Goal: Task Accomplishment & Management: Use online tool/utility

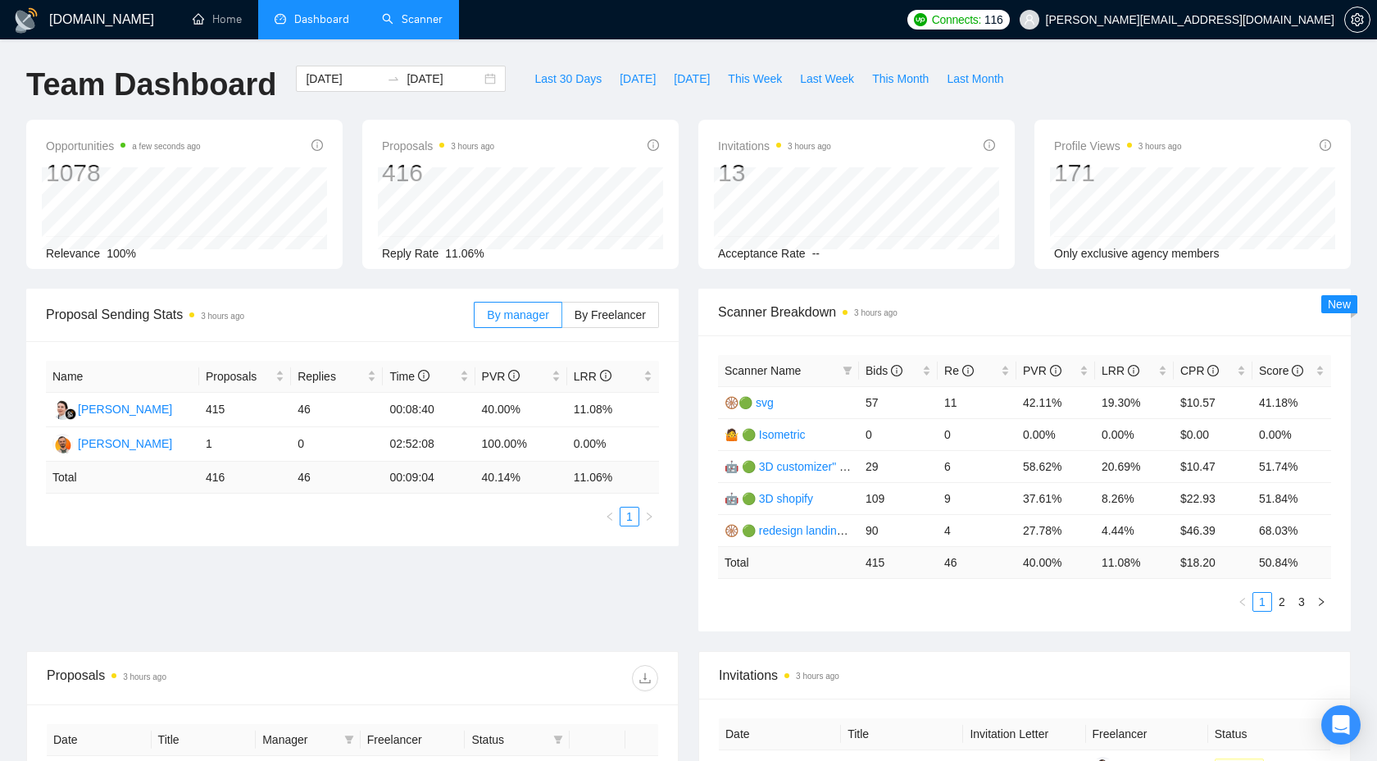
click at [431, 14] on link "Scanner" at bounding box center [412, 19] width 61 height 14
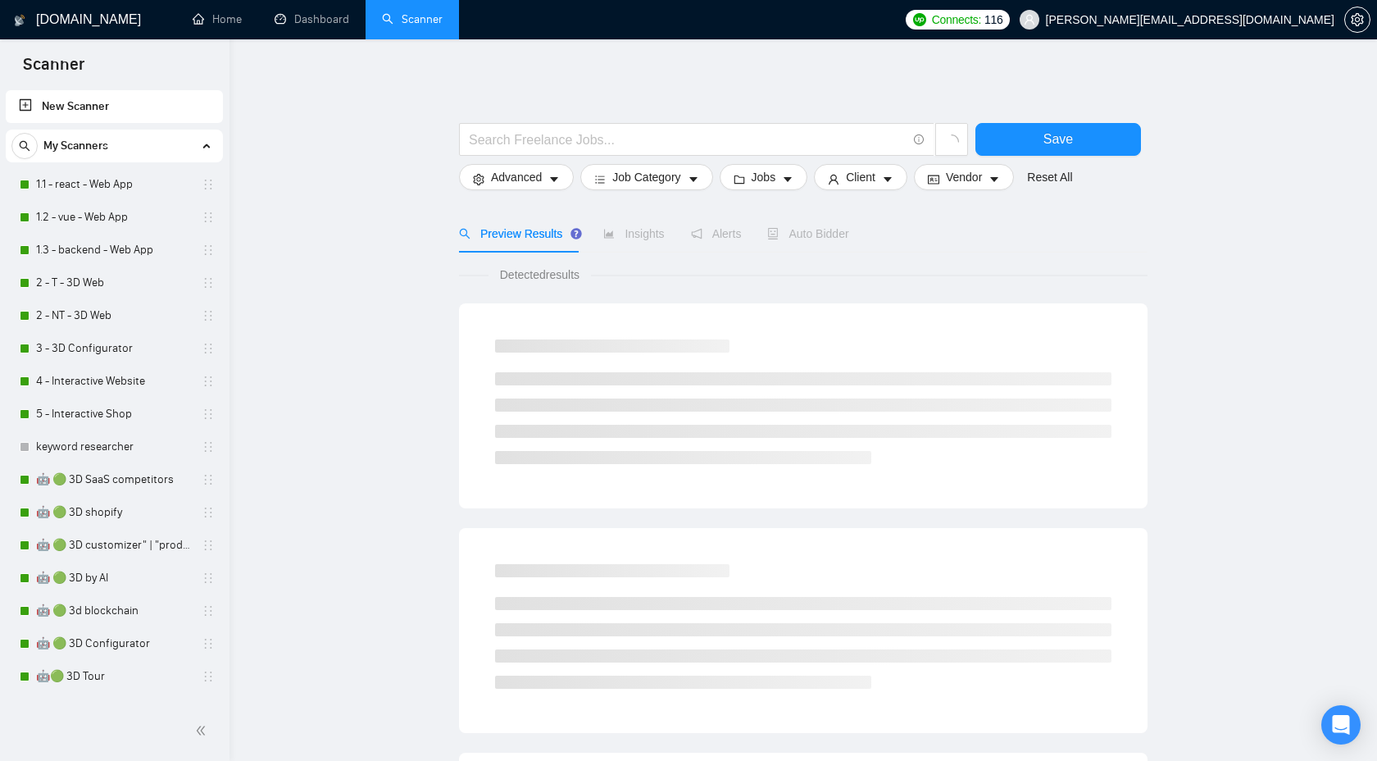
click at [99, 186] on link "1.1 - react - Web App" at bounding box center [114, 184] width 156 height 33
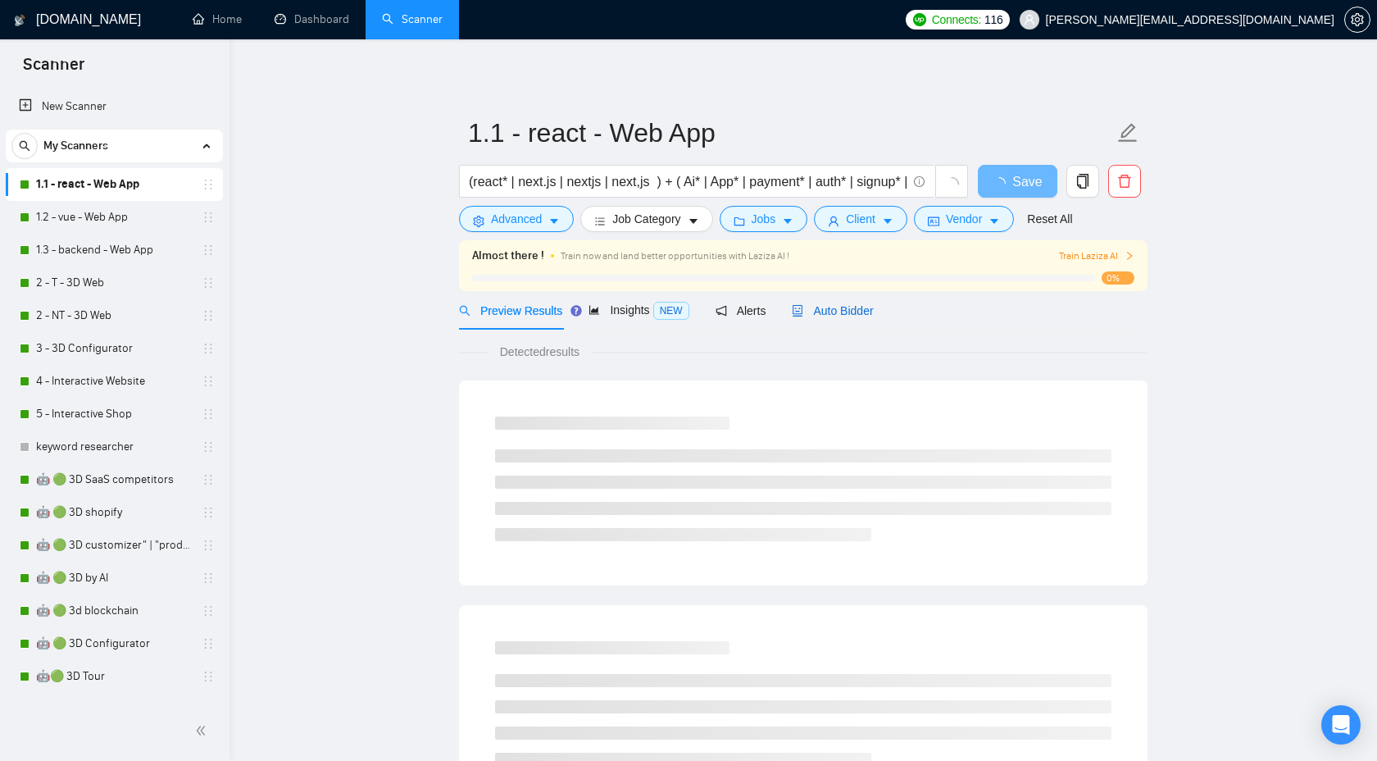
click at [851, 313] on span "Auto Bidder" at bounding box center [832, 310] width 81 height 13
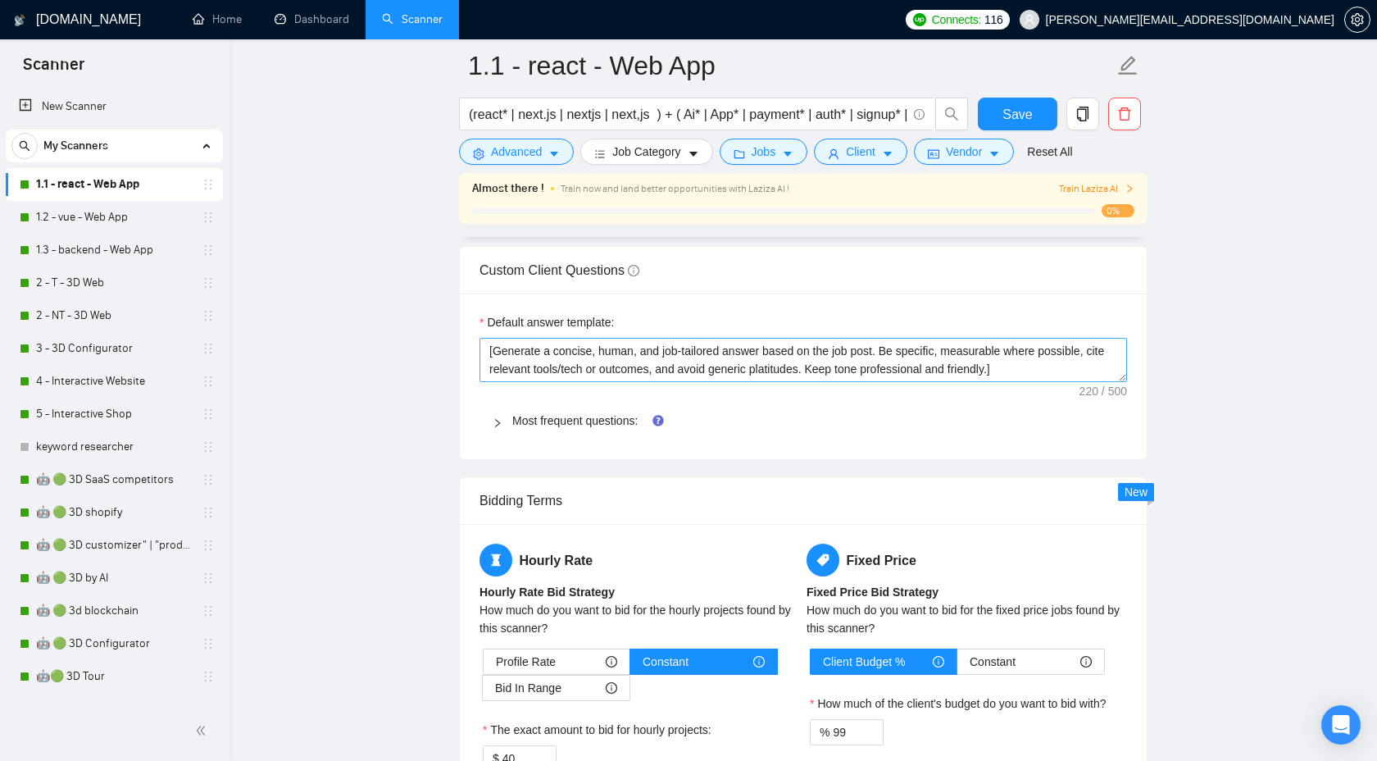
scroll to position [2342, 0]
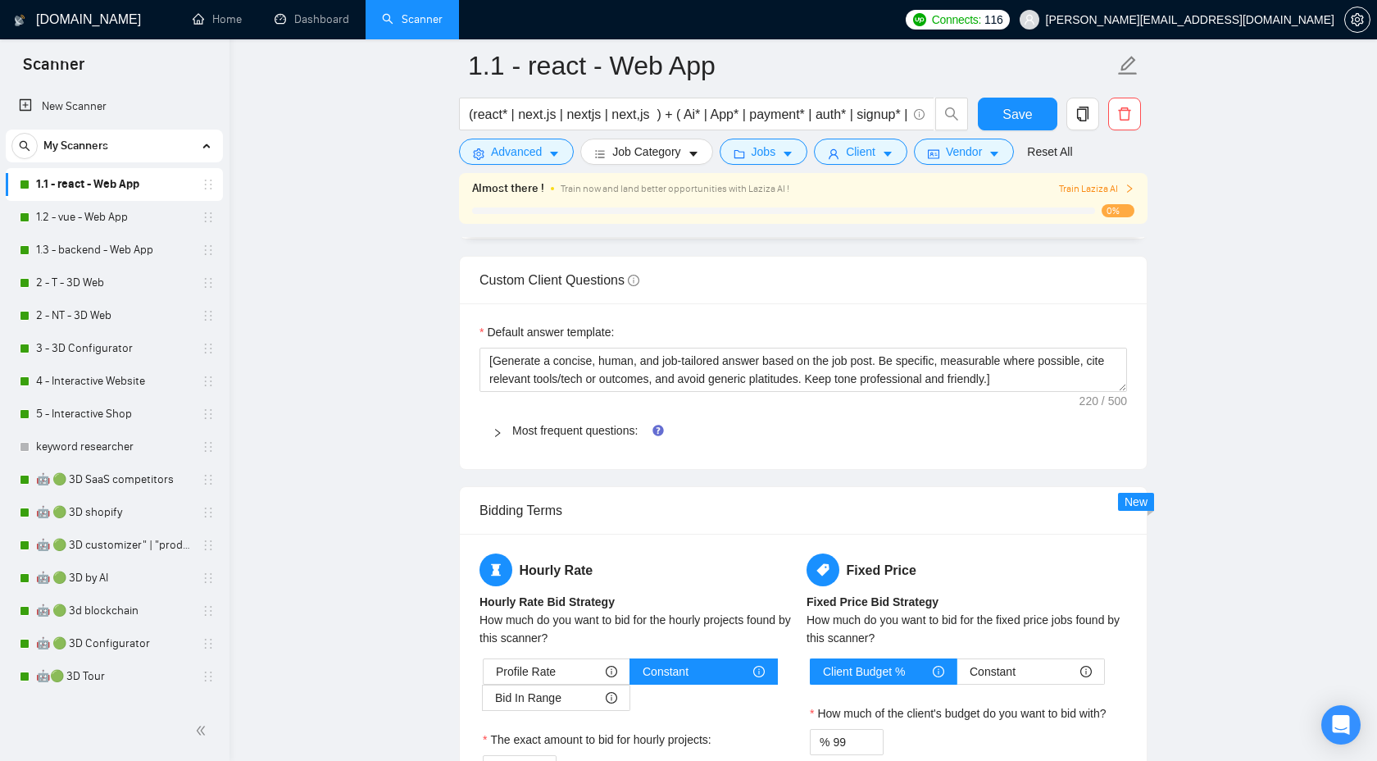
click at [498, 430] on icon "right" at bounding box center [498, 433] width 10 height 10
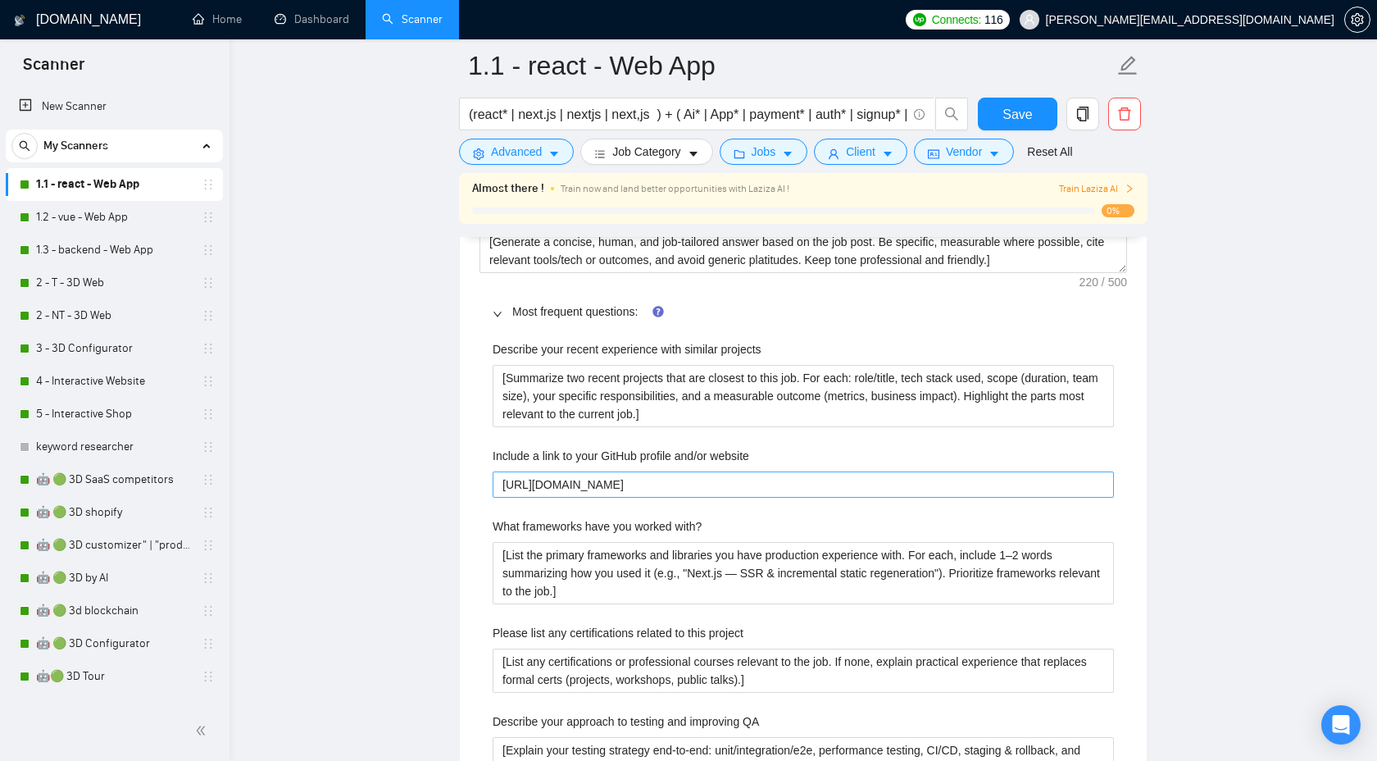
scroll to position [2491, 0]
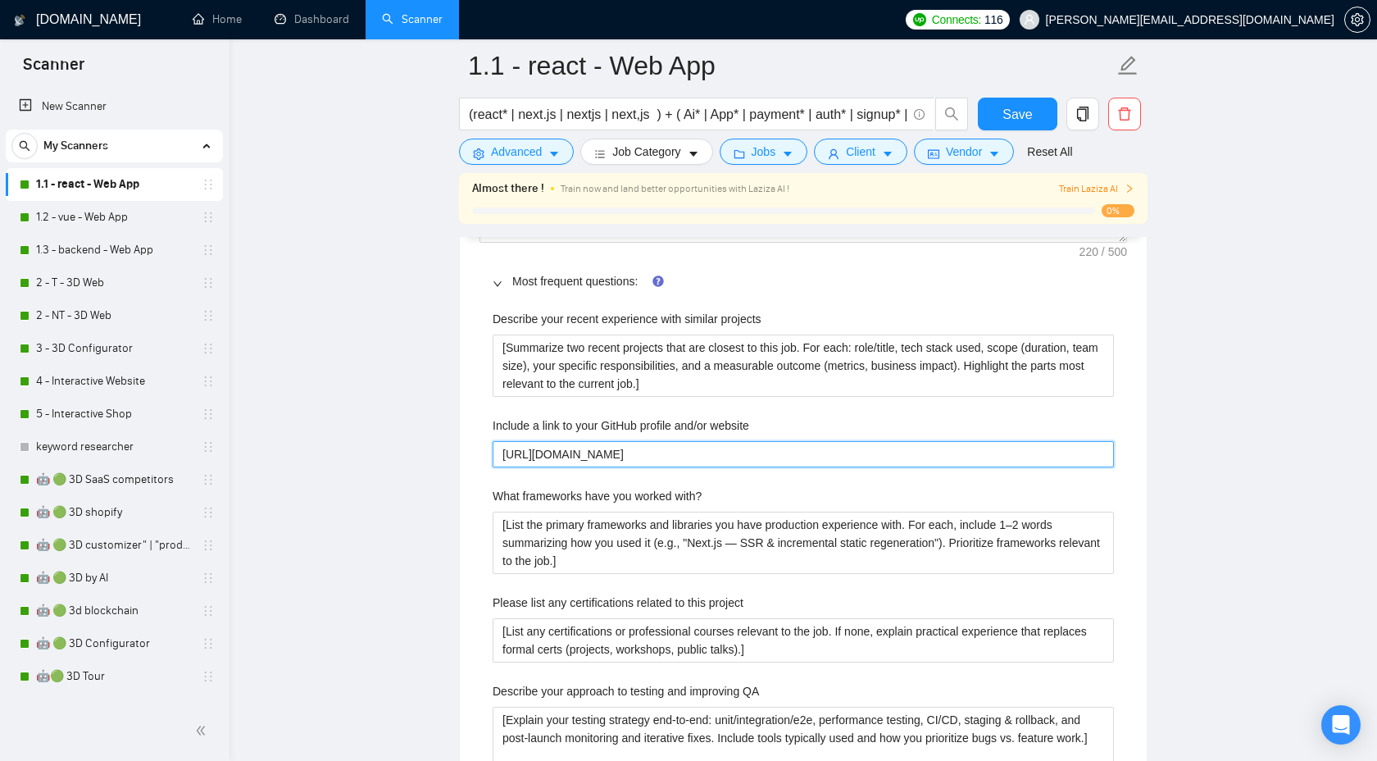
click at [817, 448] on website "[URL][DOMAIN_NAME]" at bounding box center [803, 454] width 621 height 26
paste website "Here’s a link to my portfolio and capabilities: Portfolio – DFRNC. I also have …"
type website "Here’s a link to my portfolio and capabilities: Portfolio – DFRNC. I also have …"
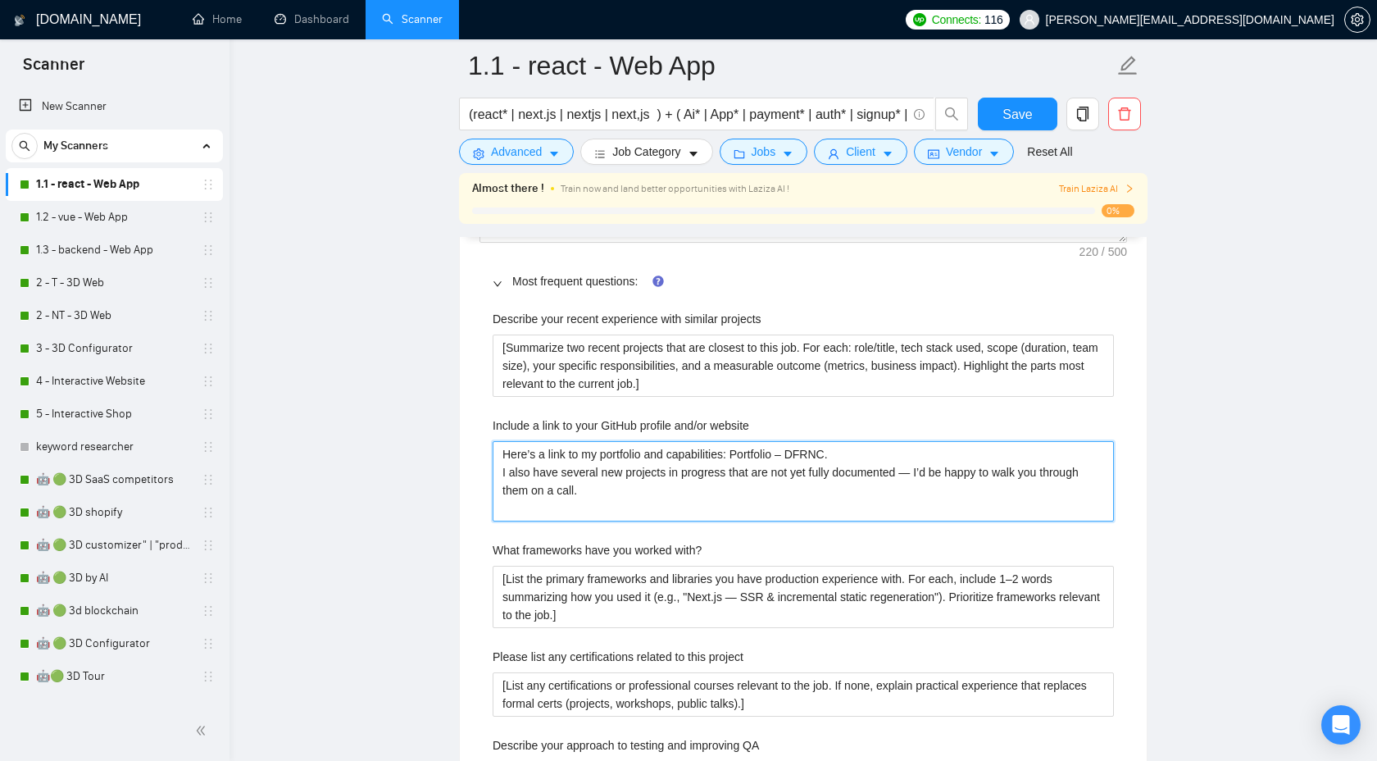
click at [796, 443] on website "Here’s a link to my portfolio and capabilities: Portfolio – DFRNC. I also have …" at bounding box center [803, 481] width 621 height 80
click at [781, 455] on website "Here’s a link to my portfolio and capabilities: Portfolio – DFRNC. I also have …" at bounding box center [803, 481] width 621 height 80
type website "Here’s a link to my portfolio and capabilities: Portfolio – DFRNC. I also have …"
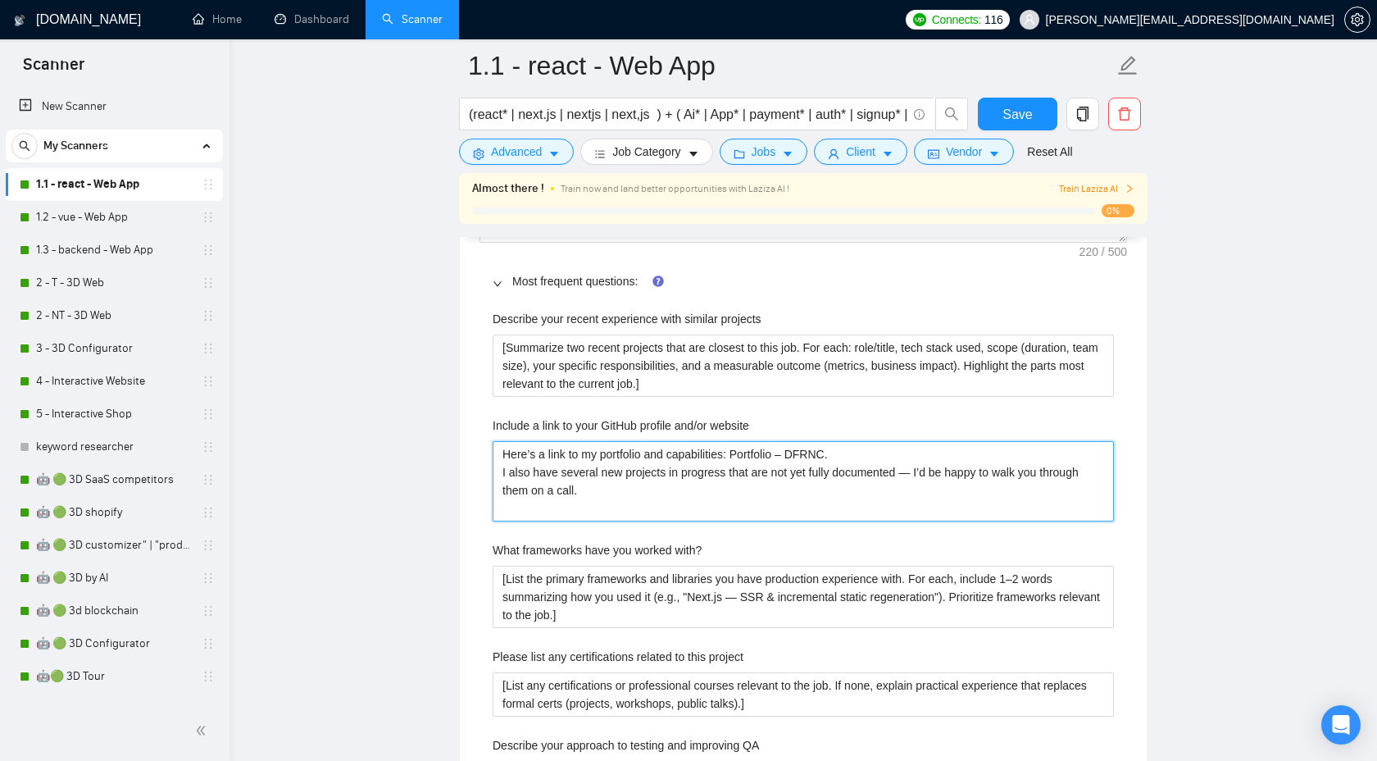
click at [790, 462] on website "Here’s a link to my portfolio and capabilities: Portfolio – DFRNC. I also have …" at bounding box center [803, 481] width 621 height 80
drag, startPoint x: 739, startPoint y: 456, endPoint x: 889, endPoint y: 456, distance: 150.0
click at [889, 456] on website "Here’s a link to my portfolio and capabilities: Portfolio – DFRNC. I also have …" at bounding box center [803, 481] width 621 height 80
paste website "[URL][DOMAIN_NAME]"
type website "Here’s a link to my portfolio and capabilities: [URL][DOMAIN_NAME] I also have …"
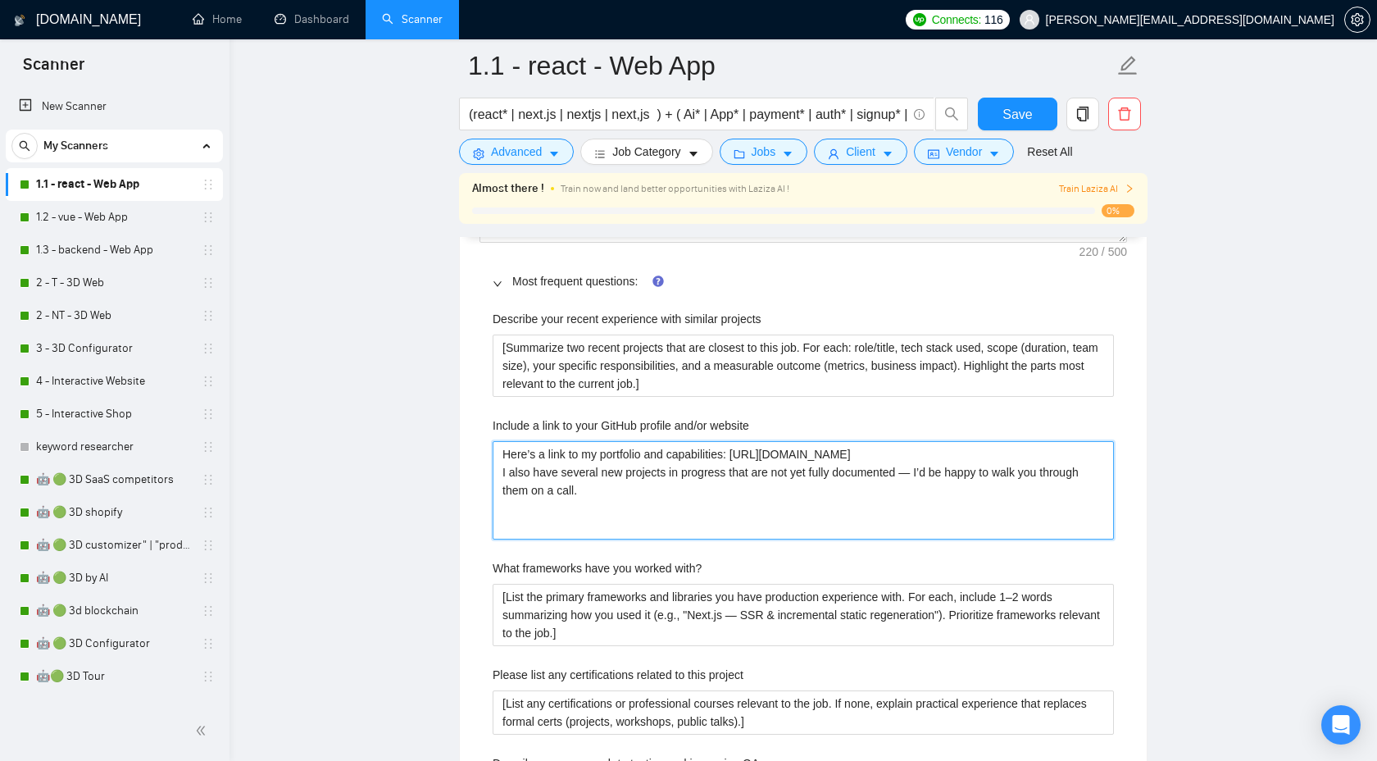
click at [776, 517] on website "Here’s a link to my portfolio and capabilities: [URL][DOMAIN_NAME] I also have …" at bounding box center [803, 490] width 621 height 98
click at [743, 527] on website "Here’s a link to my portfolio and capabilities: [URL][DOMAIN_NAME] I also have …" at bounding box center [803, 490] width 621 height 98
click at [743, 511] on website "Here’s a link to my portfolio and capabilities: [URL][DOMAIN_NAME] I also have …" at bounding box center [803, 490] width 621 height 98
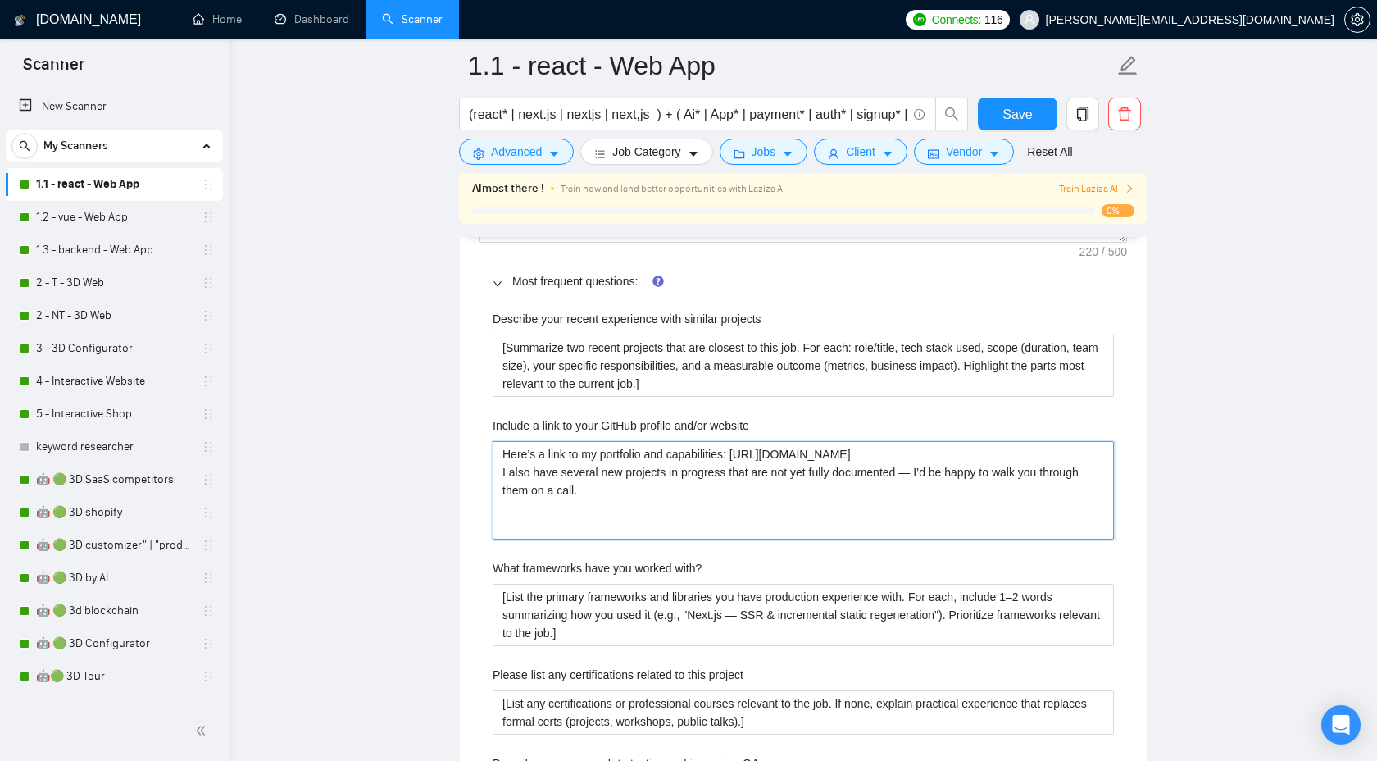
click at [743, 511] on website "Here’s a link to my portfolio and capabilities: [URL][DOMAIN_NAME] I also have …" at bounding box center [803, 490] width 621 height 98
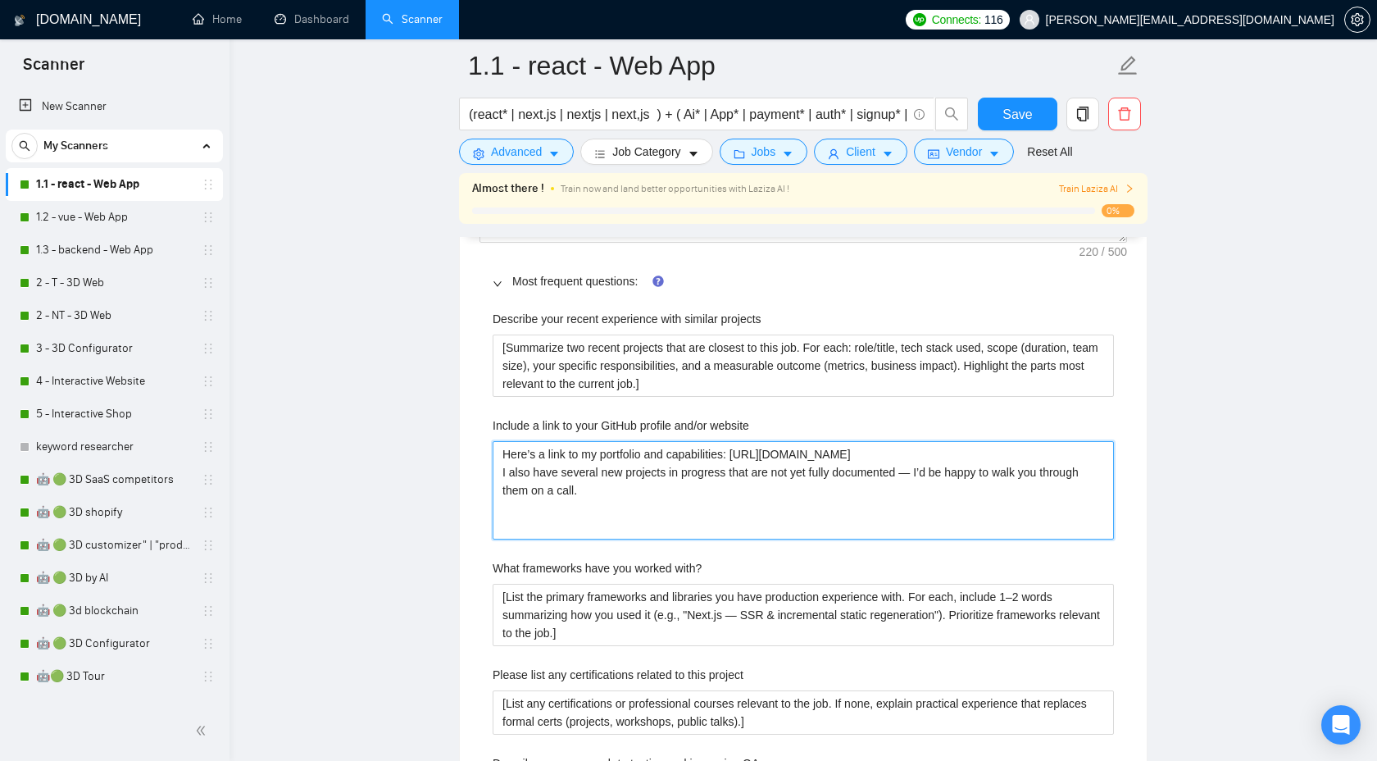
click at [743, 511] on website "Here’s a link to my portfolio and capabilities: [URL][DOMAIN_NAME] I also have …" at bounding box center [803, 490] width 621 height 98
click at [711, 520] on website "Here’s a link to my portfolio and capabilities: [URL][DOMAIN_NAME] I also have …" at bounding box center [803, 490] width 621 height 98
click at [710, 520] on website "Here’s a link to my portfolio and capabilities: [URL][DOMAIN_NAME] I also have …" at bounding box center [803, 490] width 621 height 98
type website "Here’s a link to my portfolio and capabilities: [URL][DOMAIN_NAME] I also have …"
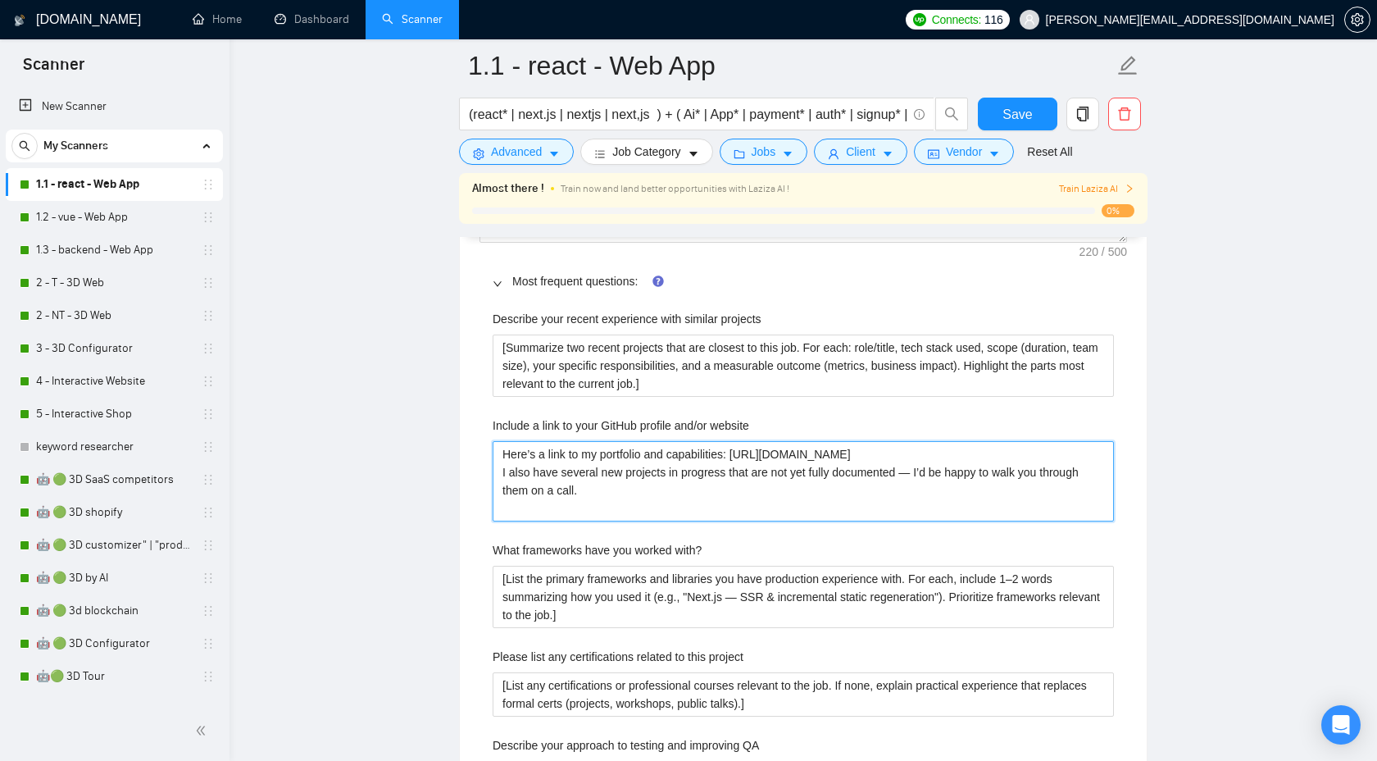
type website "Here’s a link to my portfolio and capabilities: [URL][DOMAIN_NAME] I also have …"
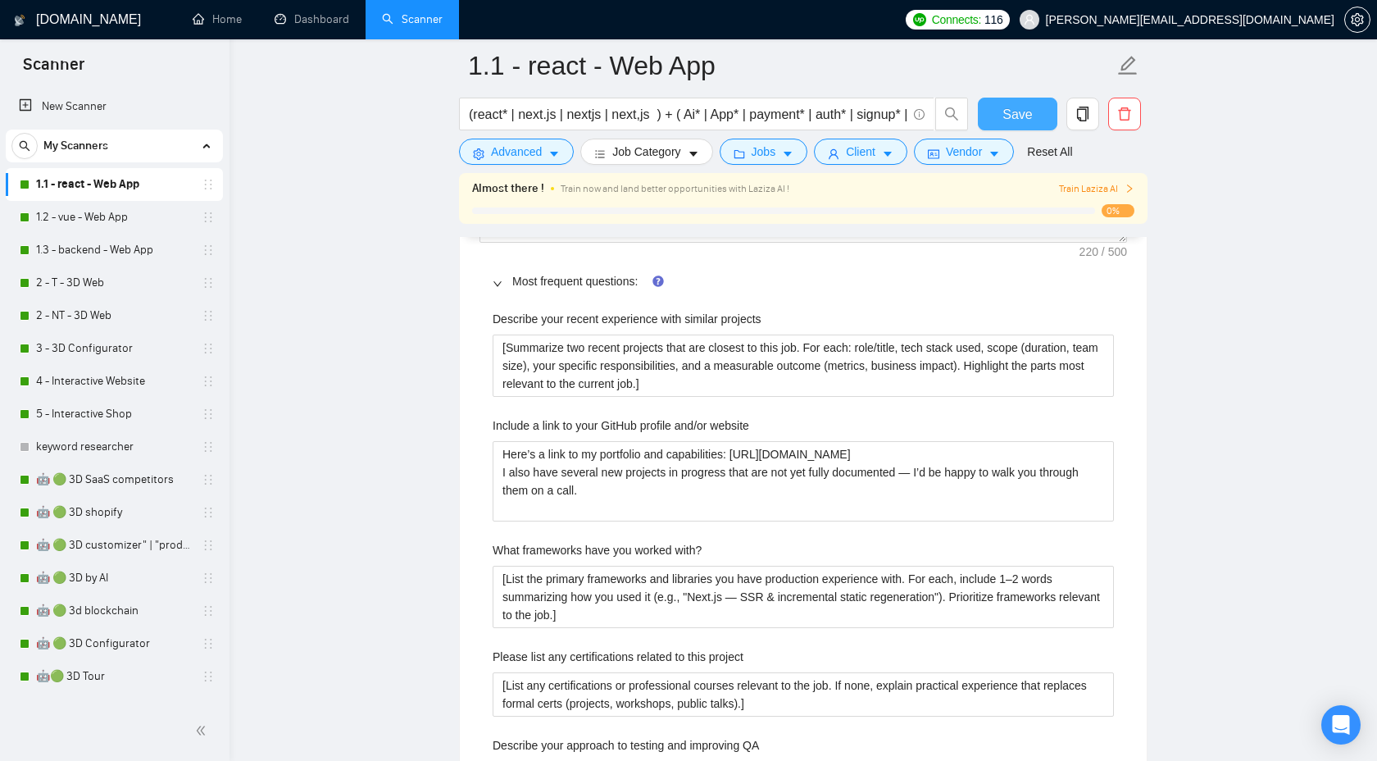
click at [1021, 106] on span "Save" at bounding box center [1018, 114] width 30 height 20
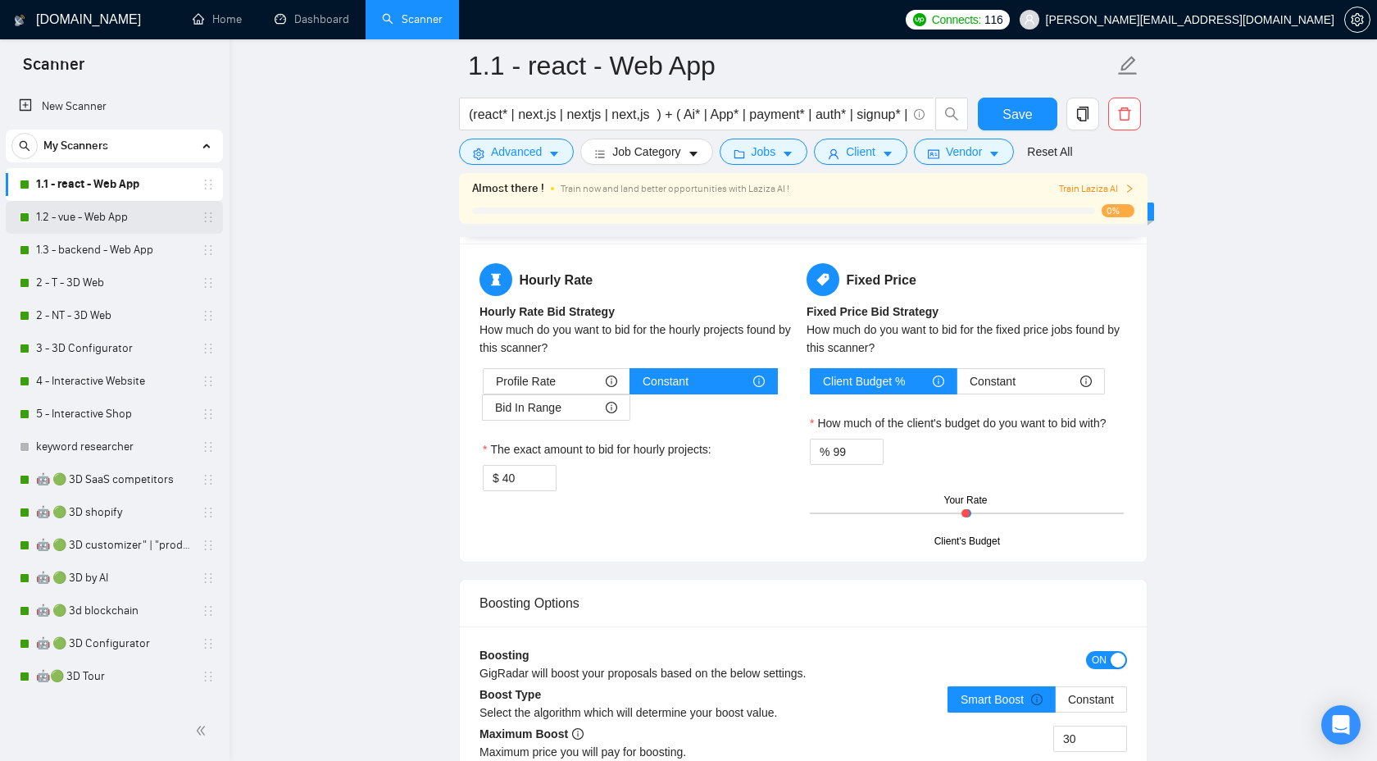
click at [117, 221] on link "1.2 - vue - Web App" at bounding box center [114, 217] width 156 height 33
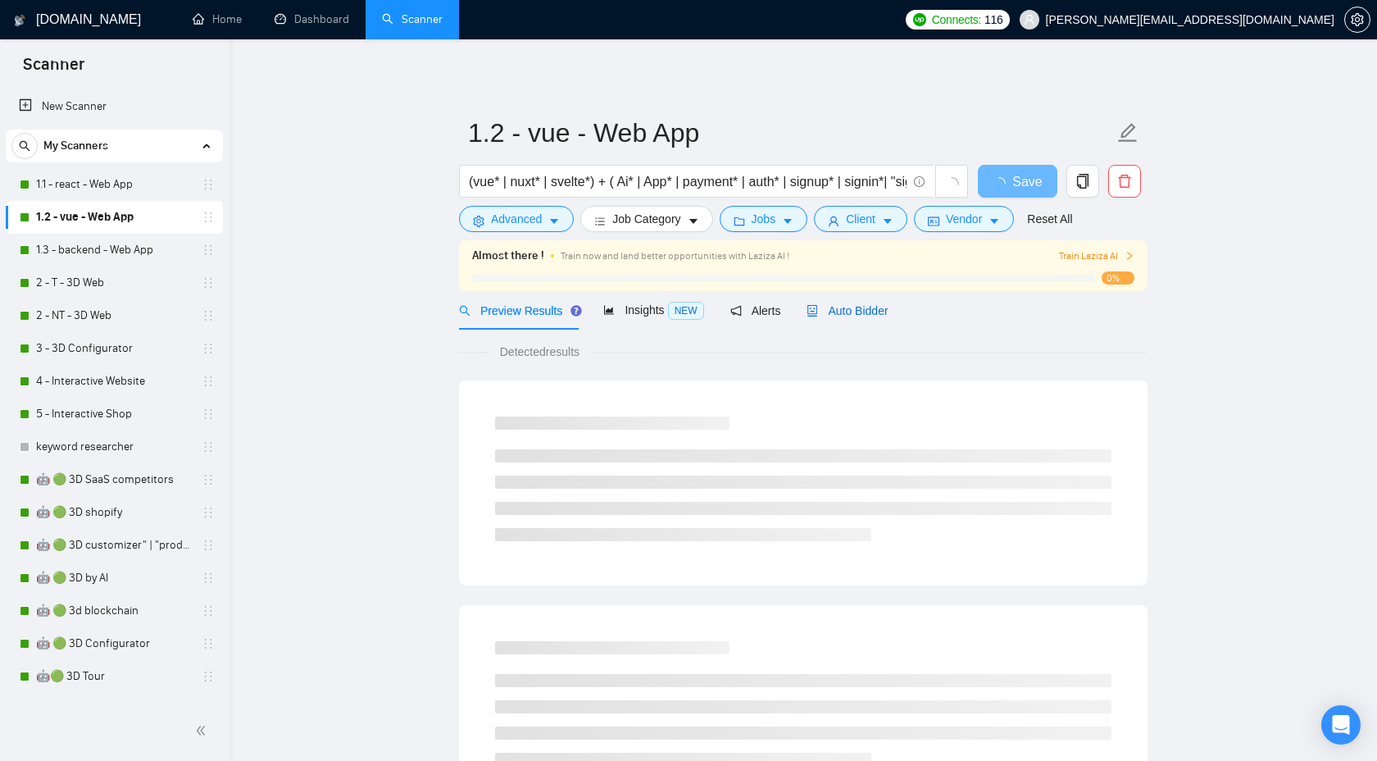
click at [870, 304] on span "Auto Bidder" at bounding box center [847, 310] width 81 height 13
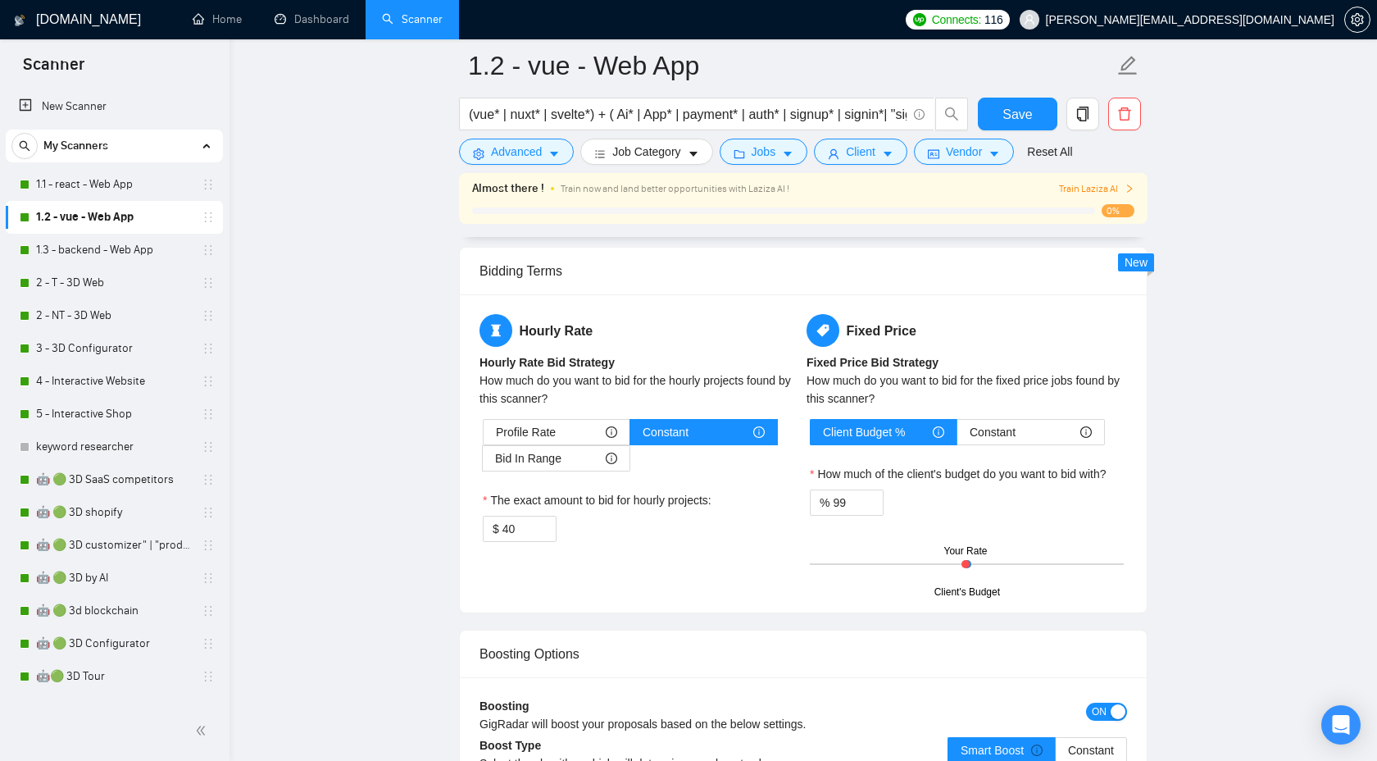
scroll to position [2451, 0]
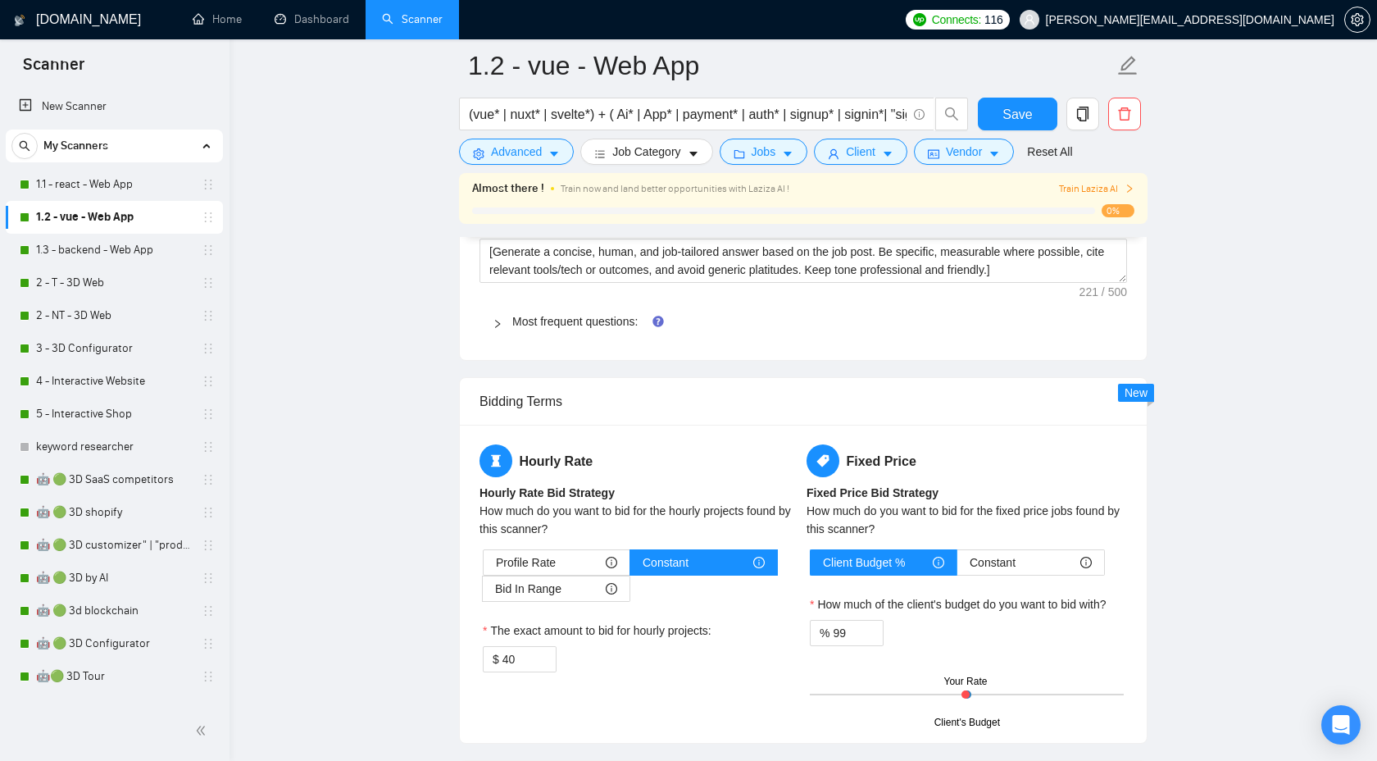
click at [500, 325] on icon "right" at bounding box center [498, 324] width 10 height 10
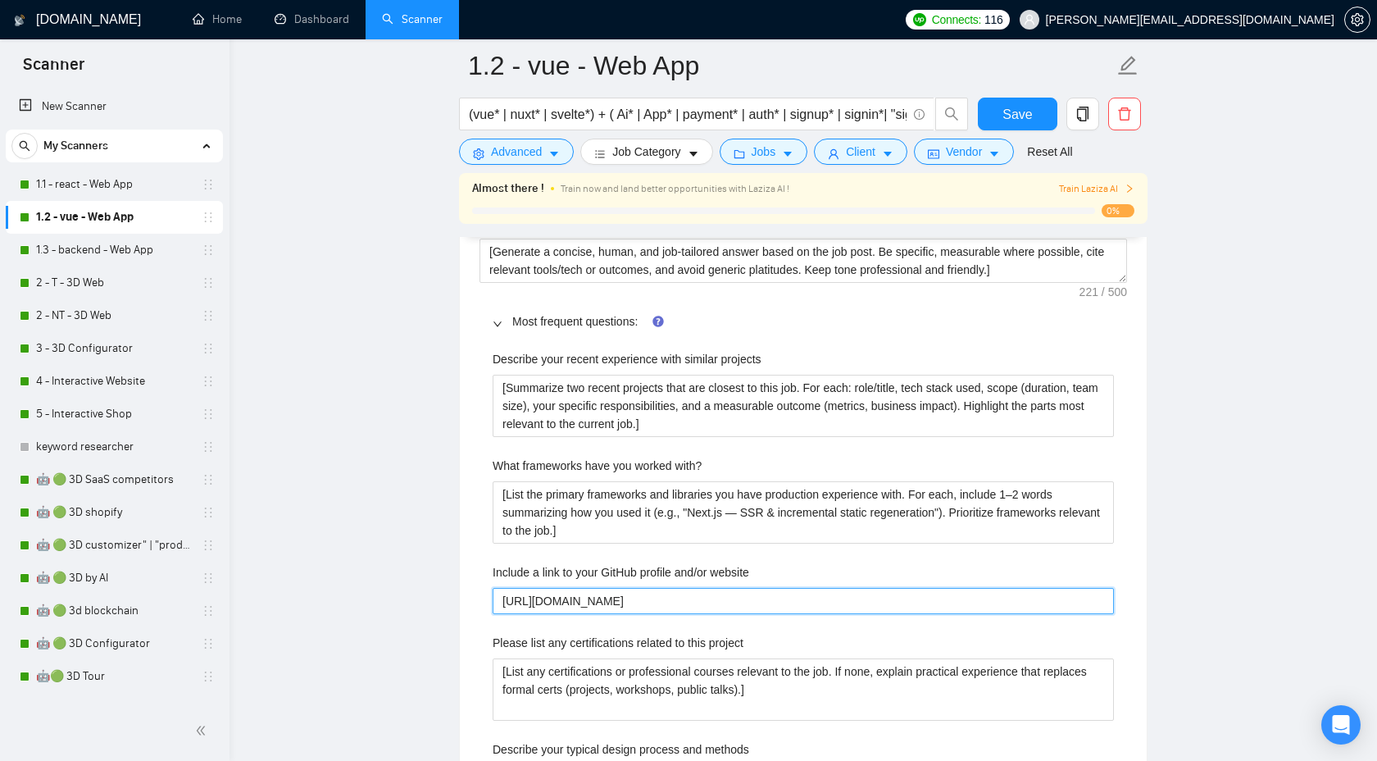
click at [744, 603] on website "[URL][DOMAIN_NAME]" at bounding box center [803, 601] width 621 height 26
paste website "Here’s a link to my portfolio and capabilities: [URL][DOMAIN_NAME] I also have …"
type website "Here’s a link to my portfolio and capabilities: [URL][DOMAIN_NAME] I also have …"
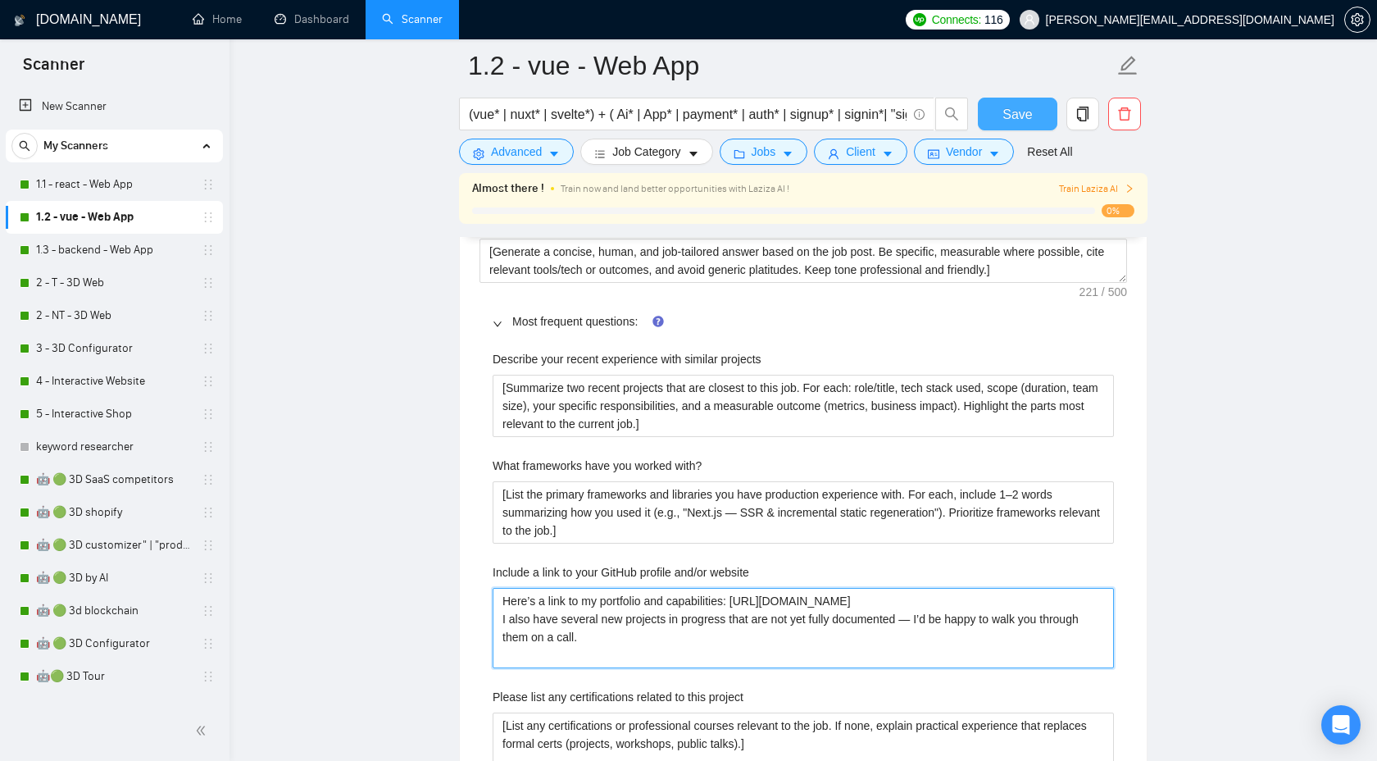
type website "Here’s a link to my portfolio and capabilities: [URL][DOMAIN_NAME] I also have …"
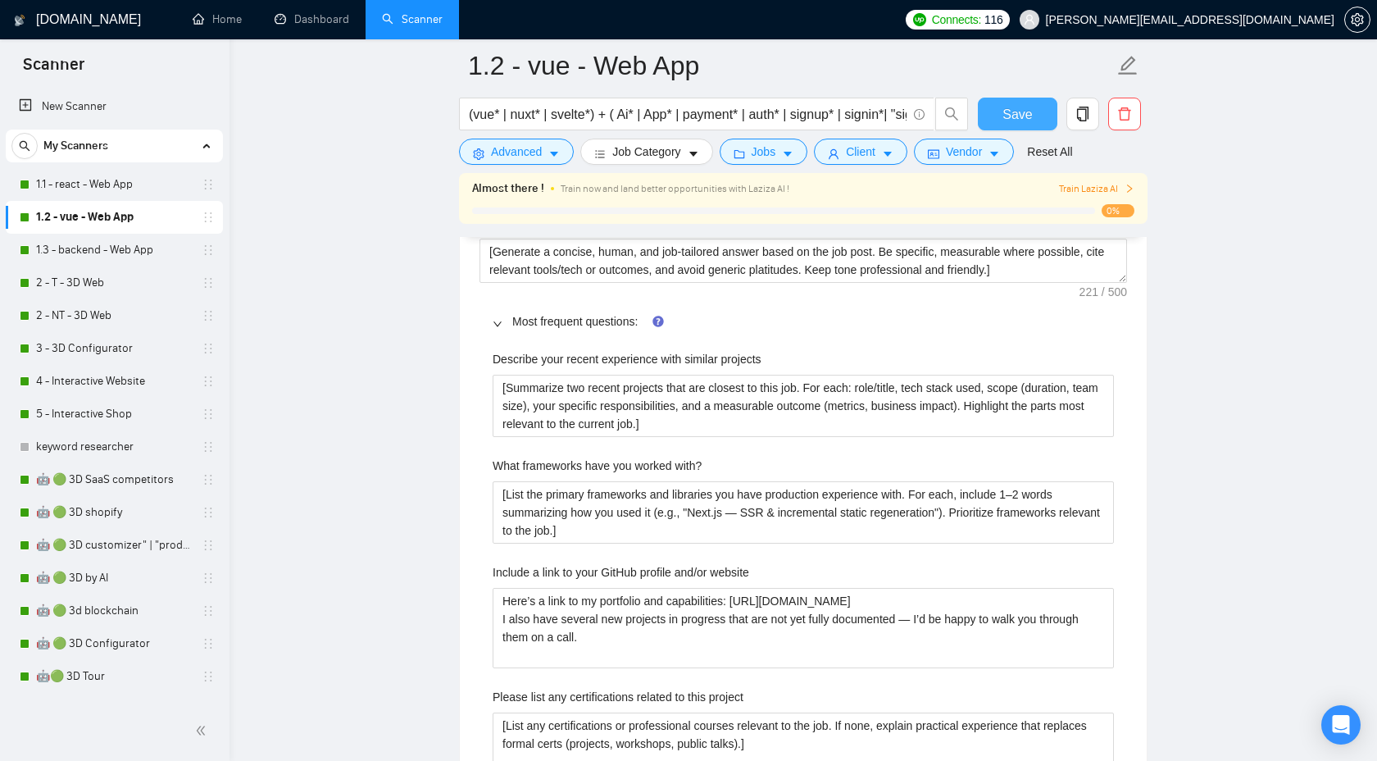
click at [1021, 113] on span "Save" at bounding box center [1018, 114] width 30 height 20
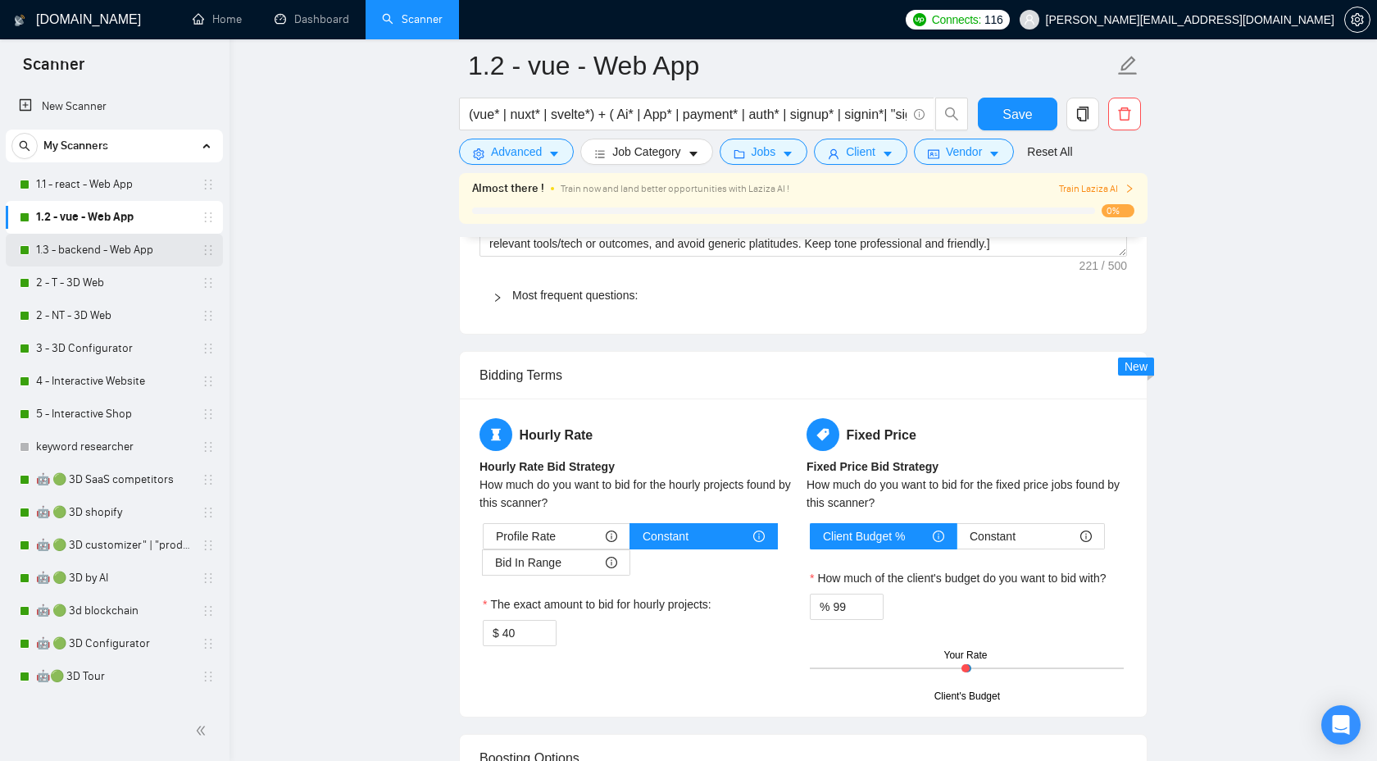
click at [89, 243] on link "1.3 - backend - Web App" at bounding box center [114, 250] width 156 height 33
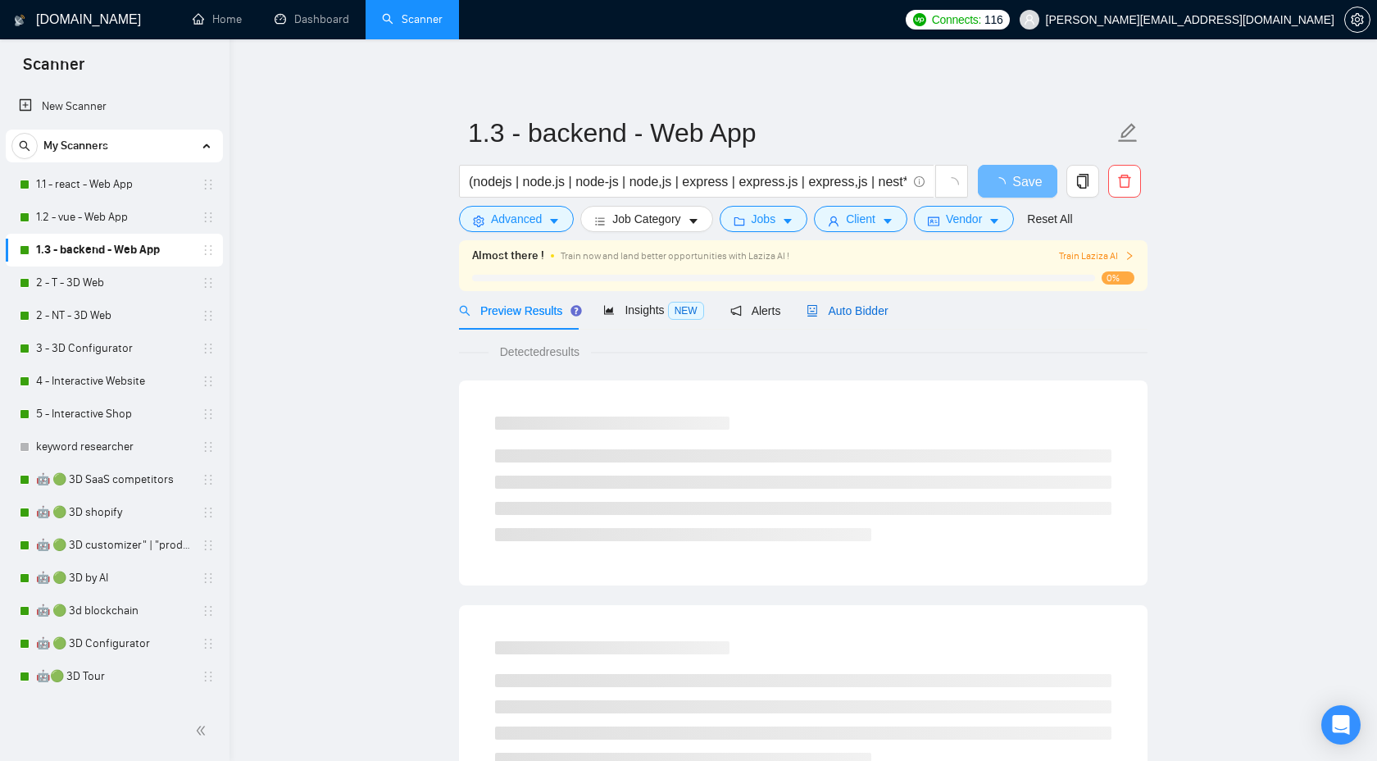
click at [852, 317] on div "Auto Bidder" at bounding box center [847, 311] width 81 height 18
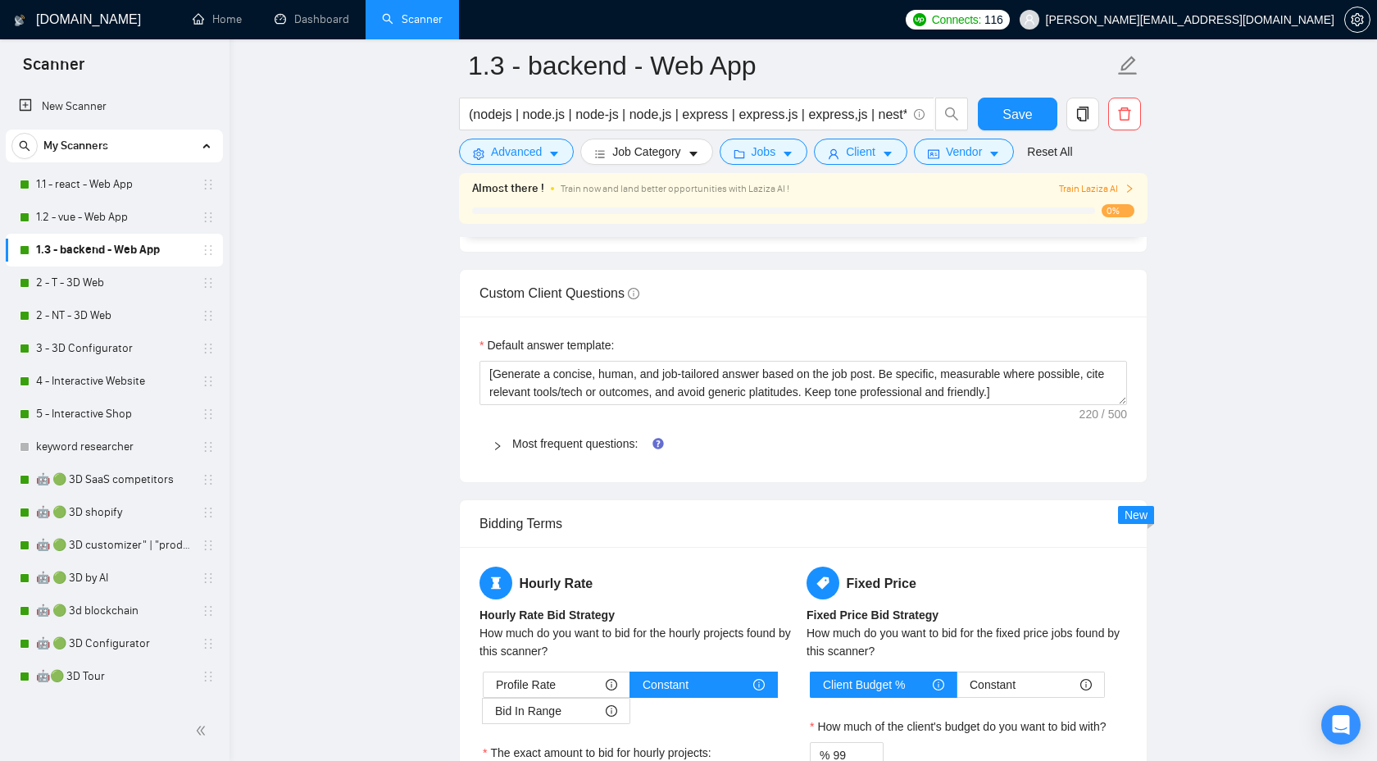
scroll to position [2358, 0]
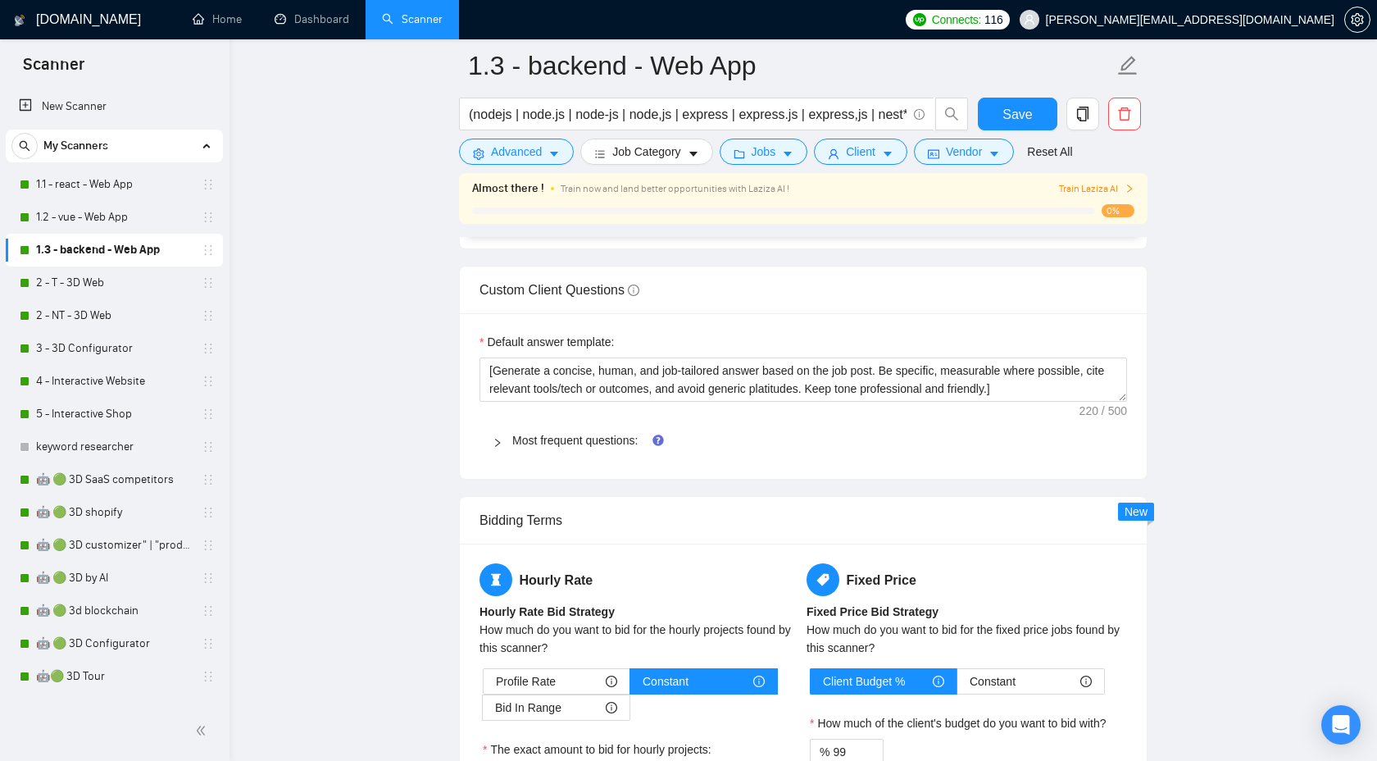
click at [492, 440] on div "Most frequent questions:" at bounding box center [804, 440] width 648 height 38
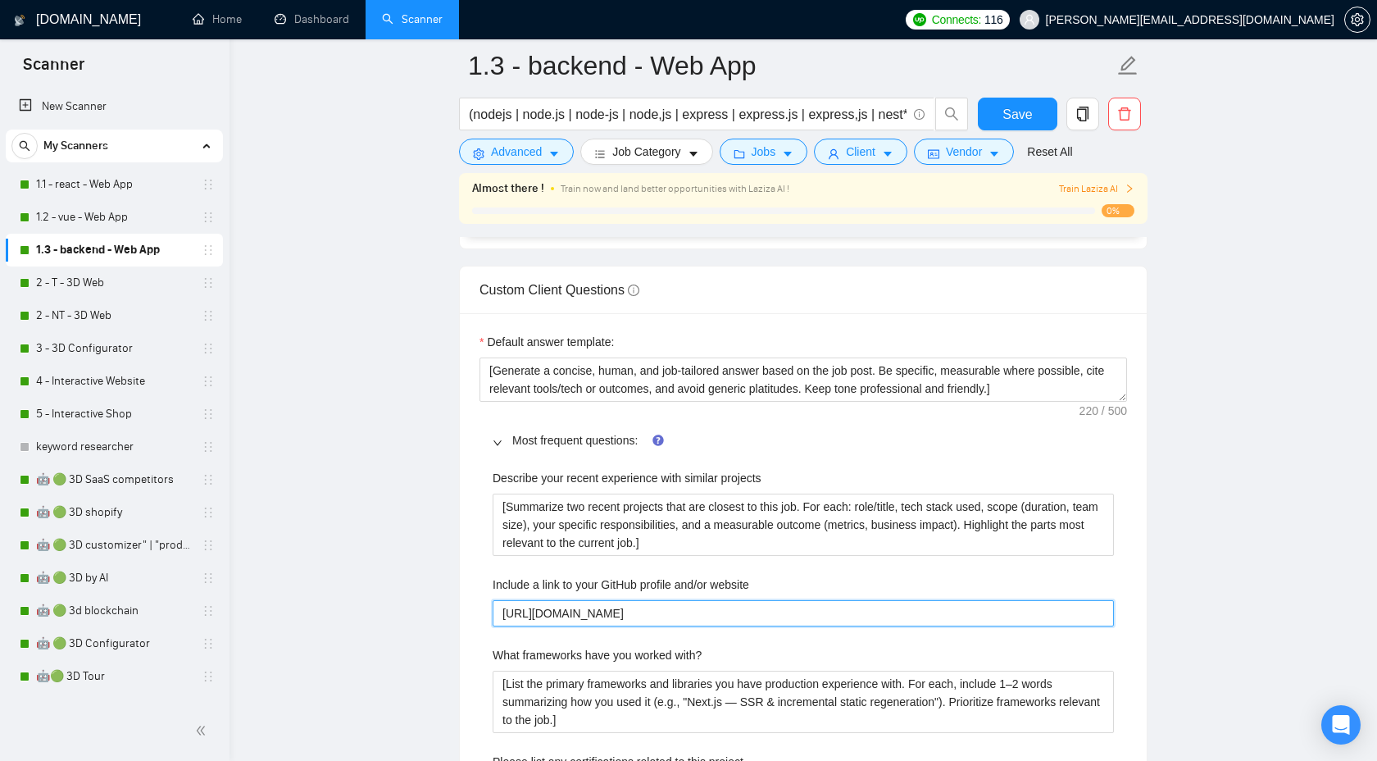
click at [830, 610] on website "[URL][DOMAIN_NAME]" at bounding box center [803, 613] width 621 height 26
paste website "Here’s a link to my portfolio and capabilities: [URL][DOMAIN_NAME] I also have …"
type website "Here’s a link to my portfolio and capabilities: [URL][DOMAIN_NAME] I also have …"
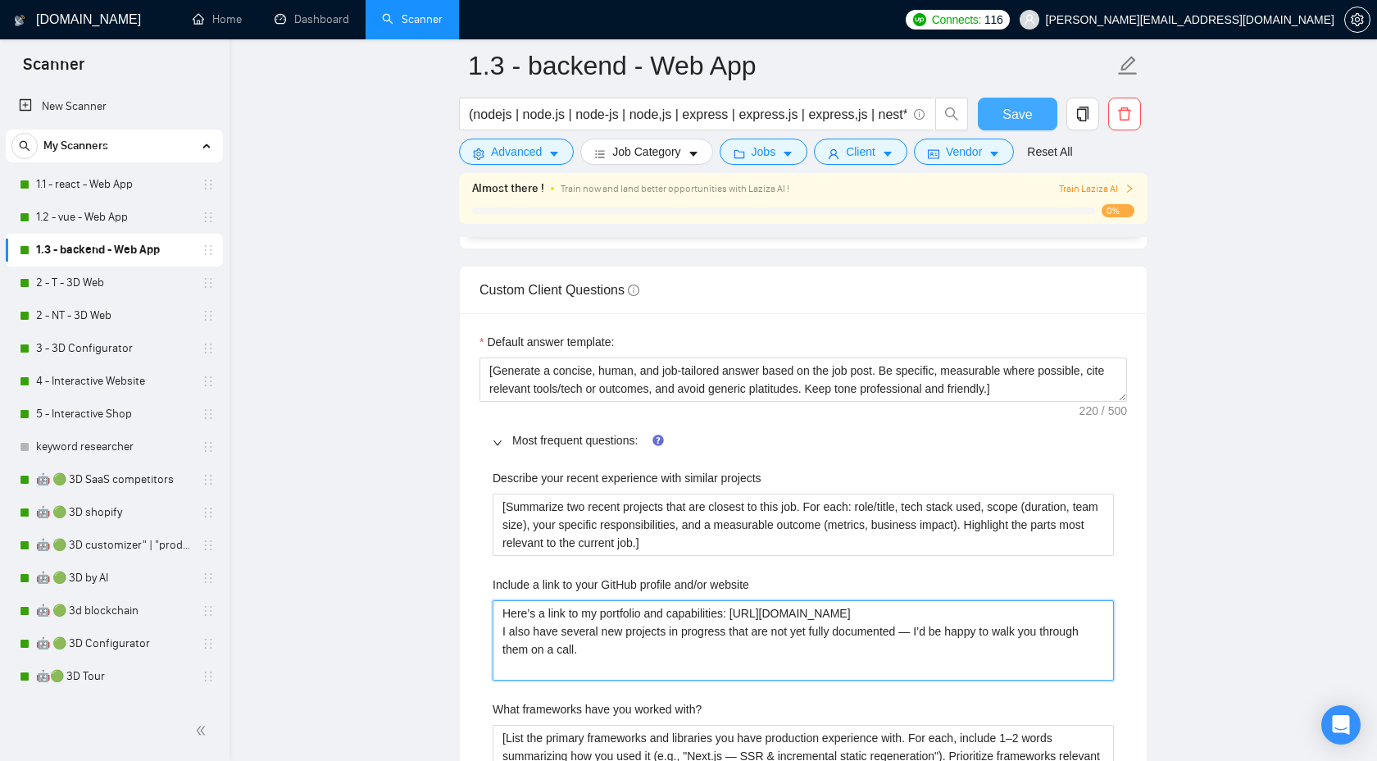
type website "Here’s a link to my portfolio and capabilities: [URL][DOMAIN_NAME] I also have …"
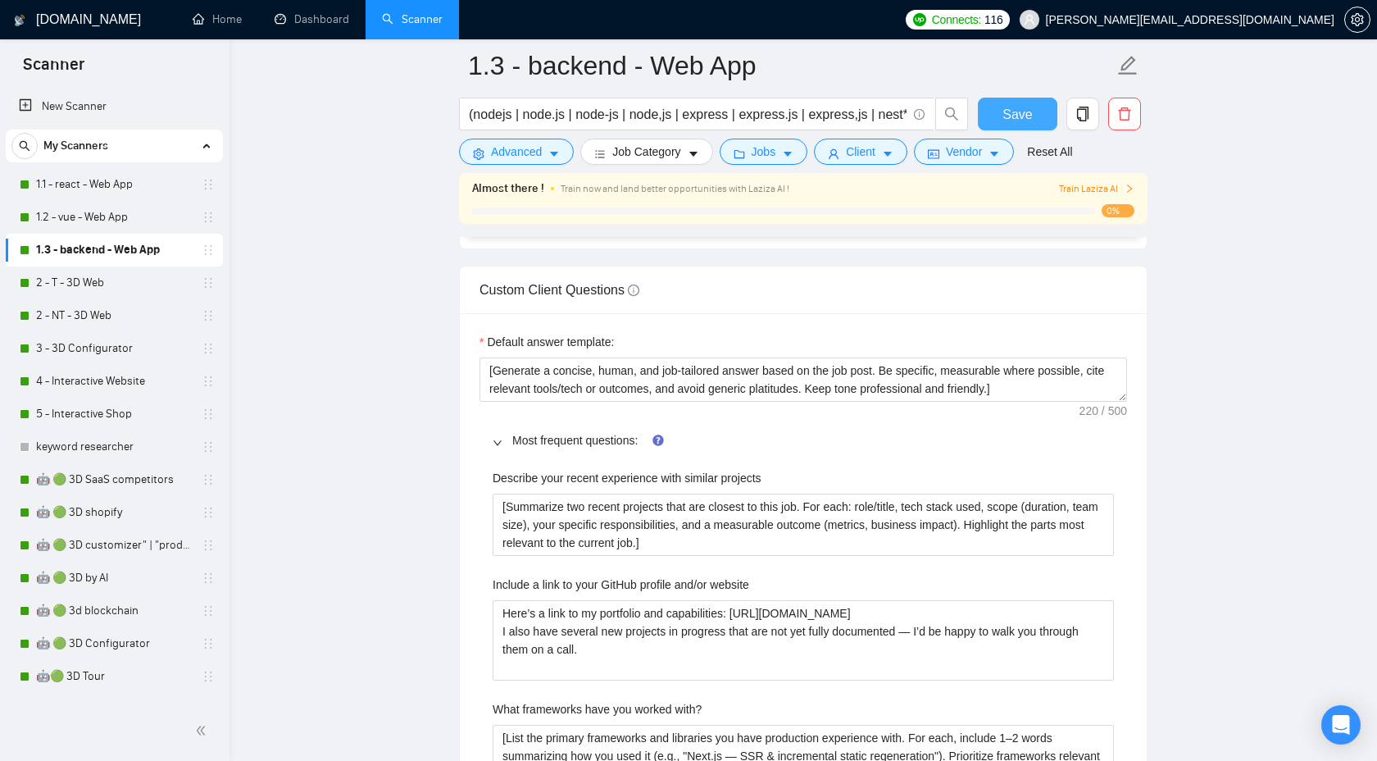
click at [1007, 113] on span "Save" at bounding box center [1018, 114] width 30 height 20
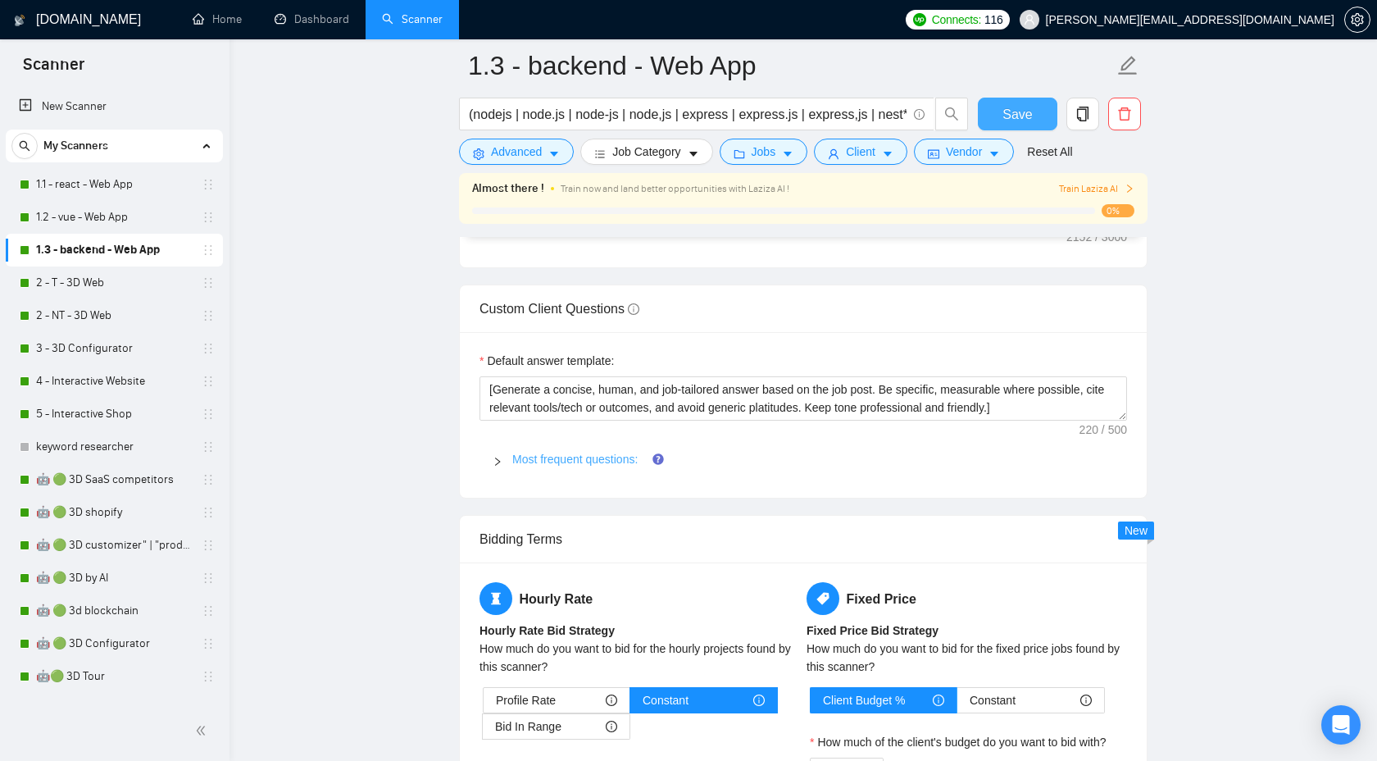
scroll to position [2325, 0]
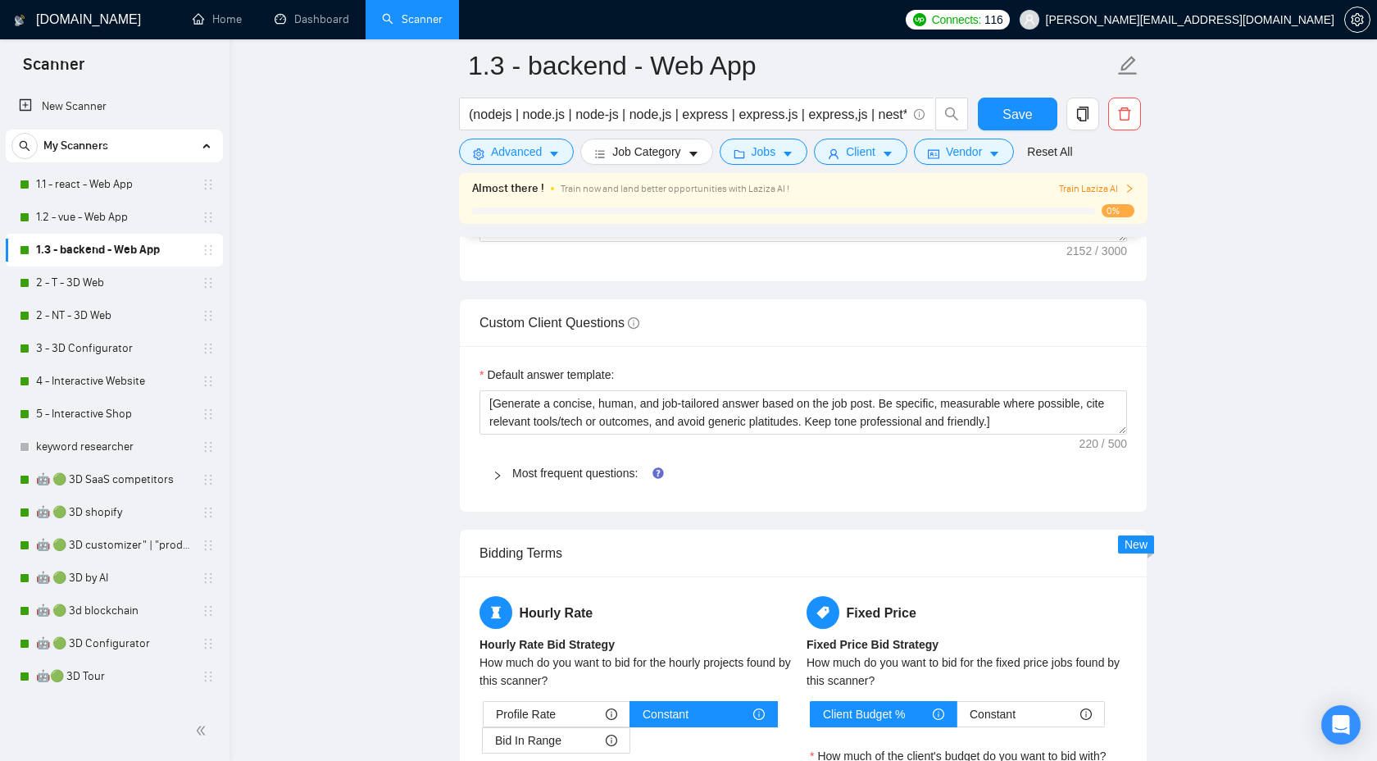
click at [500, 472] on icon "right" at bounding box center [498, 476] width 10 height 10
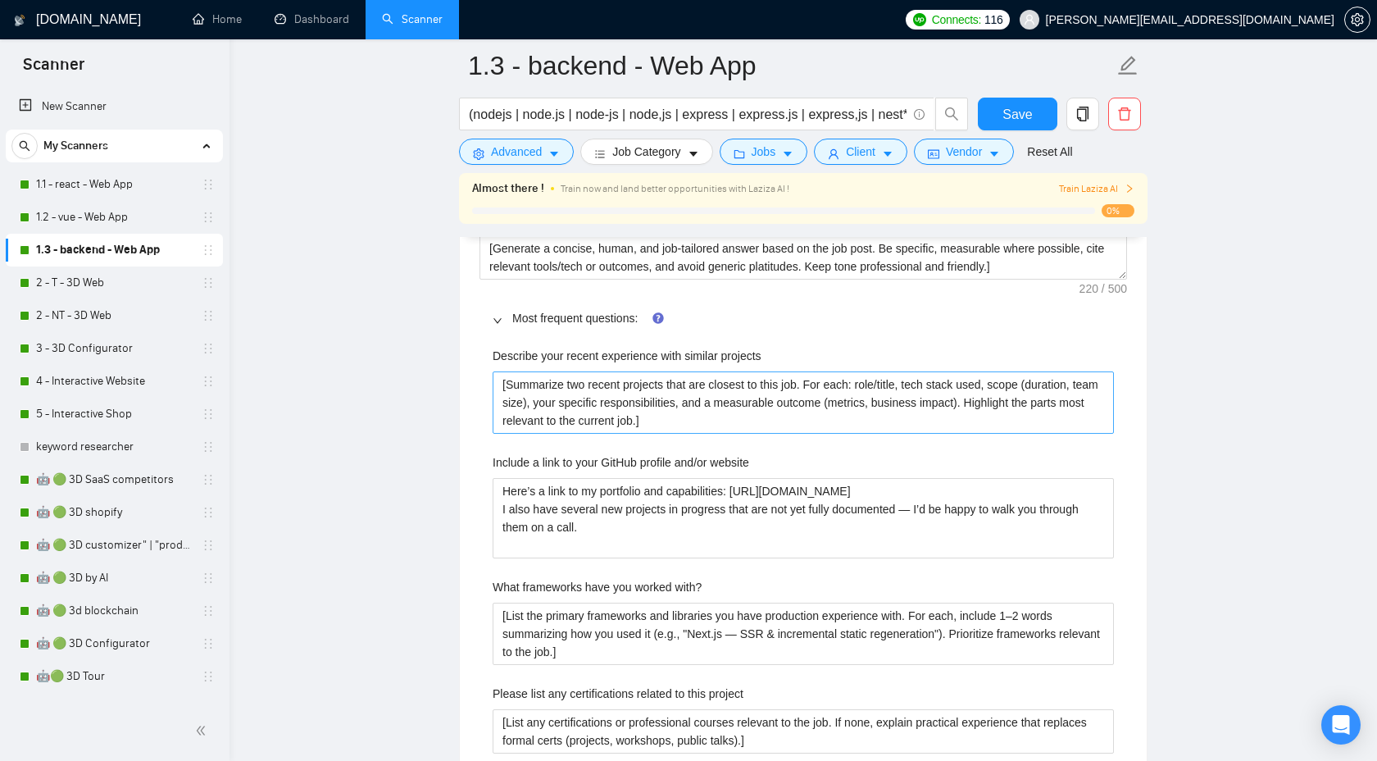
scroll to position [2486, 0]
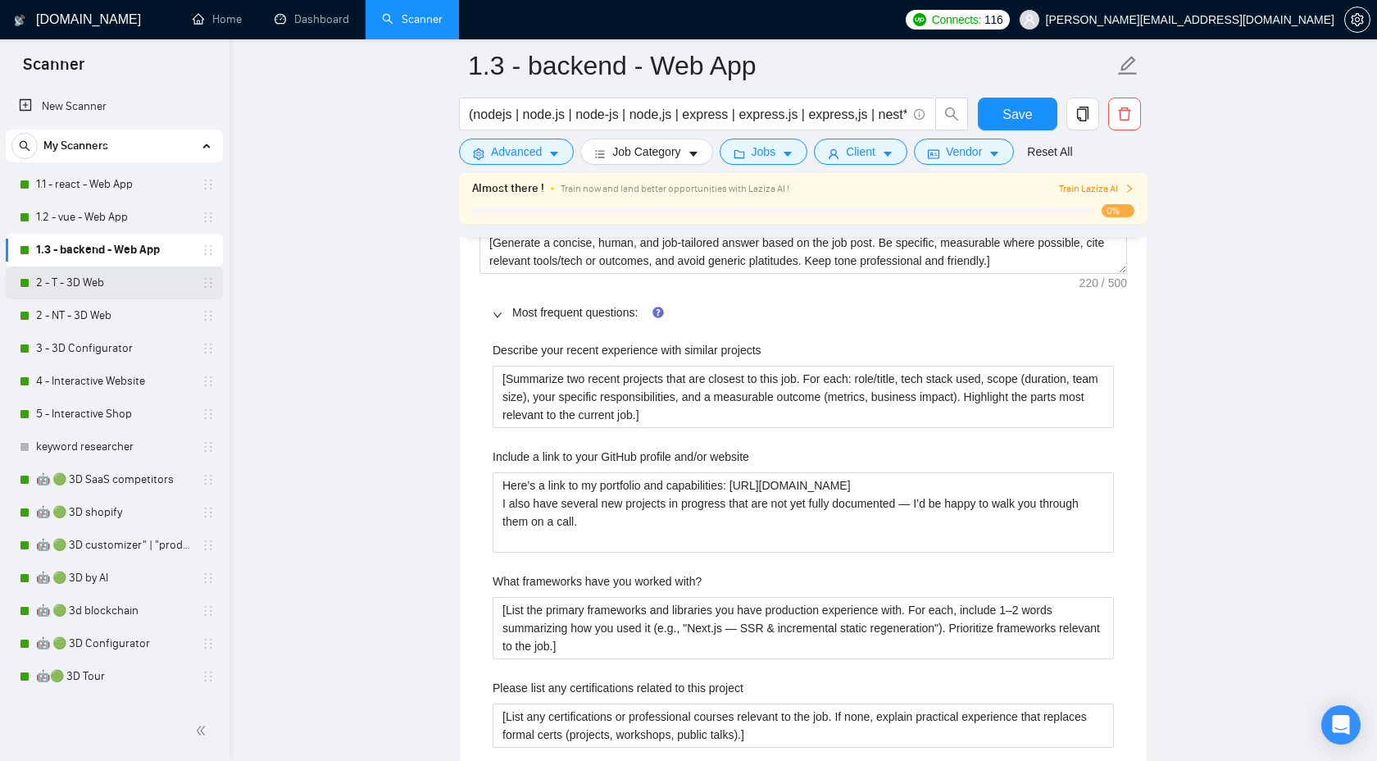
click at [82, 281] on link "2 - T - 3D Web" at bounding box center [114, 282] width 156 height 33
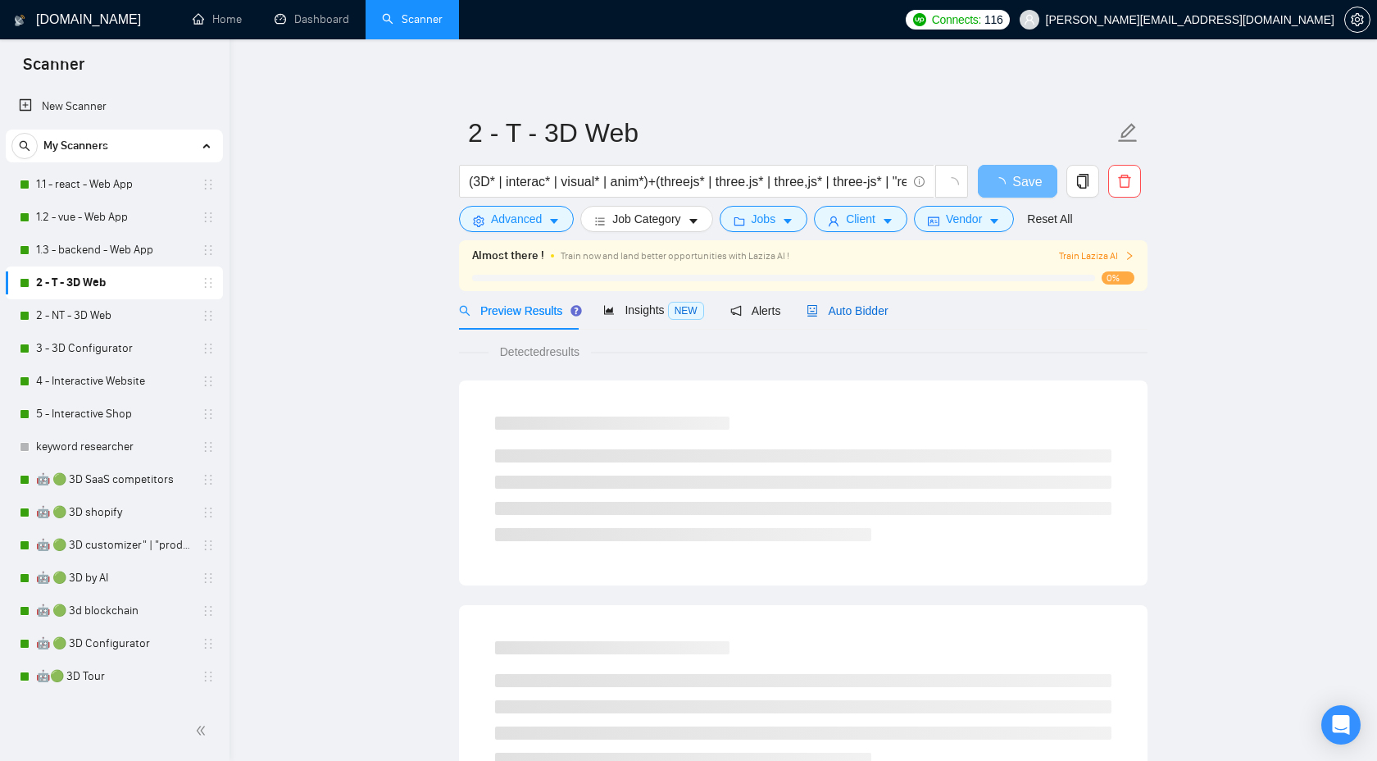
click at [853, 316] on span "Auto Bidder" at bounding box center [847, 310] width 81 height 13
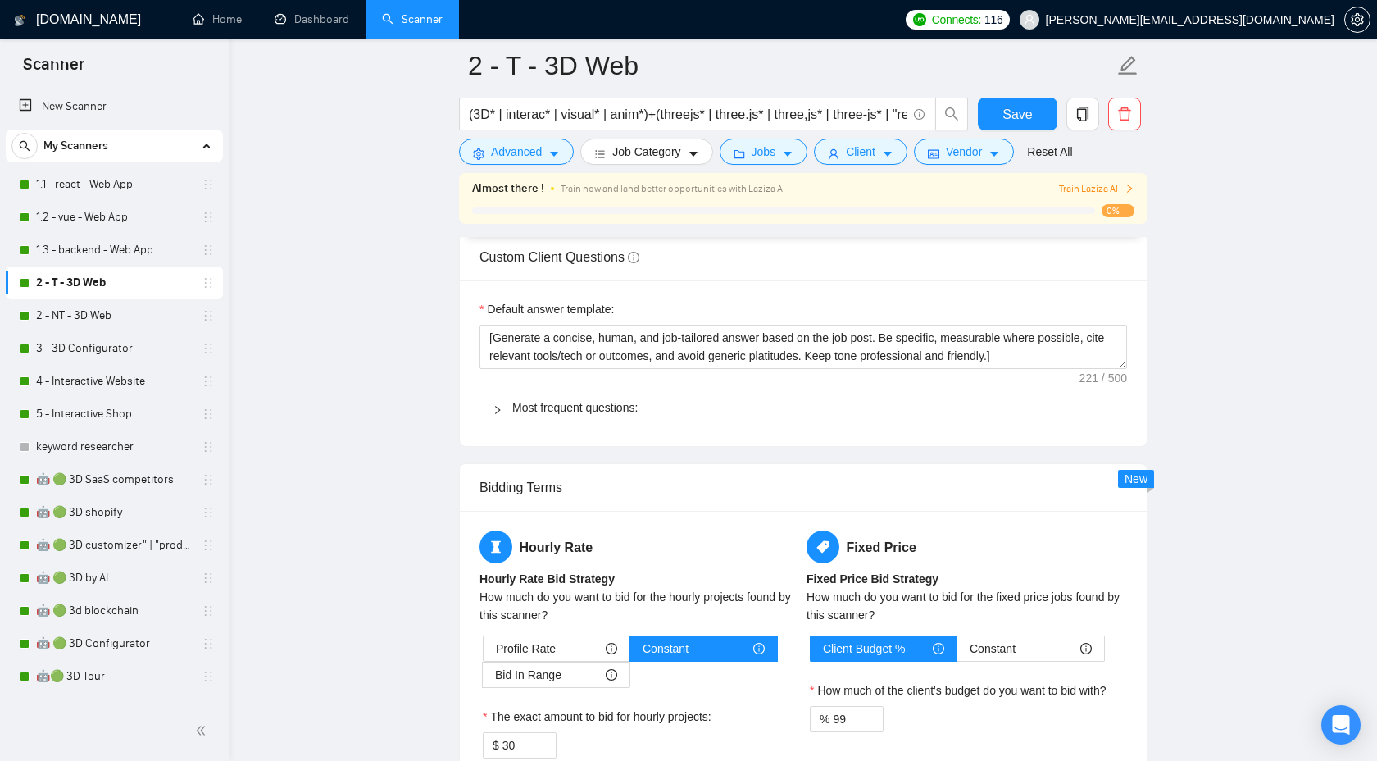
scroll to position [2450, 0]
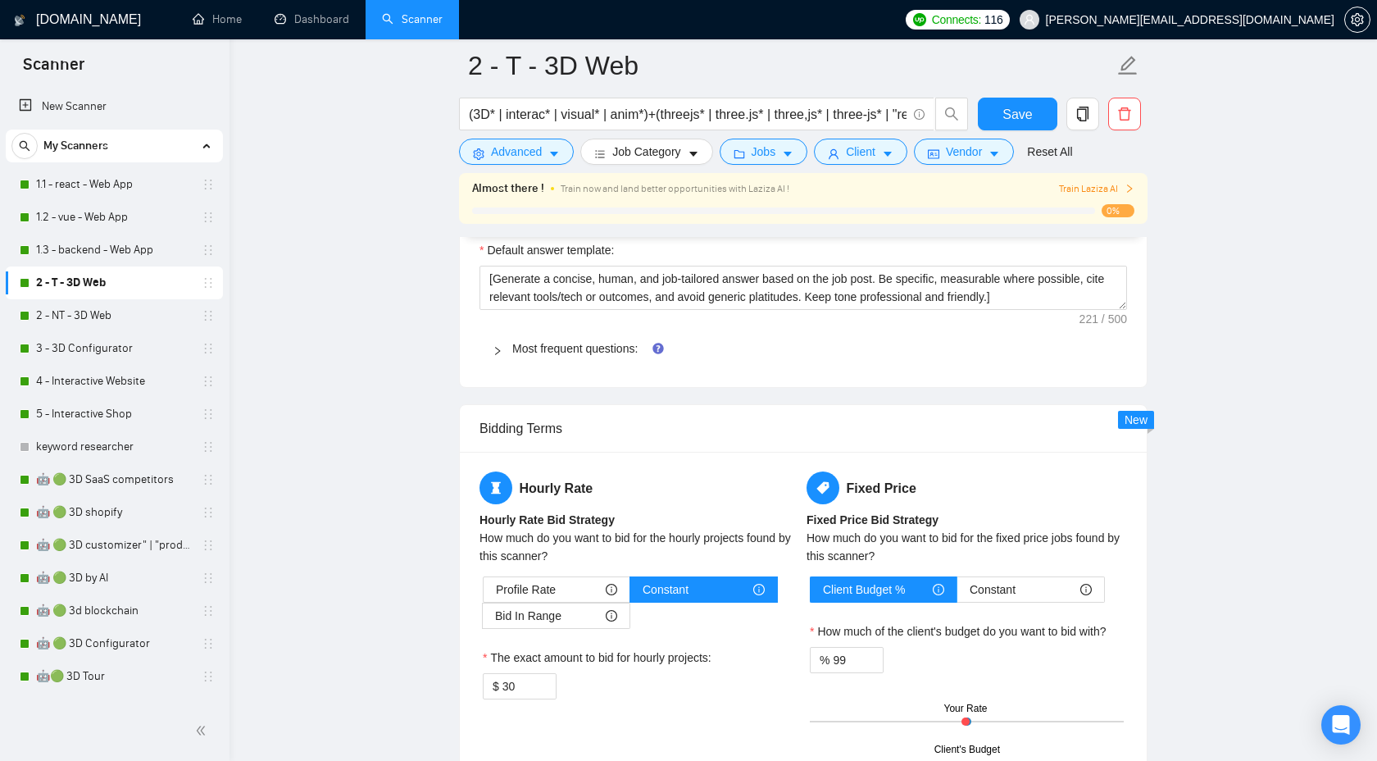
click at [504, 349] on div at bounding box center [503, 348] width 20 height 18
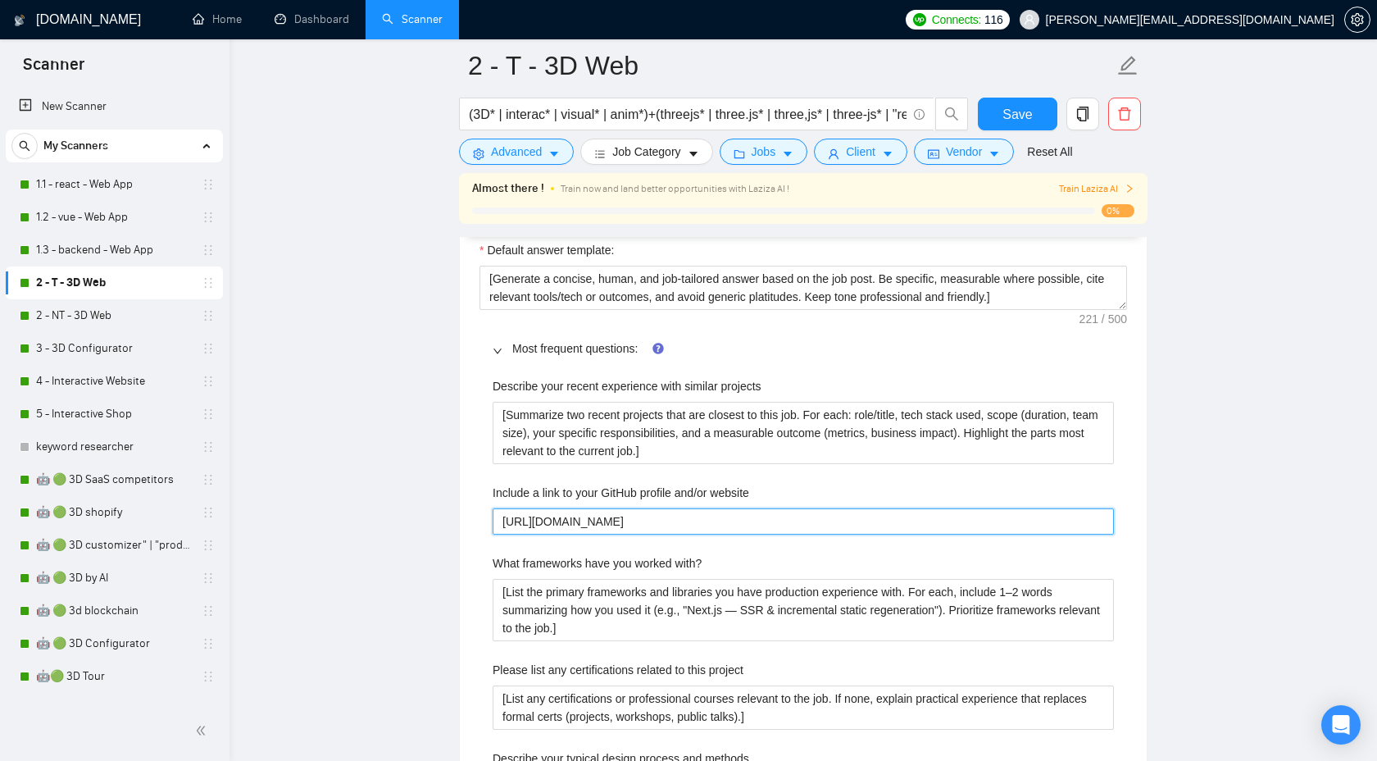
click at [781, 516] on website "[URL][DOMAIN_NAME]" at bounding box center [803, 521] width 621 height 26
paste website "Here’s a link to my portfolio and capabilities: [URL][DOMAIN_NAME] I also have …"
type website "Here’s a link to my portfolio and capabilities: [URL][DOMAIN_NAME] I also have …"
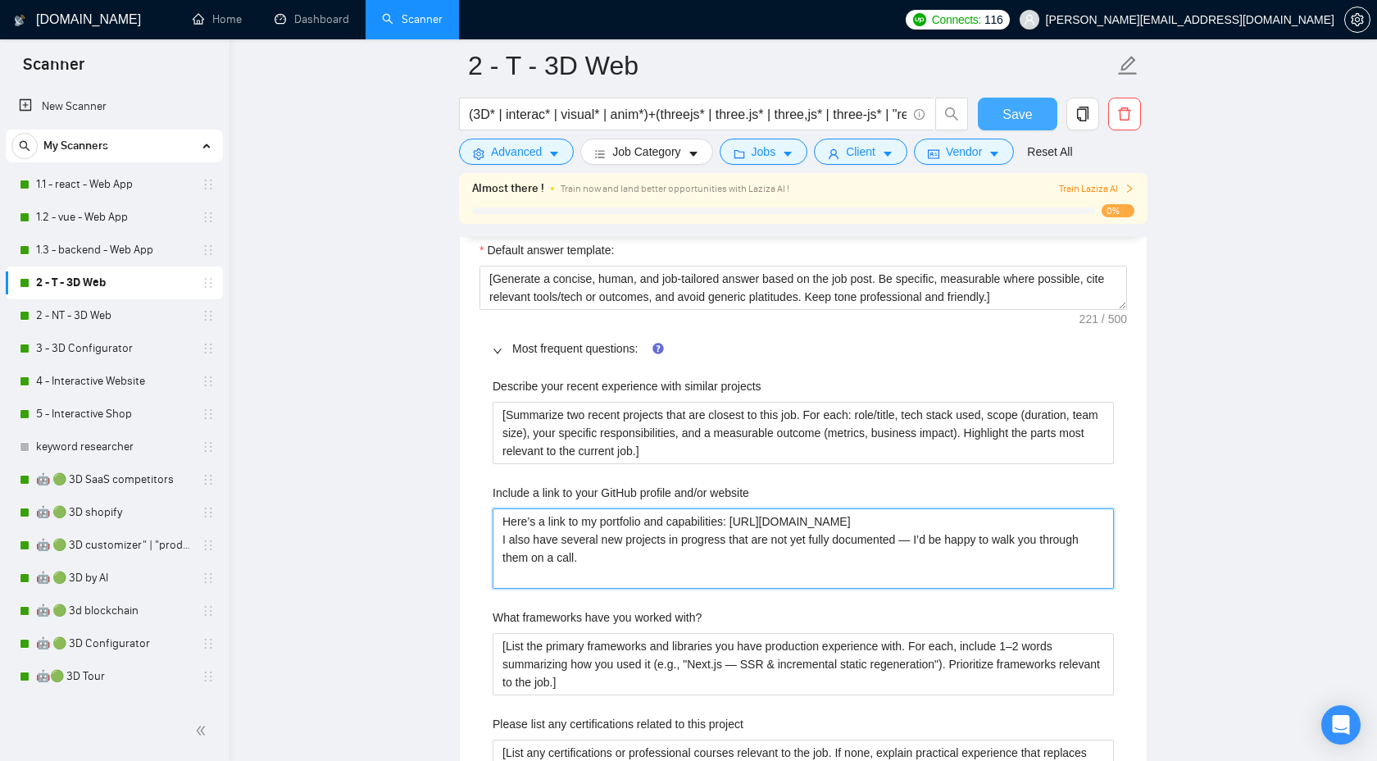
type website "Here’s a link to my portfolio and capabilities: [URL][DOMAIN_NAME] I also have …"
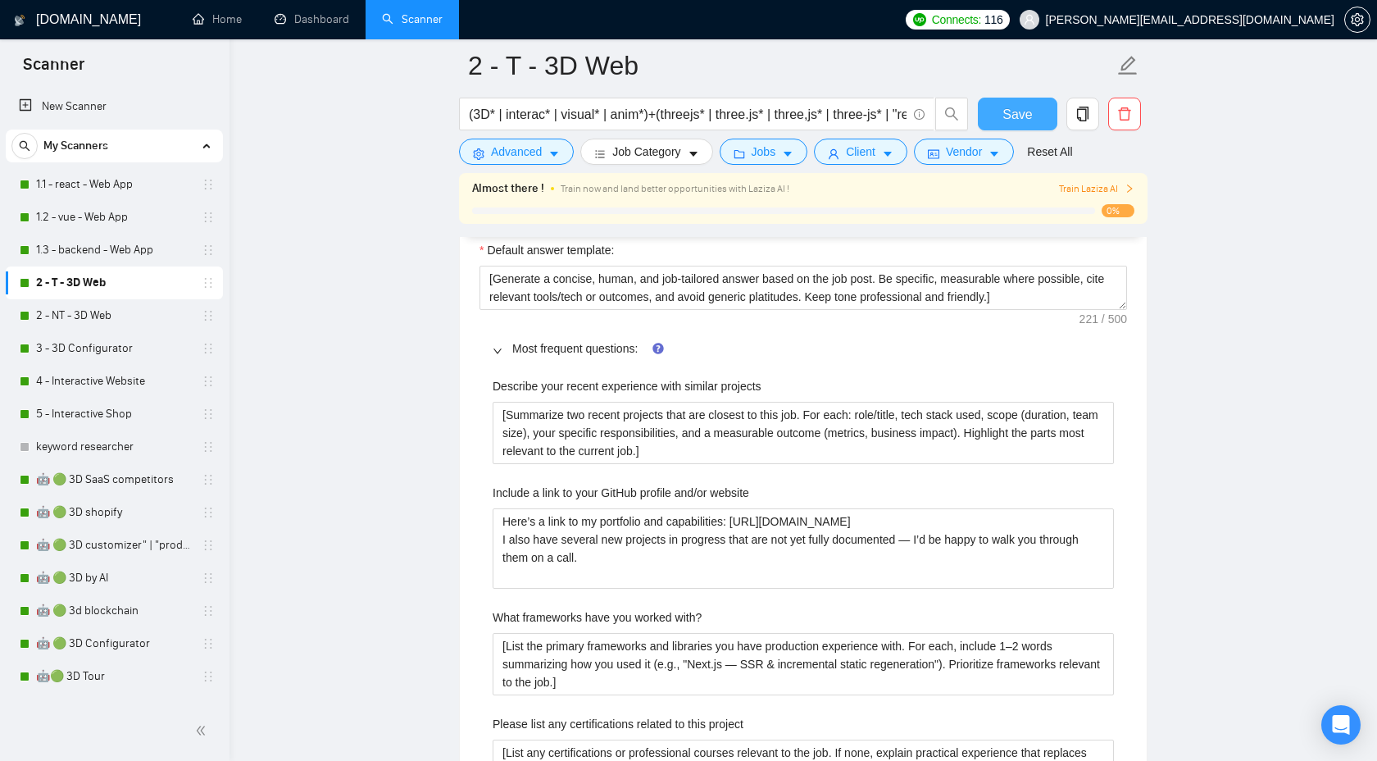
click at [1026, 121] on span "Save" at bounding box center [1018, 114] width 30 height 20
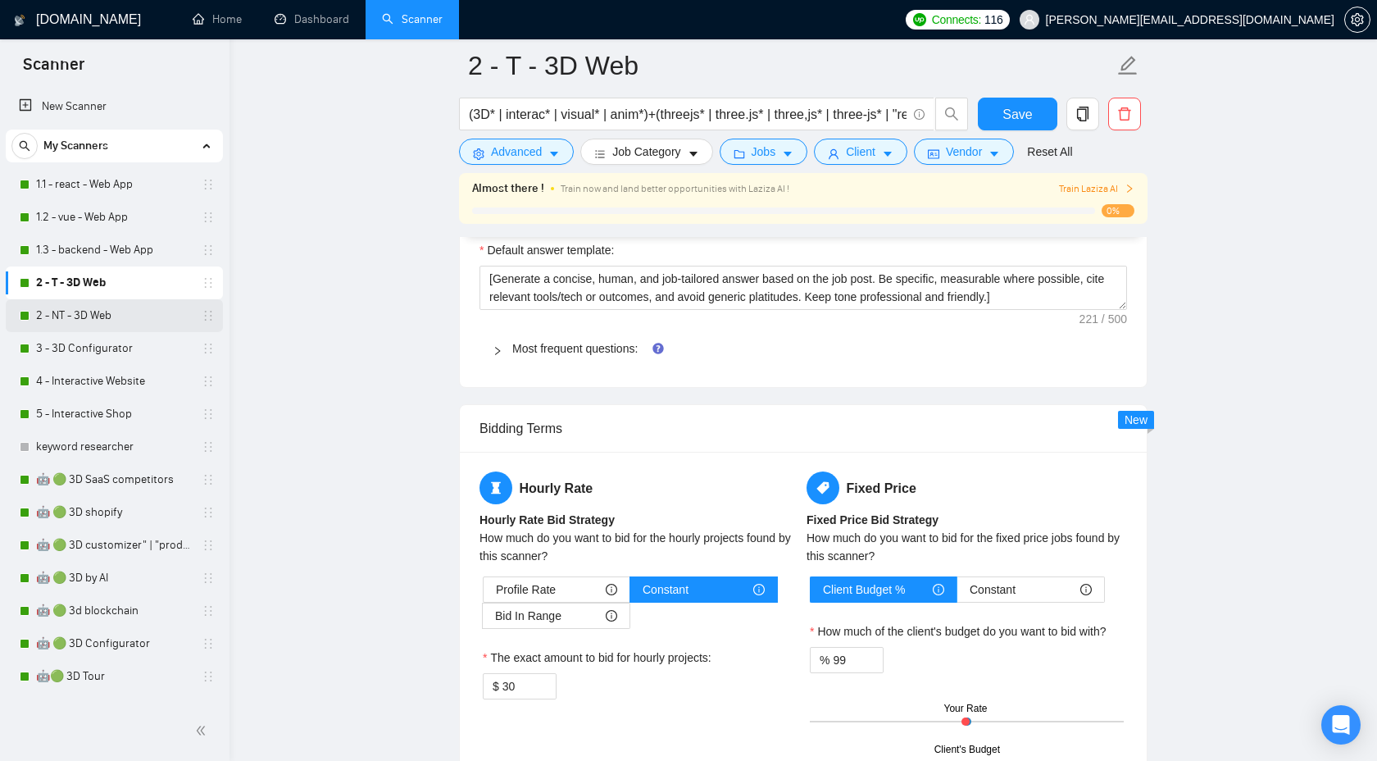
click at [106, 301] on link "2 - NT - 3D Web" at bounding box center [114, 315] width 156 height 33
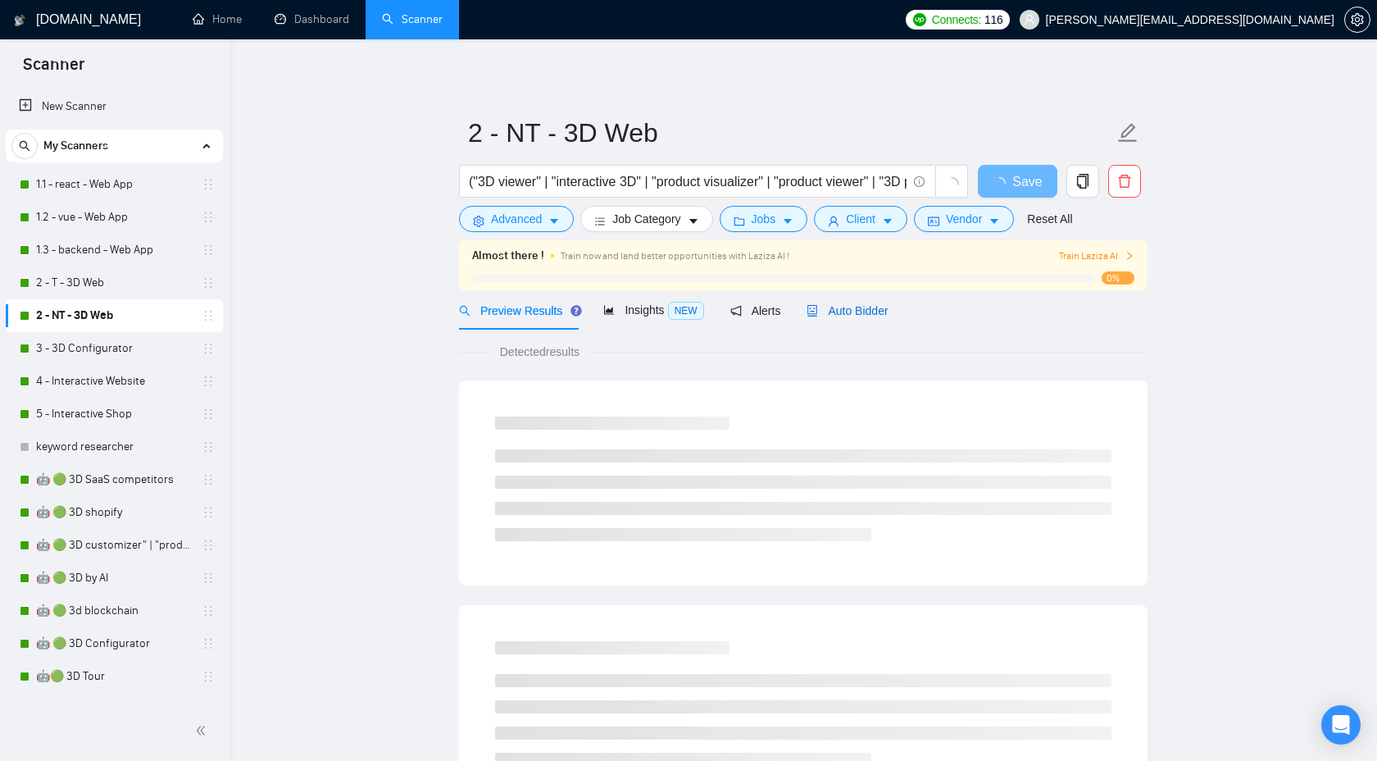
click at [867, 308] on span "Auto Bidder" at bounding box center [847, 310] width 81 height 13
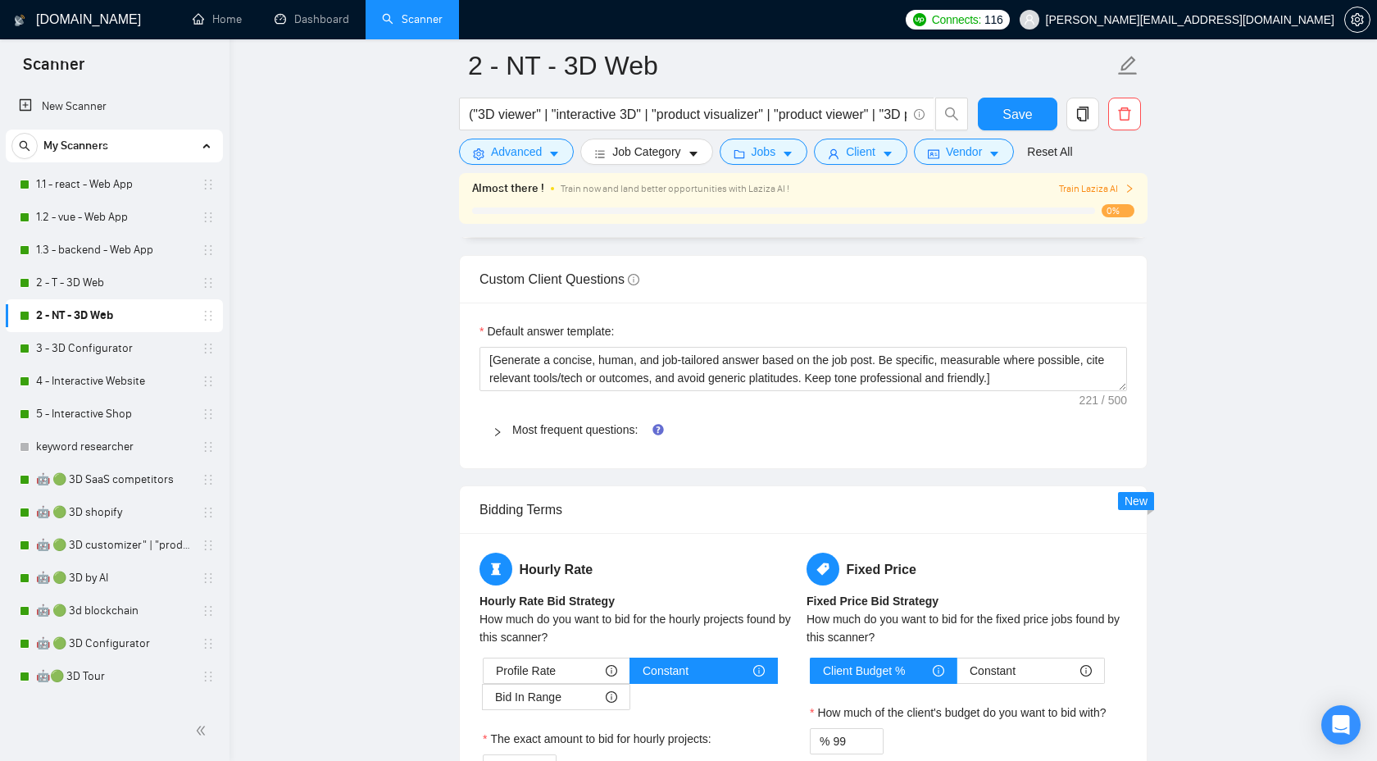
scroll to position [2357, 0]
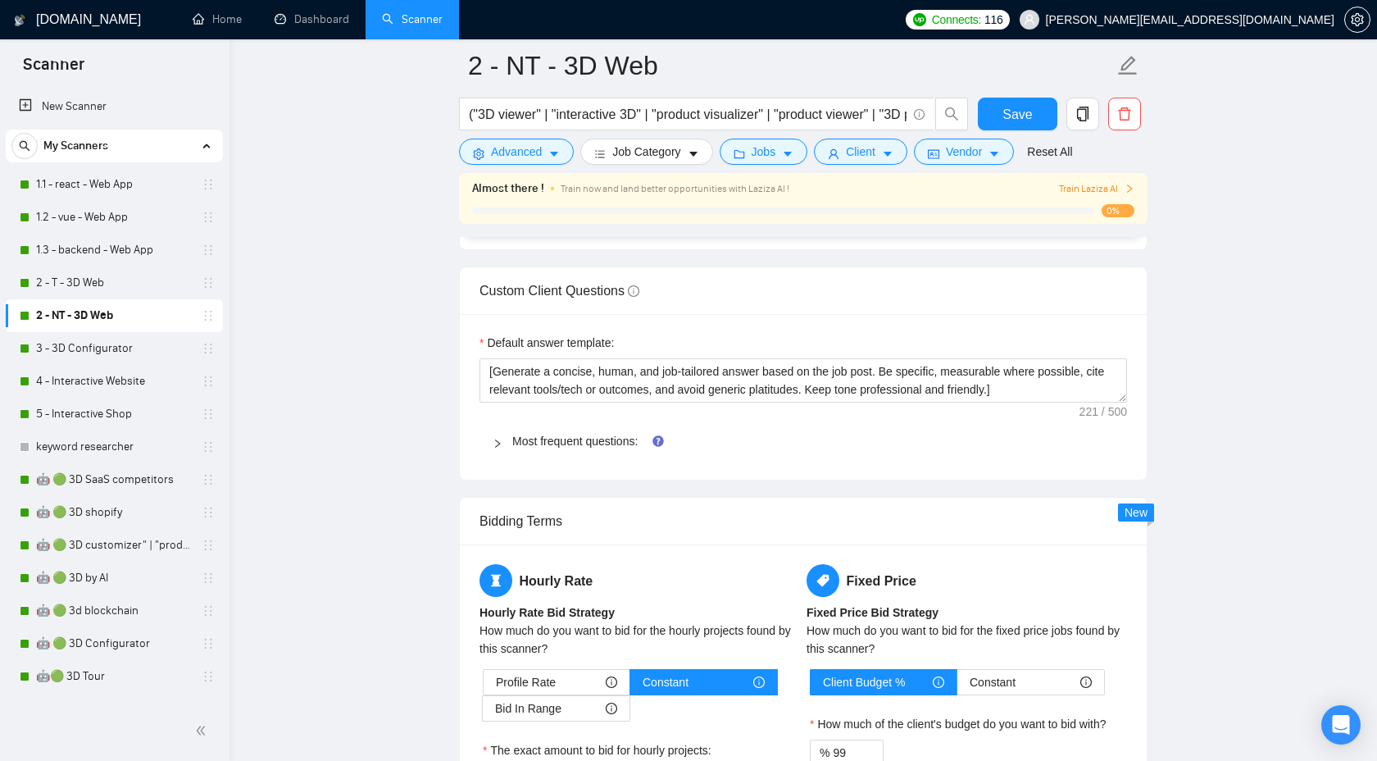
click at [494, 447] on icon "right" at bounding box center [498, 444] width 10 height 10
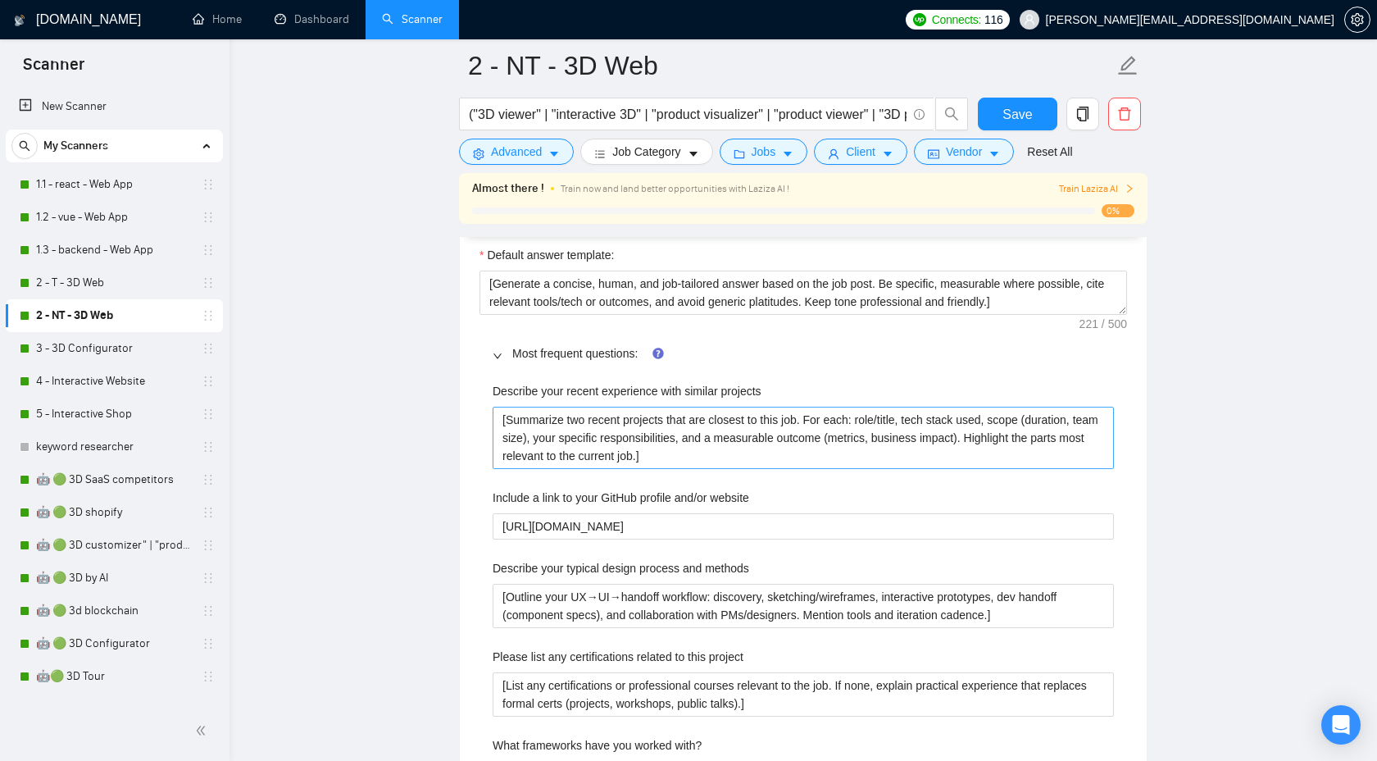
scroll to position [2515, 0]
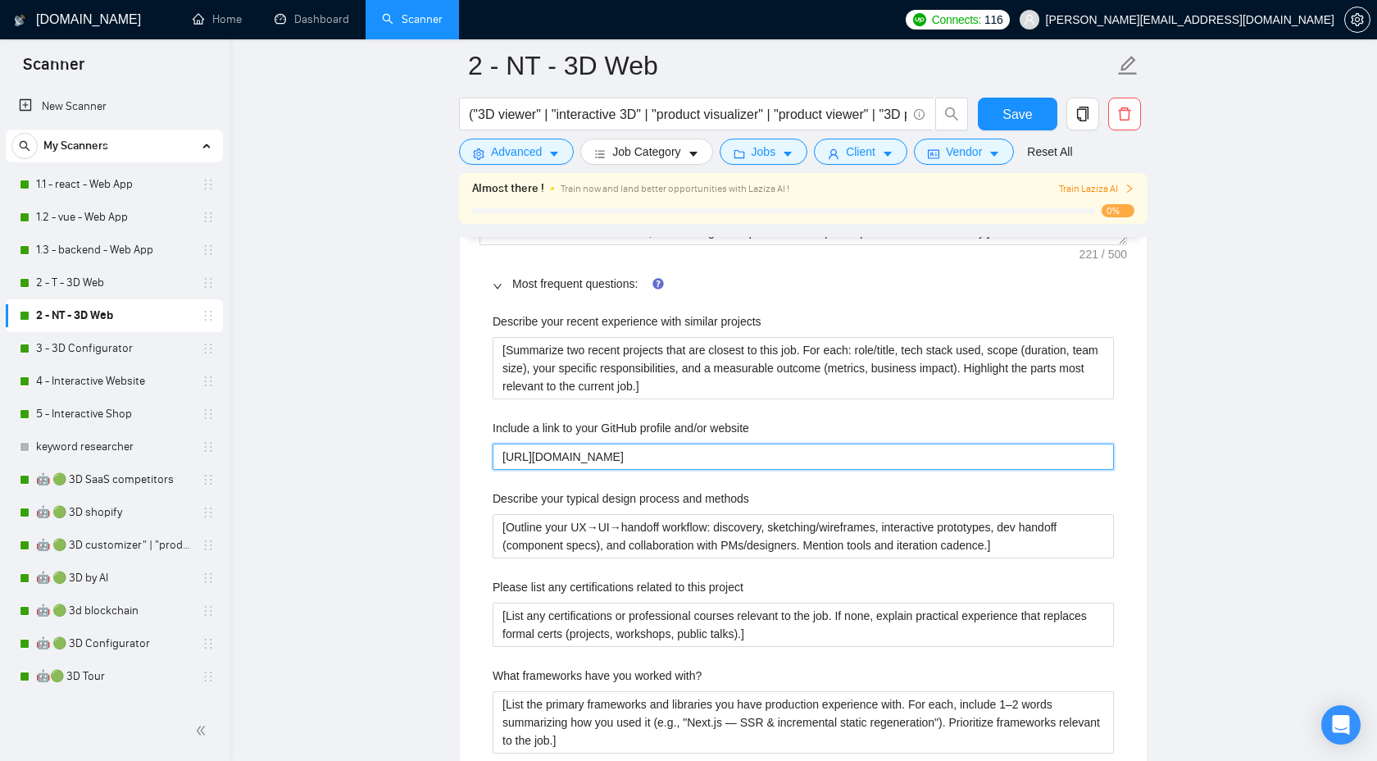
click at [810, 454] on website "[URL][DOMAIN_NAME]" at bounding box center [803, 457] width 621 height 26
paste website "Here’s a link to my portfolio and capabilities: [URL][DOMAIN_NAME] I also have …"
type website "Here’s a link to my portfolio and capabilities: [URL][DOMAIN_NAME] I also have …"
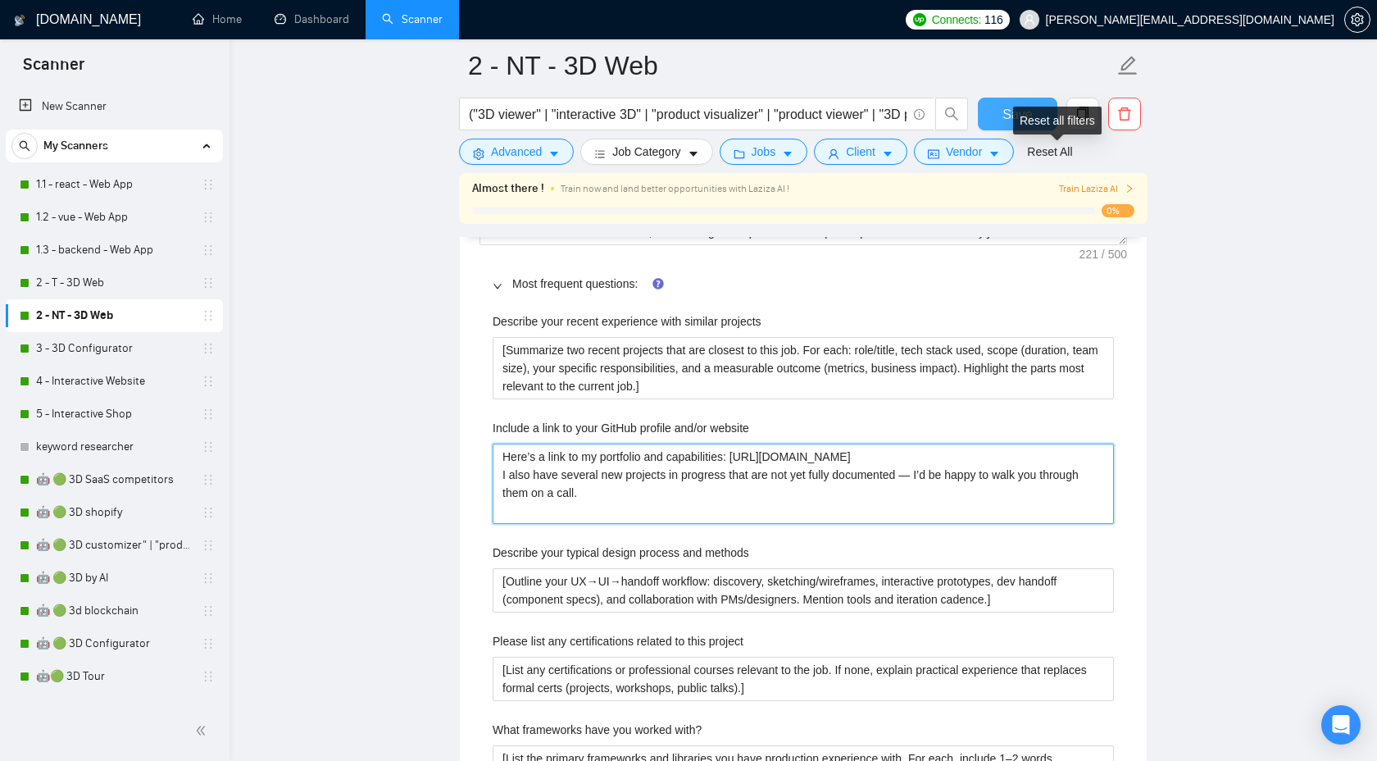
type website "Here’s a link to my portfolio and capabilities: [URL][DOMAIN_NAME] I also have …"
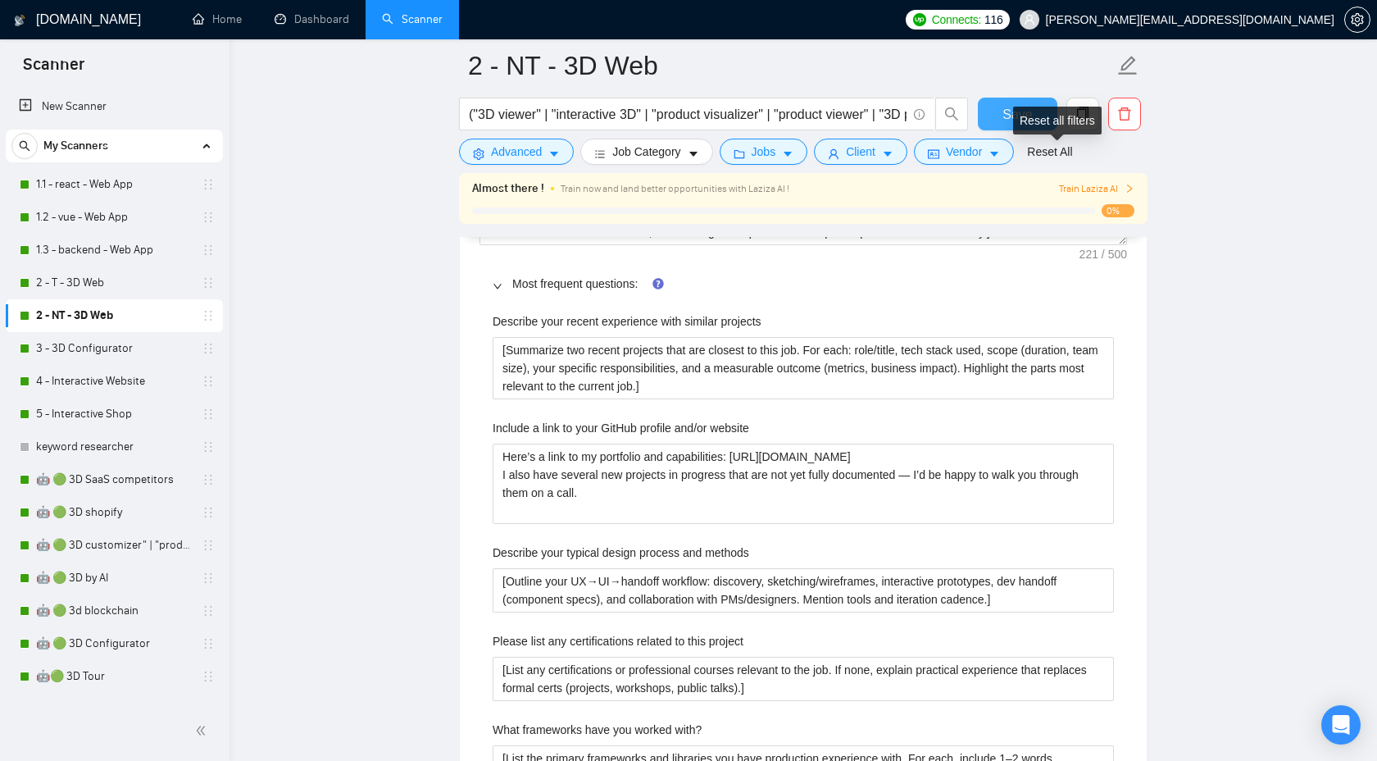
click at [1017, 116] on span "Save" at bounding box center [1018, 114] width 30 height 20
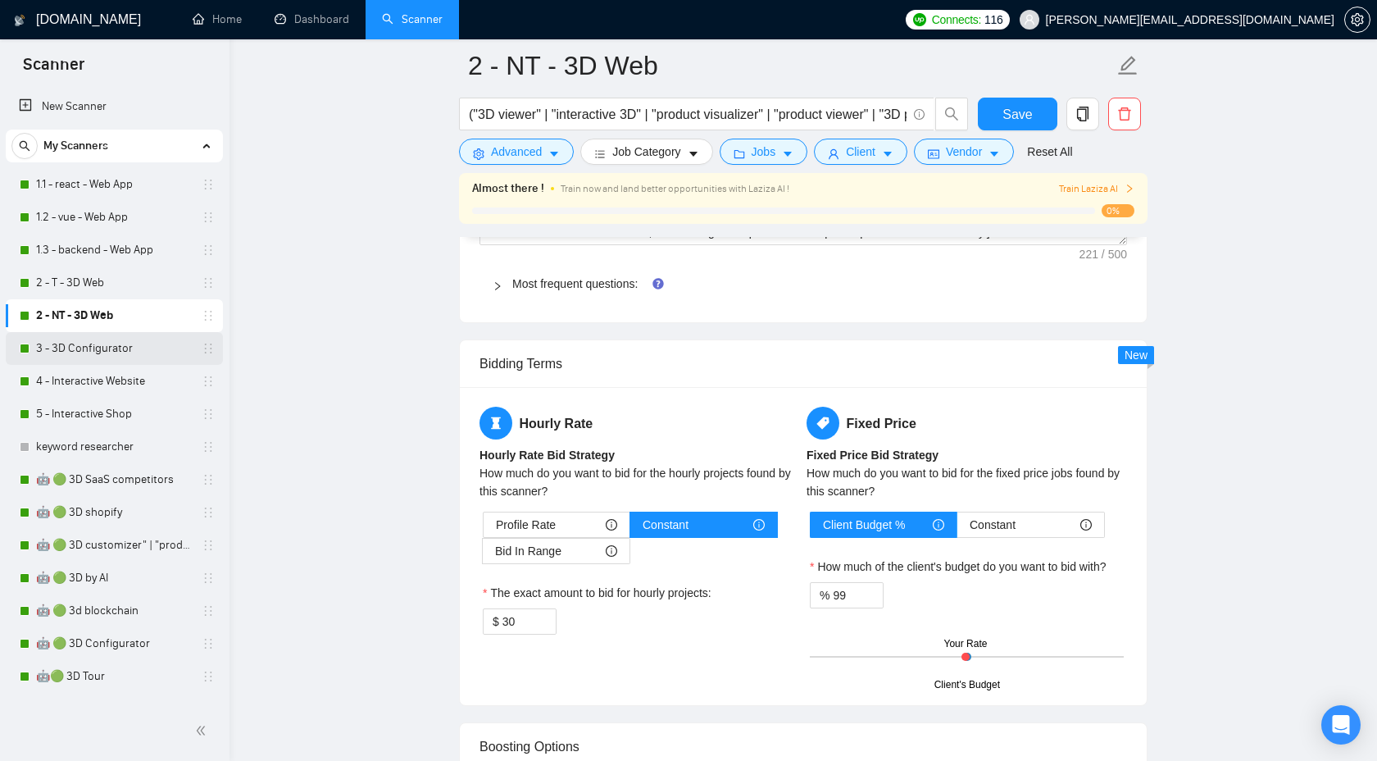
click at [98, 344] on link "3 - 3D Configurator" at bounding box center [114, 348] width 156 height 33
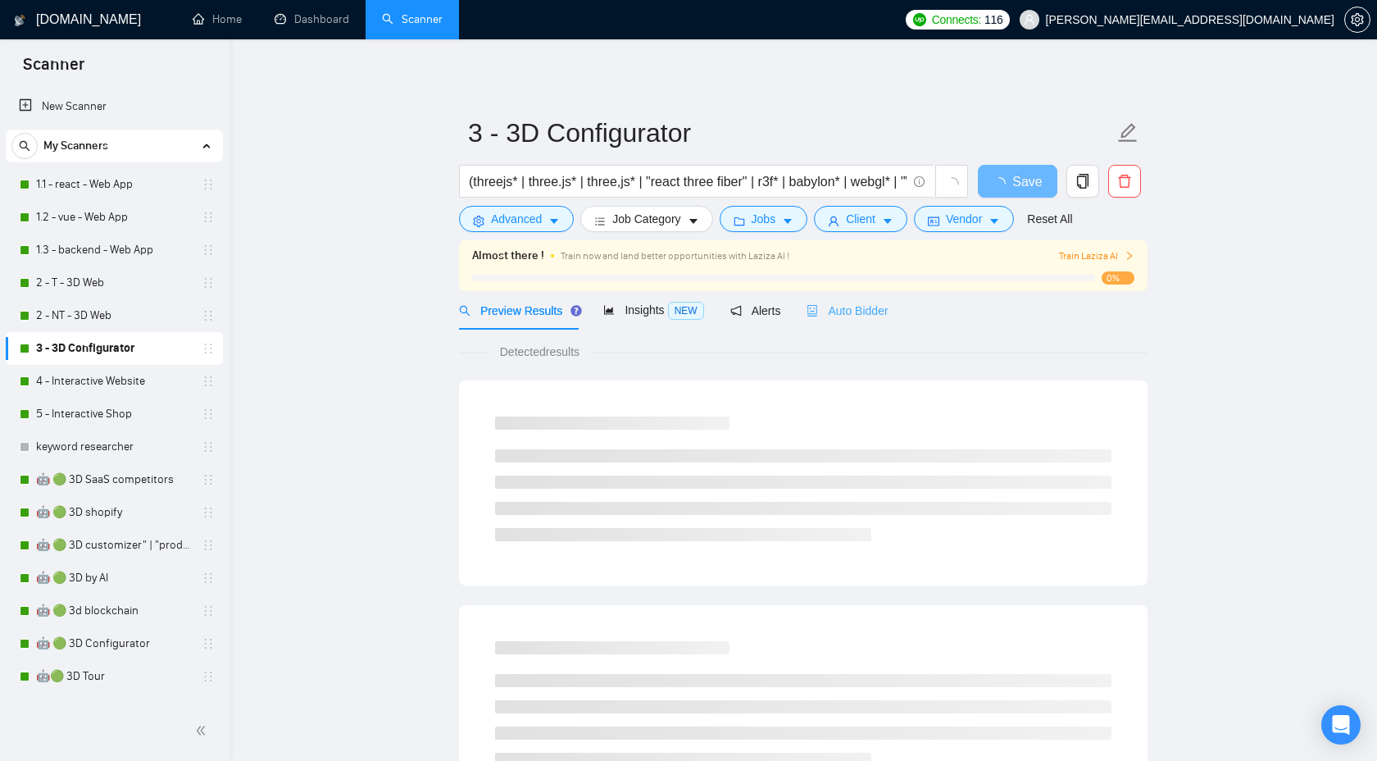
click at [849, 298] on div "Auto Bidder" at bounding box center [847, 310] width 81 height 39
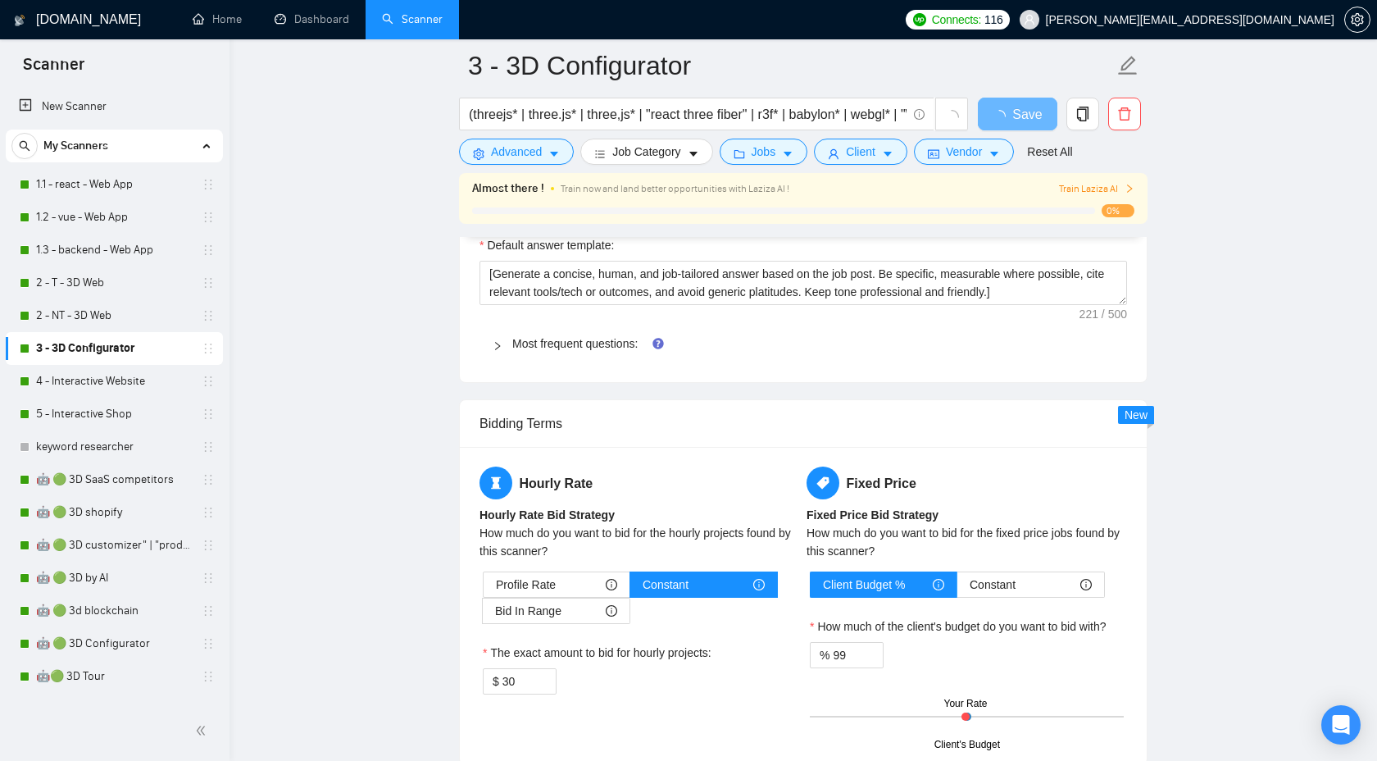
scroll to position [2324, 0]
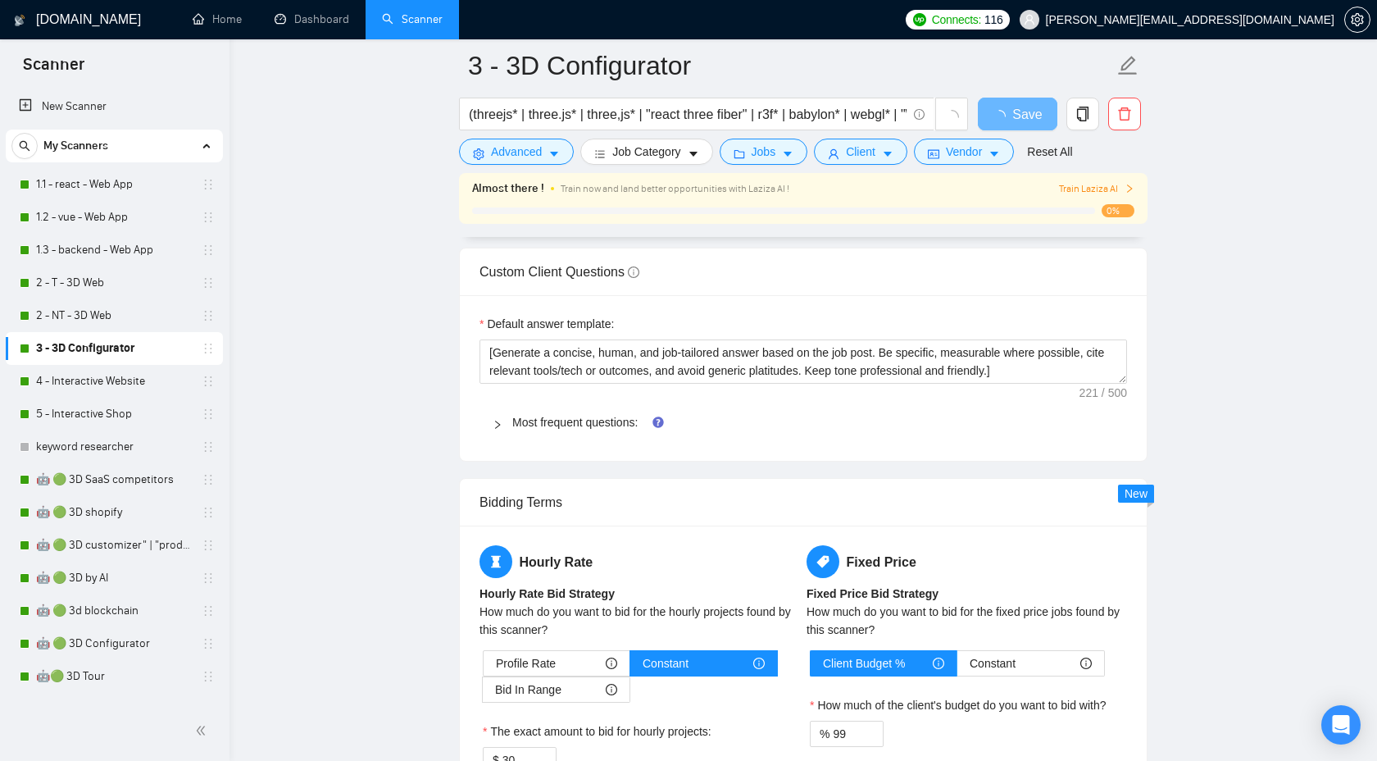
click at [498, 423] on icon "right" at bounding box center [498, 425] width 10 height 10
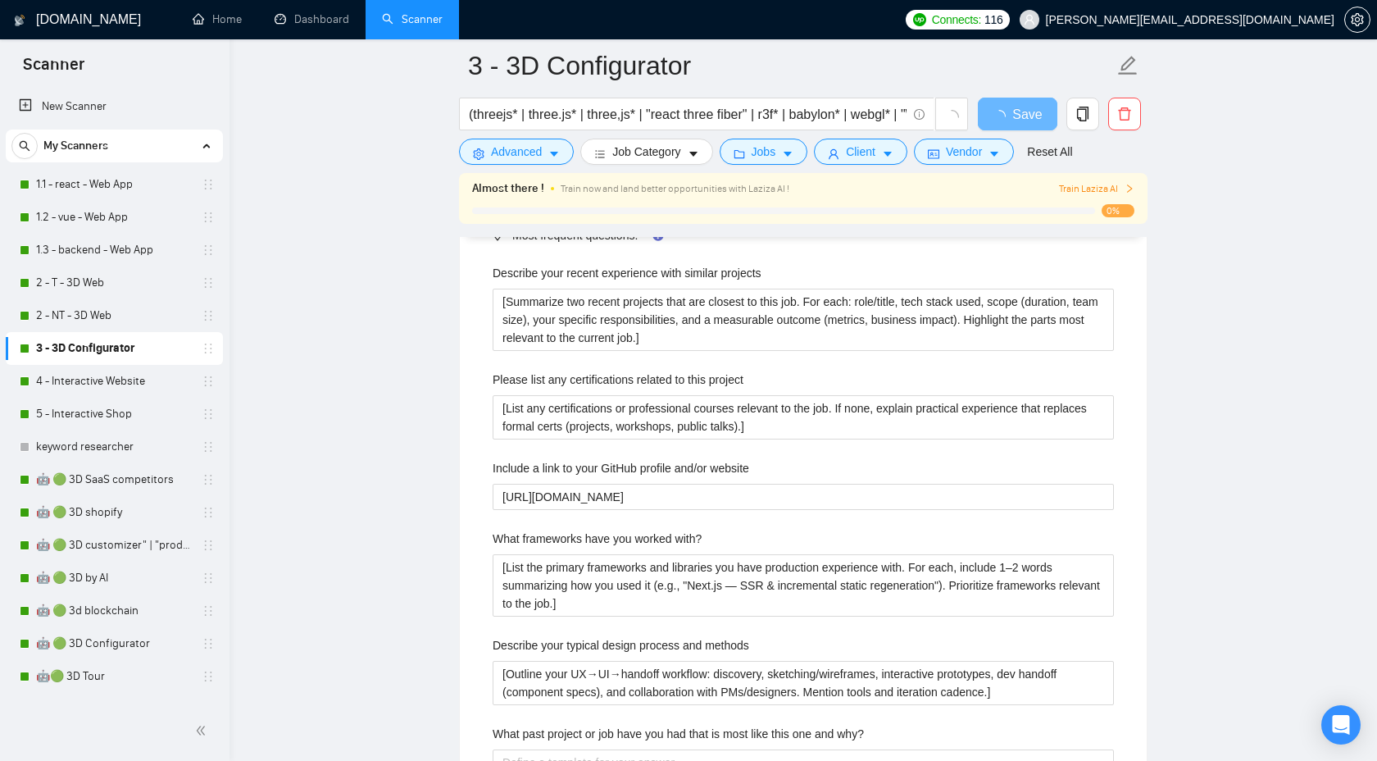
scroll to position [2483, 0]
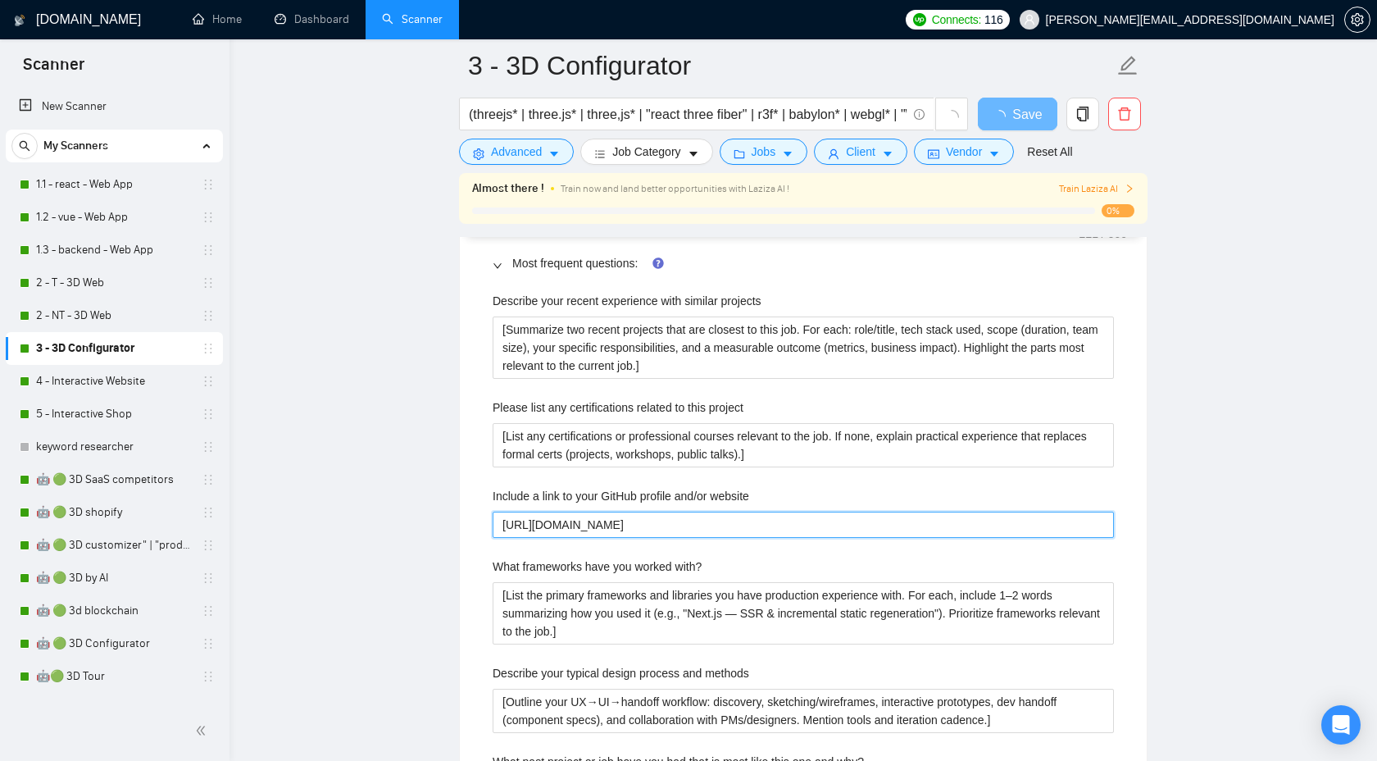
click at [845, 526] on website "[URL][DOMAIN_NAME]" at bounding box center [803, 525] width 621 height 26
paste website "Here’s a link to my portfolio and capabilities: [URL][DOMAIN_NAME] I also have …"
type website "Here’s a link to my portfolio and capabilities: [URL][DOMAIN_NAME] I also have …"
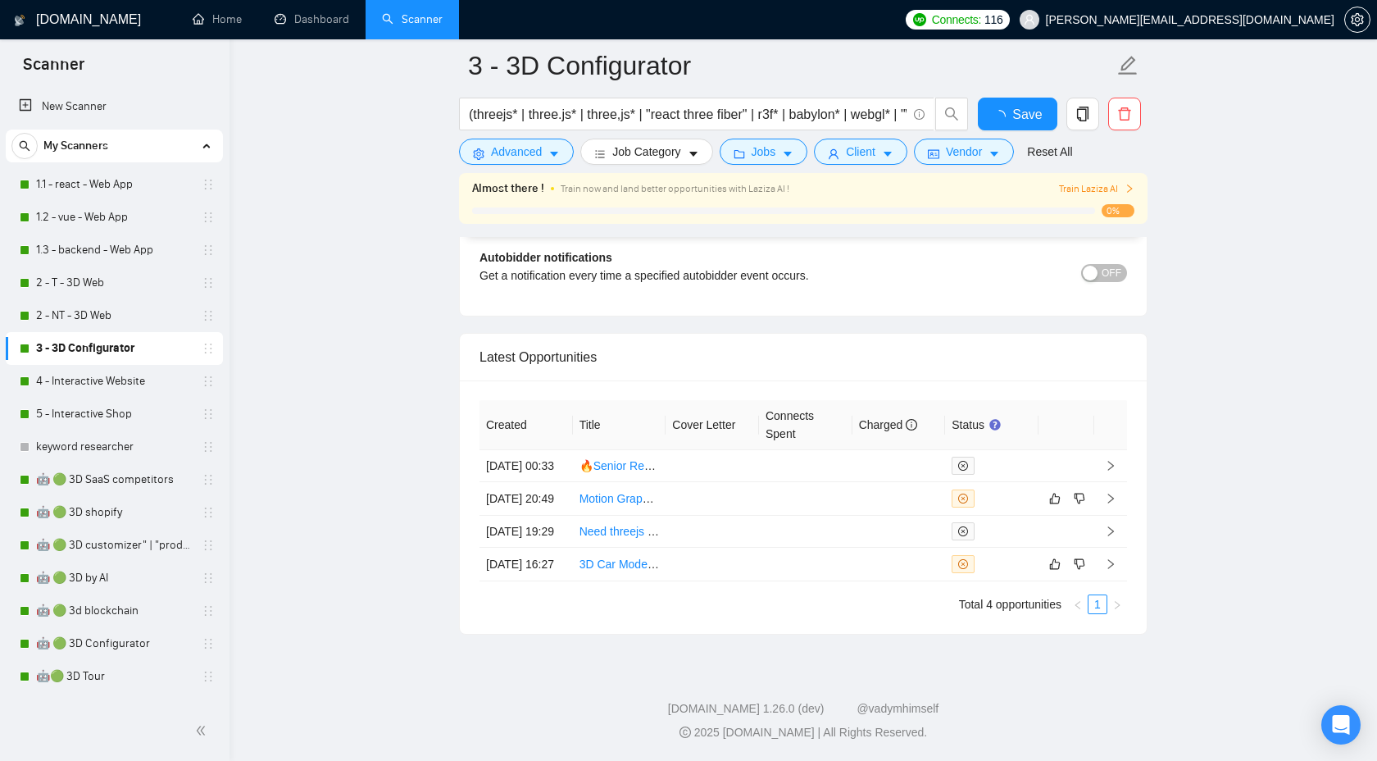
scroll to position [4960, 0]
click at [1012, 114] on span "Save" at bounding box center [1018, 114] width 30 height 20
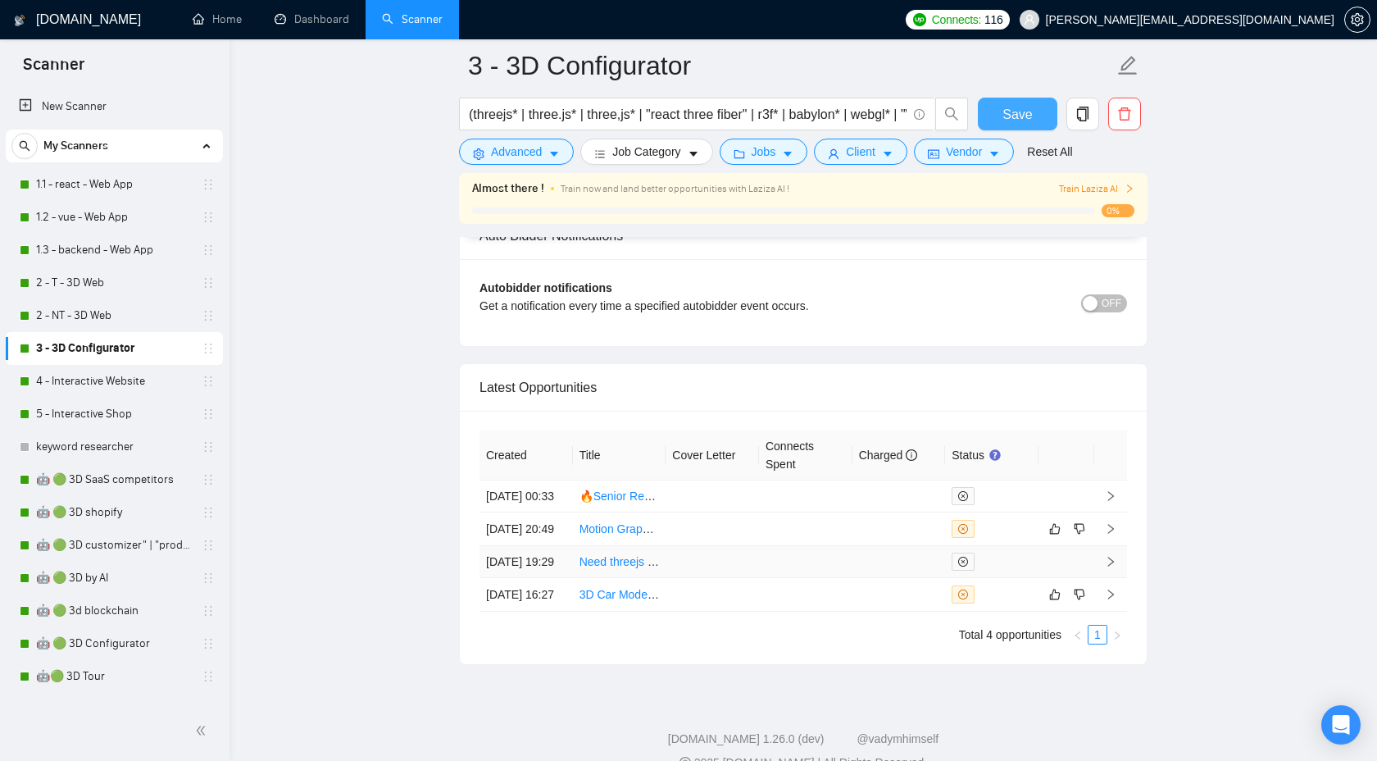
scroll to position [4058, 0]
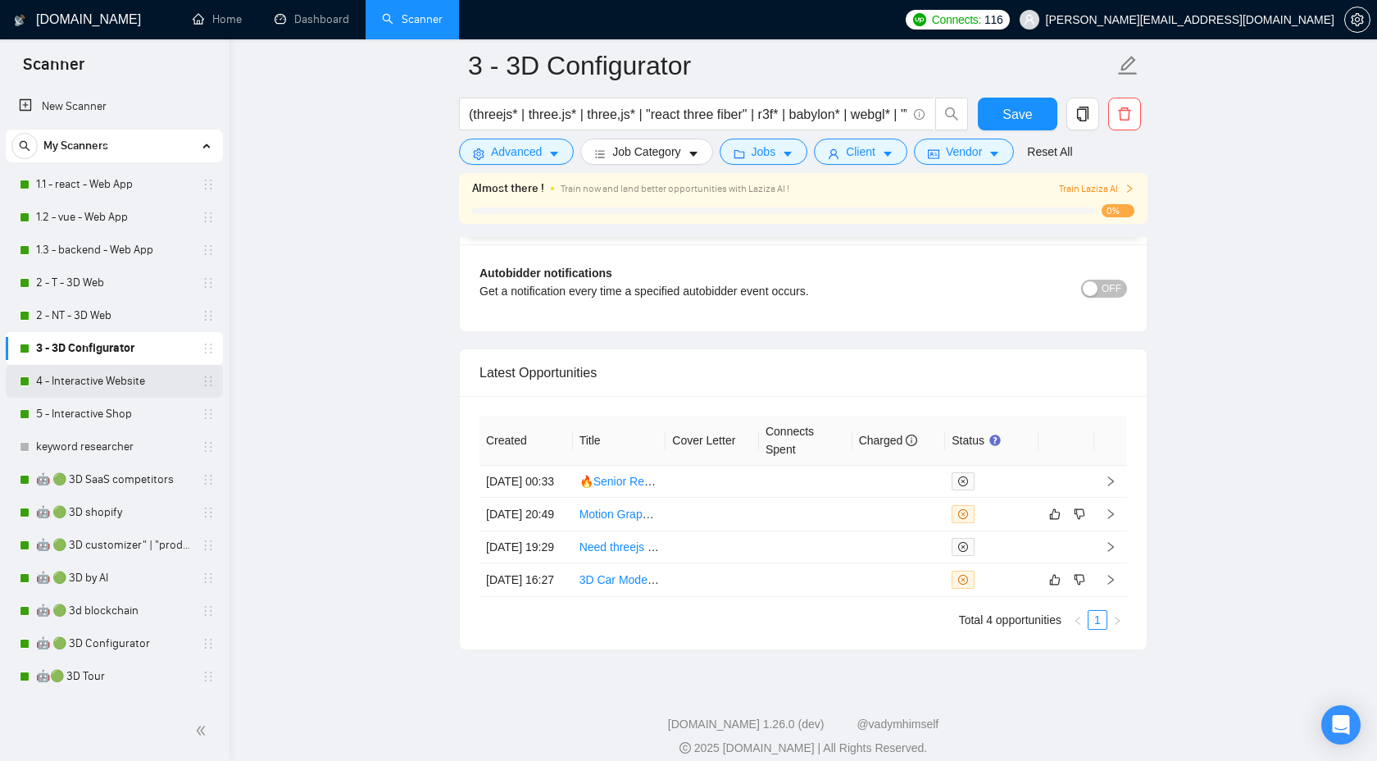
click at [134, 379] on link "4 - Interactive Website" at bounding box center [114, 381] width 156 height 33
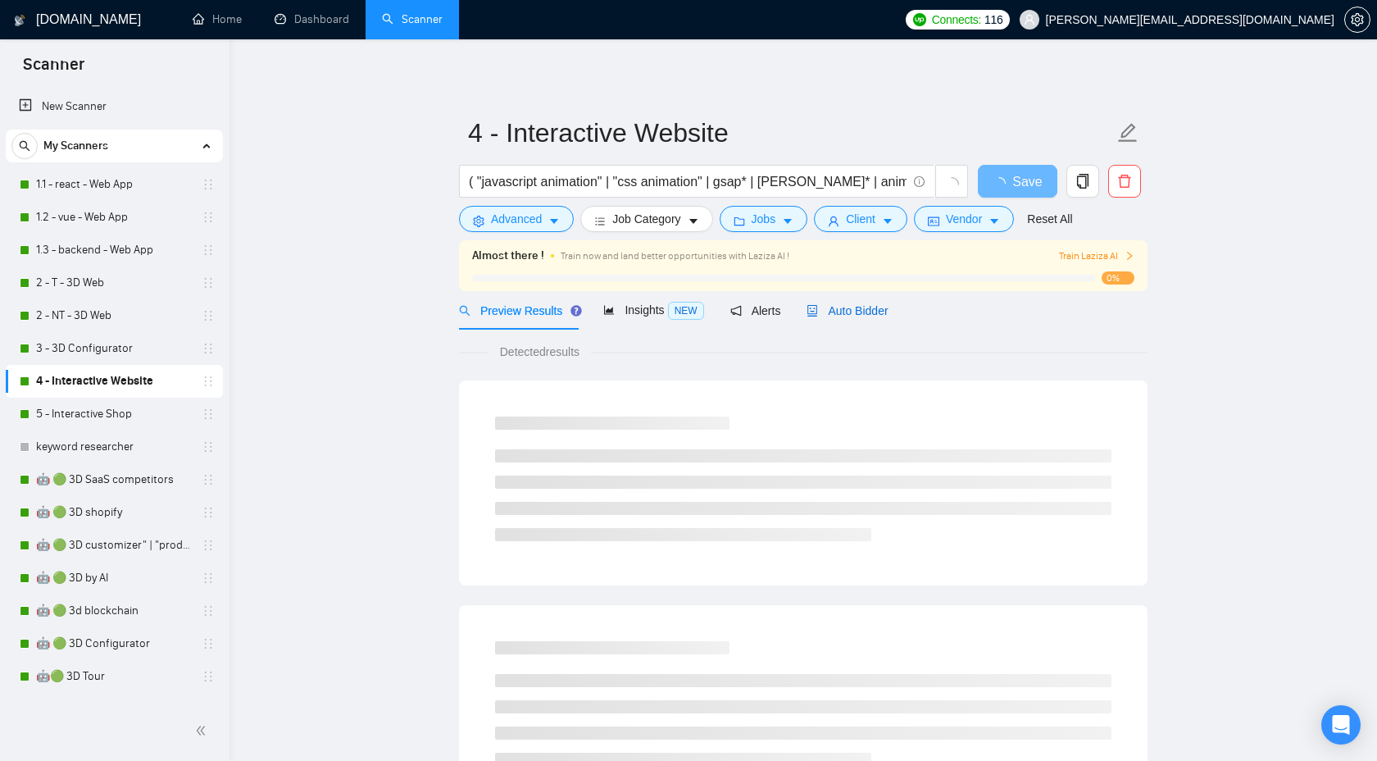
click at [855, 311] on span "Auto Bidder" at bounding box center [847, 310] width 81 height 13
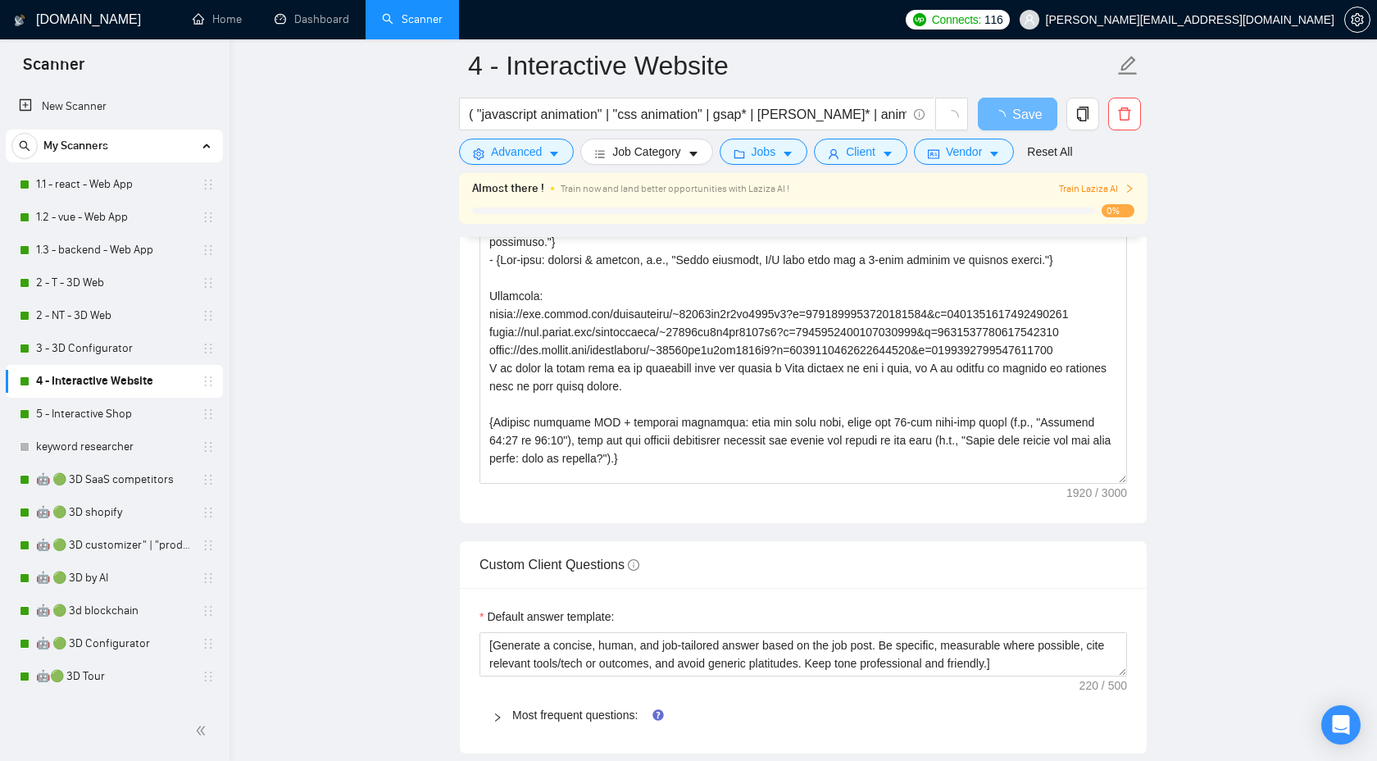
scroll to position [164, 0]
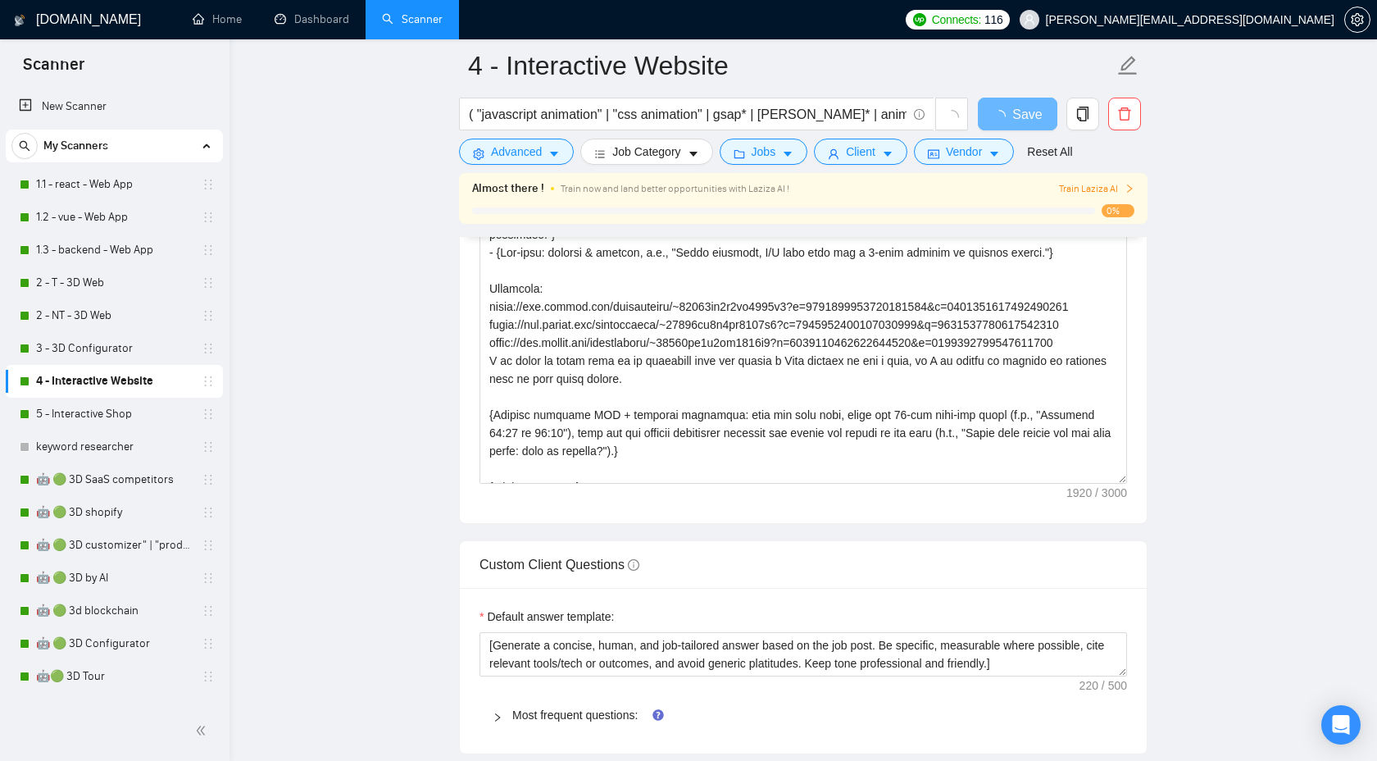
click at [493, 724] on div "Most frequent questions:" at bounding box center [804, 715] width 648 height 38
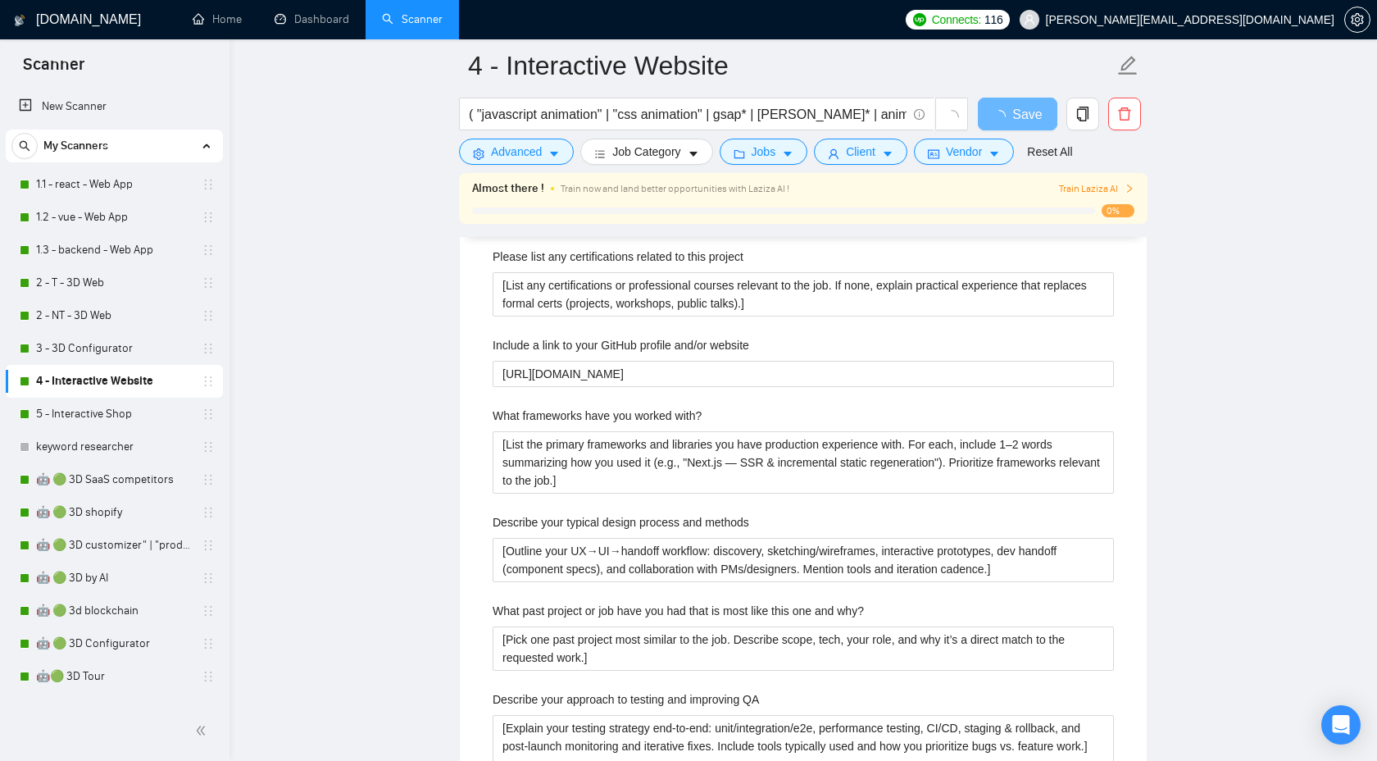
scroll to position [2634, 0]
click at [787, 376] on website "[URL][DOMAIN_NAME]" at bounding box center [803, 373] width 621 height 26
paste website "Here’s a link to my portfolio and capabilities: [URL][DOMAIN_NAME] I also have …"
type website "Here’s a link to my portfolio and capabilities: [URL][DOMAIN_NAME] I also have …"
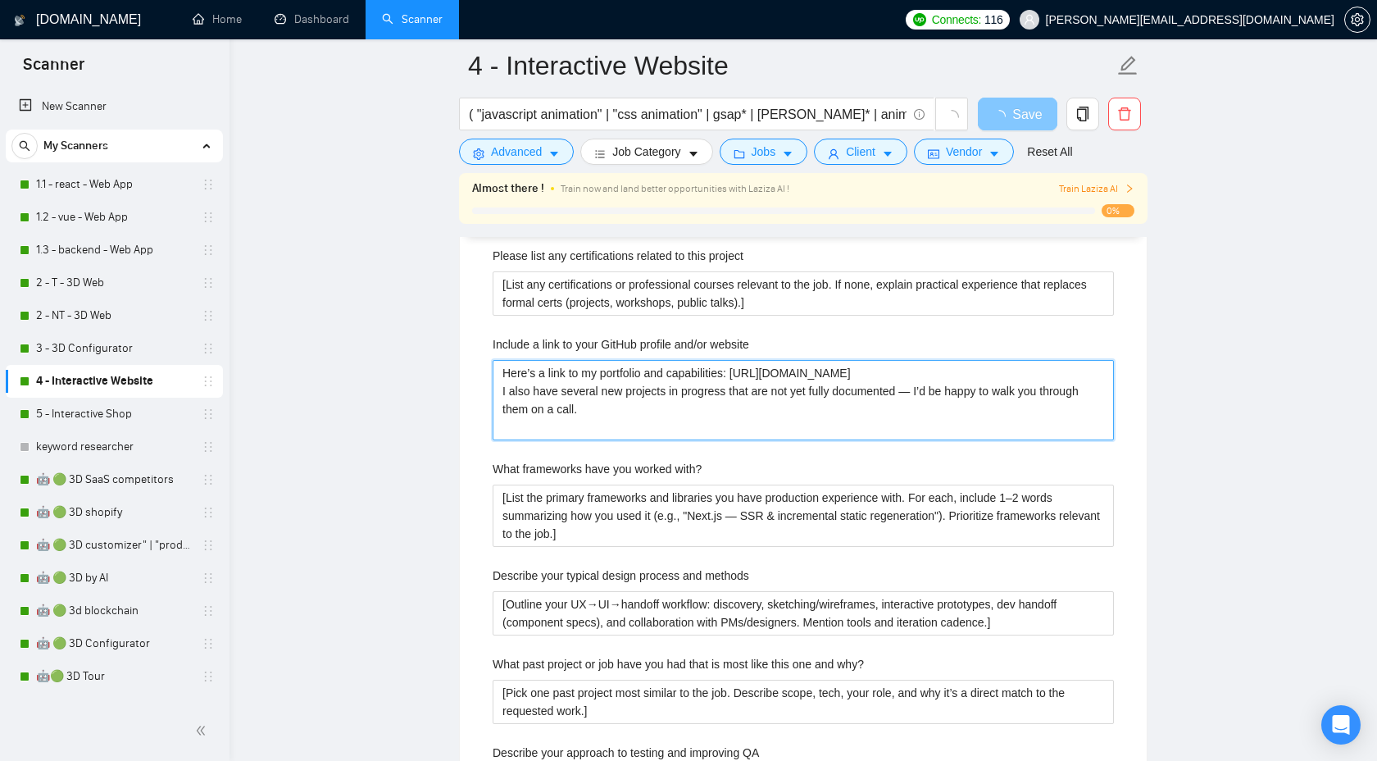
type website "Here’s a link to my portfolio and capabilities: [URL][DOMAIN_NAME] I also have …"
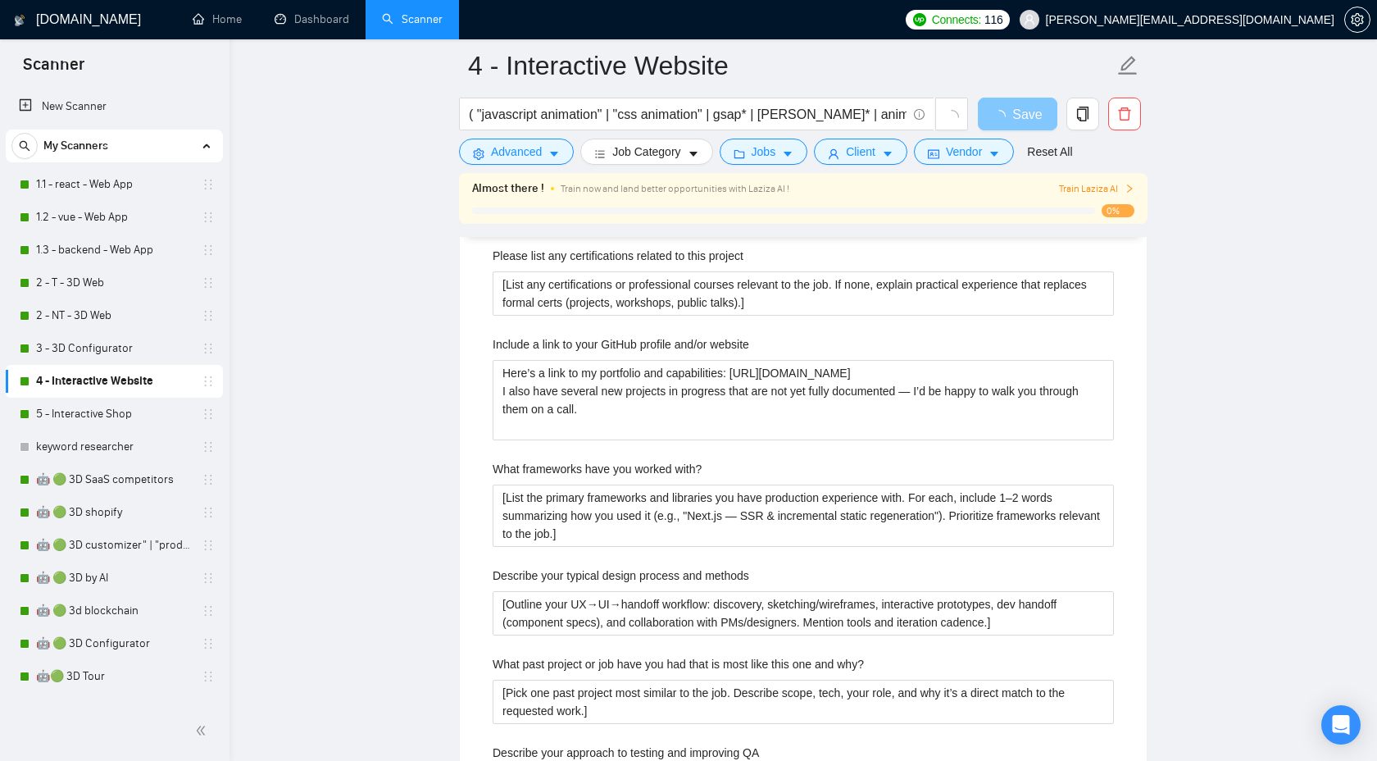
click at [1007, 121] on span "loading" at bounding box center [1003, 116] width 20 height 13
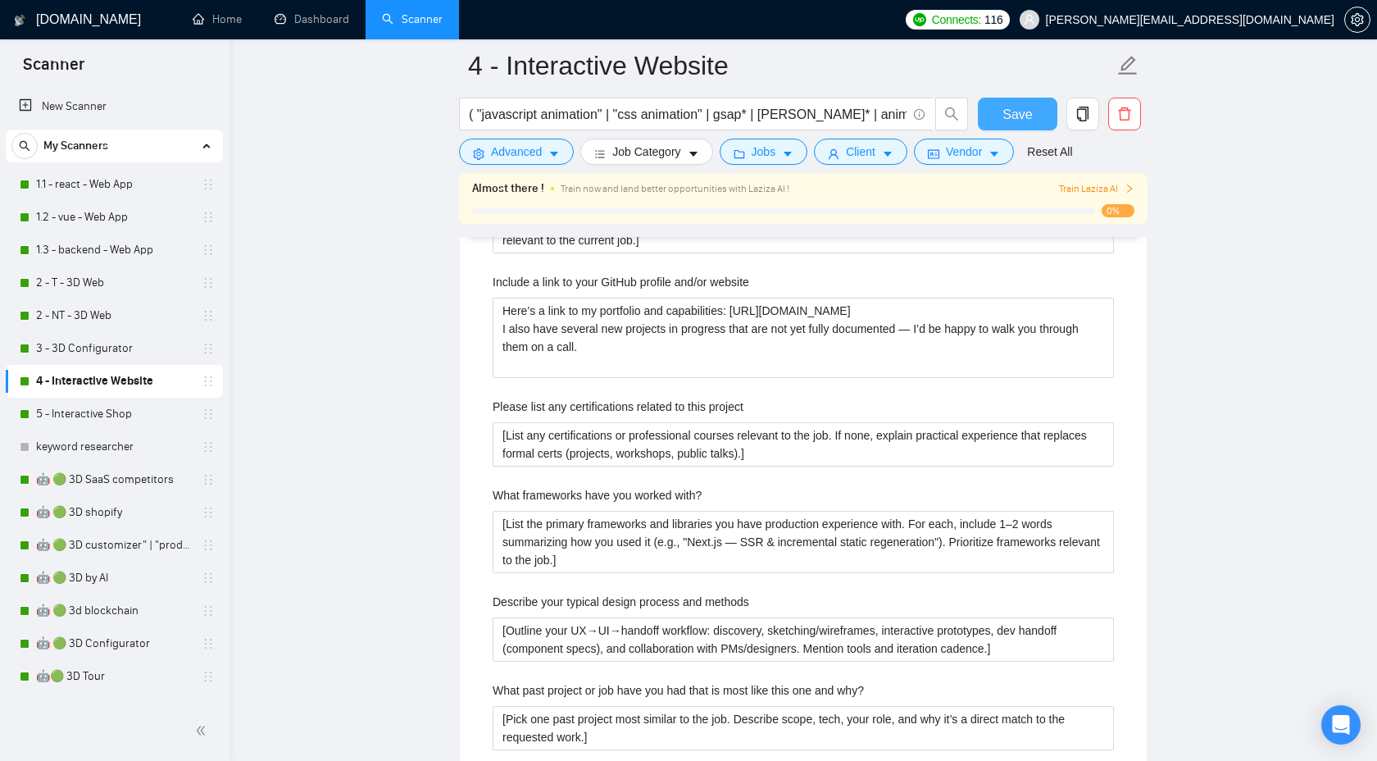
click at [1007, 121] on span "Save" at bounding box center [1018, 114] width 30 height 20
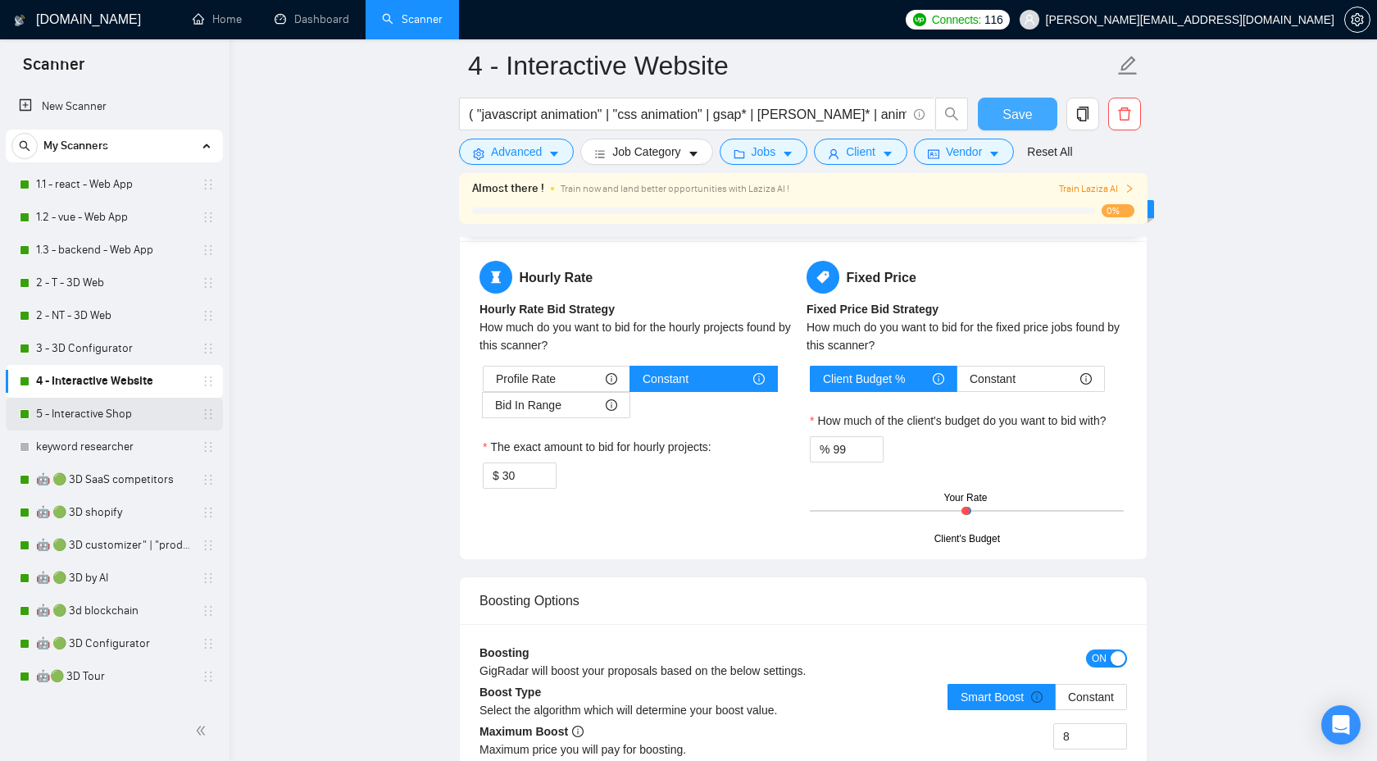
click at [90, 408] on link "5 - Interactive Shop" at bounding box center [114, 414] width 156 height 33
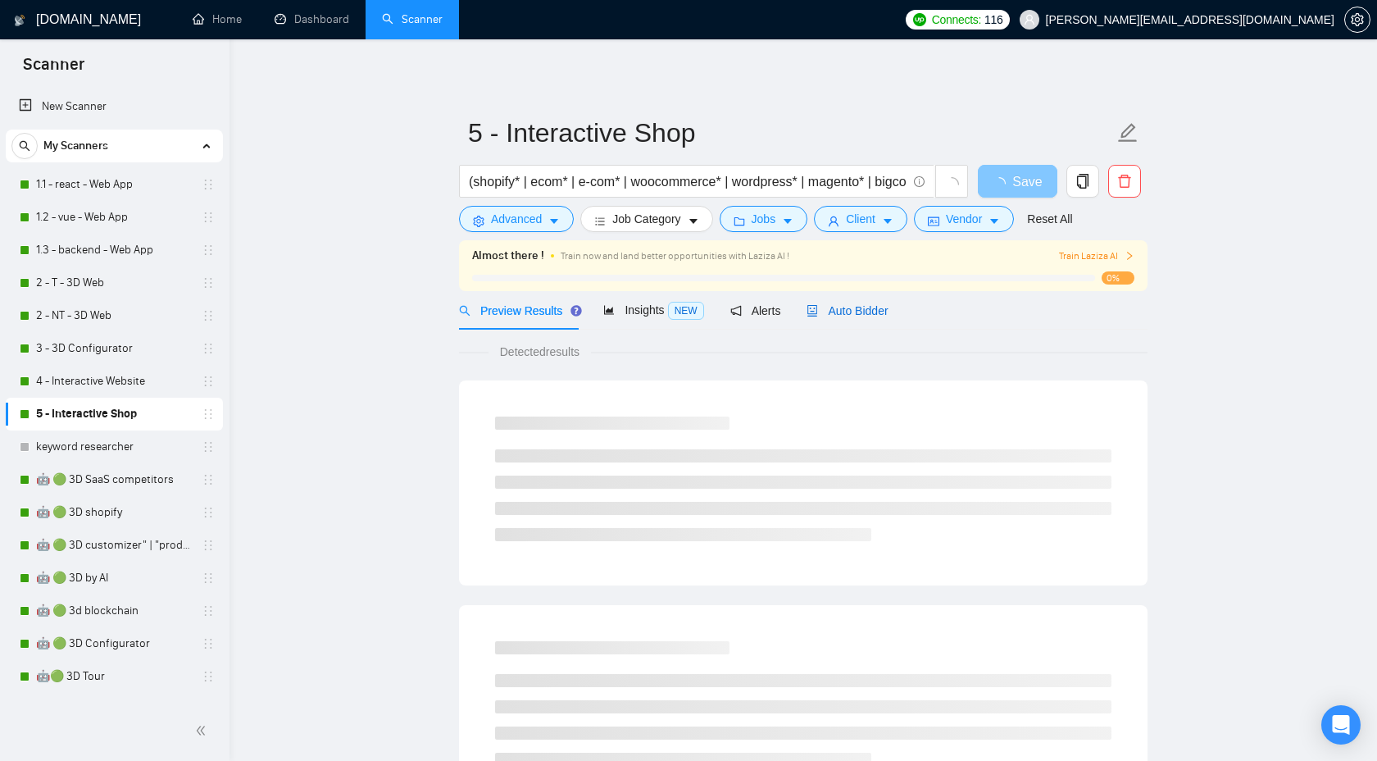
click at [856, 309] on span "Auto Bidder" at bounding box center [847, 310] width 81 height 13
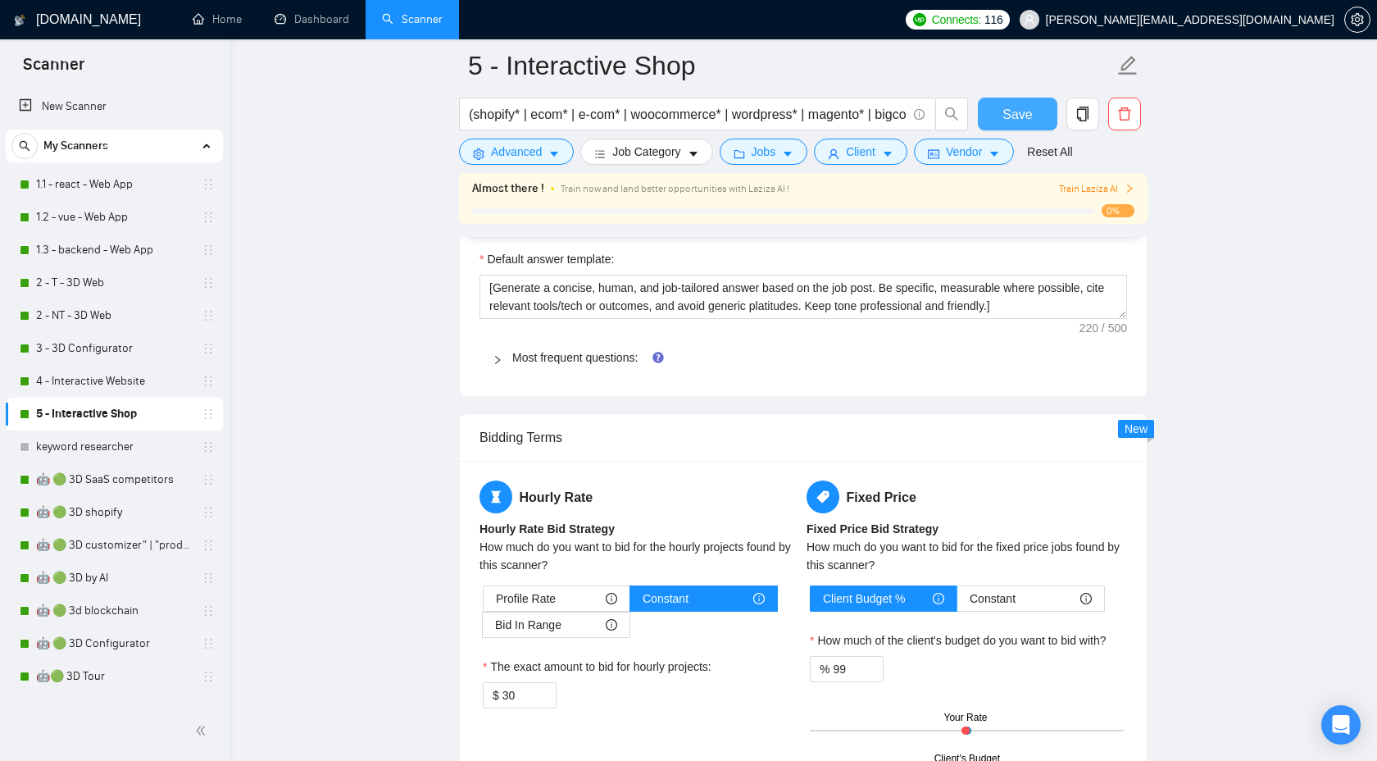
scroll to position [2434, 0]
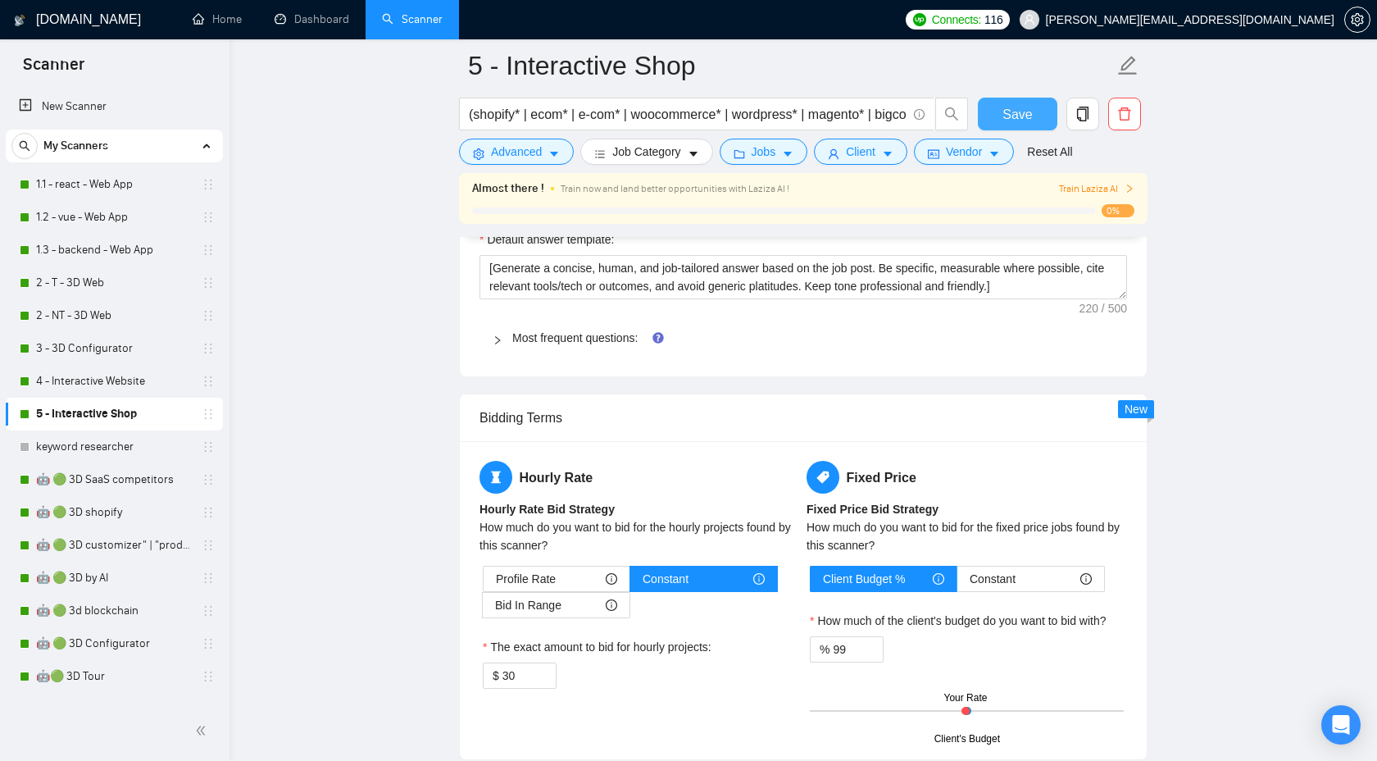
click at [495, 343] on icon "right" at bounding box center [498, 340] width 10 height 10
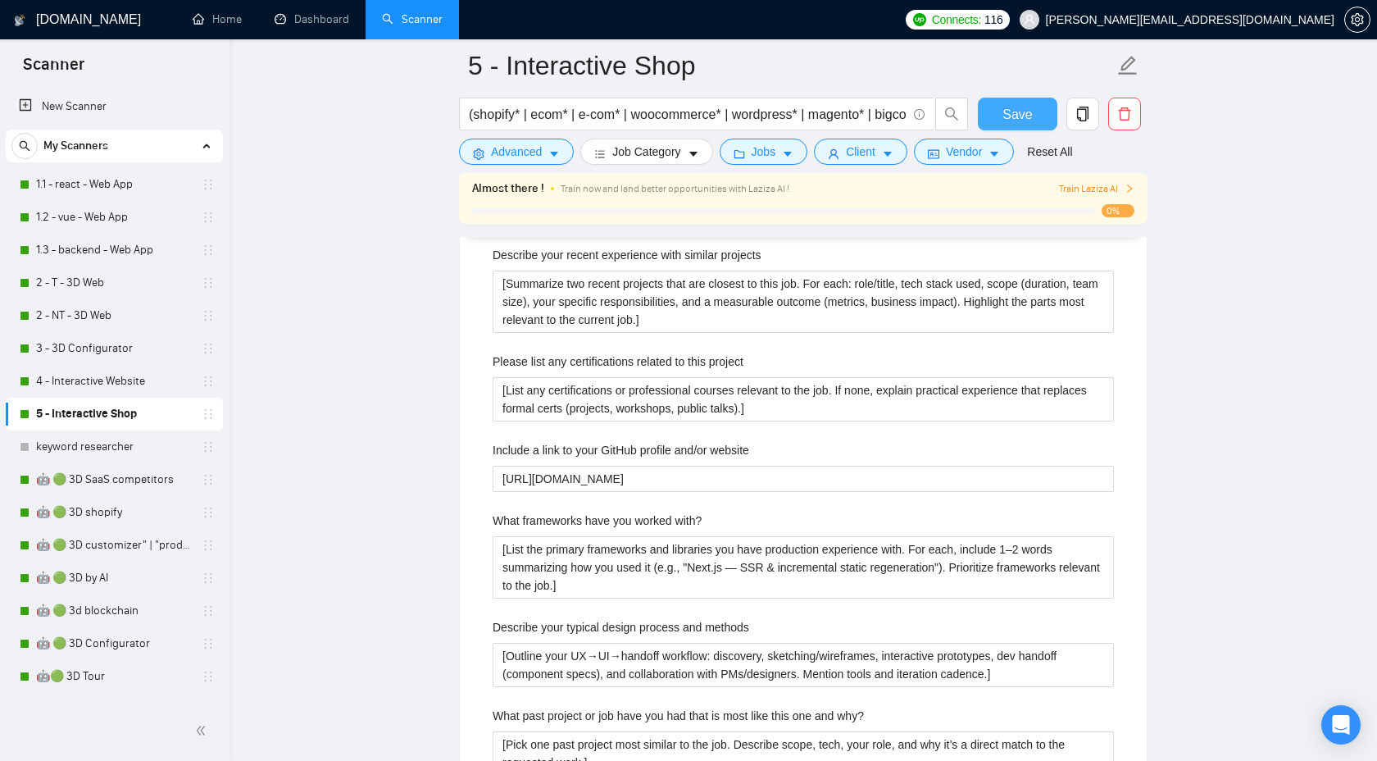
scroll to position [2557, 0]
click at [871, 479] on website "[URL][DOMAIN_NAME]" at bounding box center [803, 476] width 621 height 26
paste website "Here’s a link to my portfolio and capabilities: [URL][DOMAIN_NAME] I also have …"
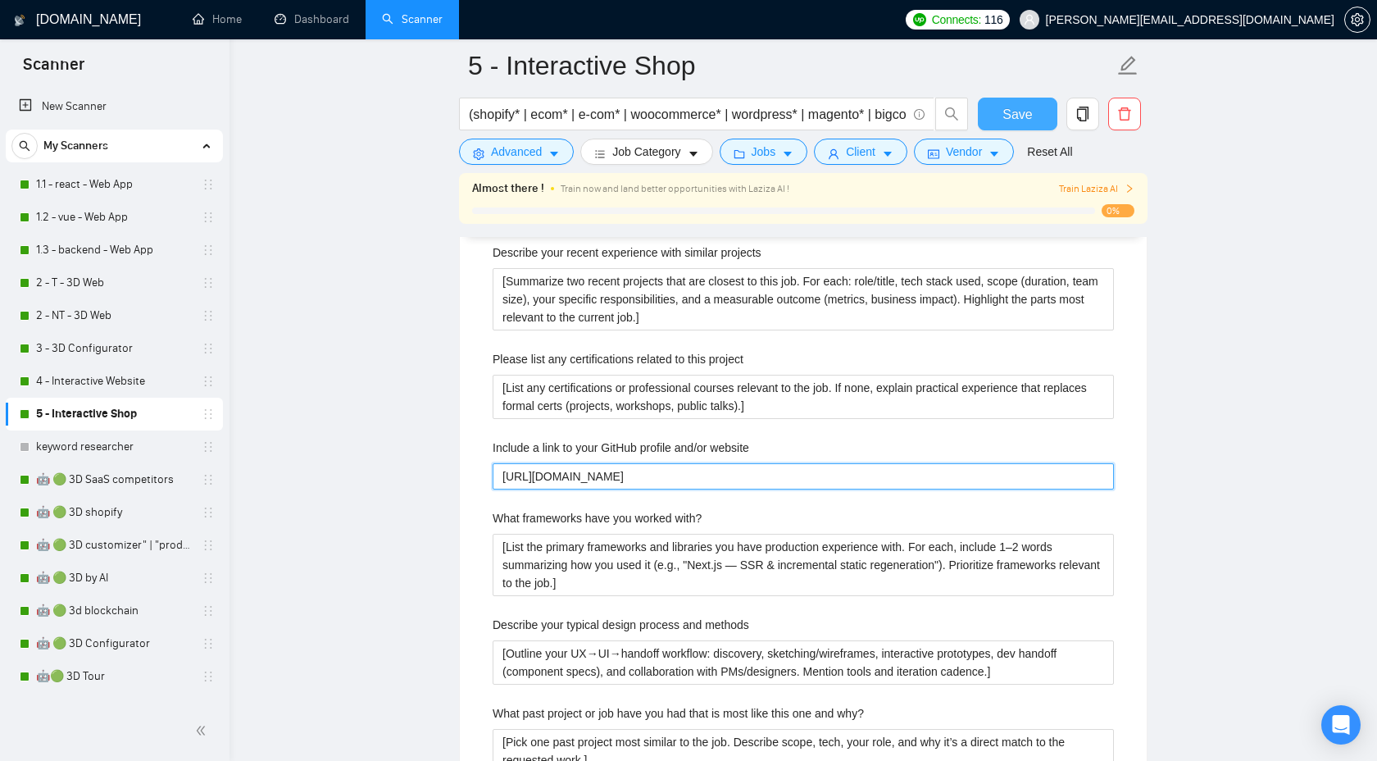
type website "Here’s a link to my portfolio and capabilities: [URL][DOMAIN_NAME] I also have …"
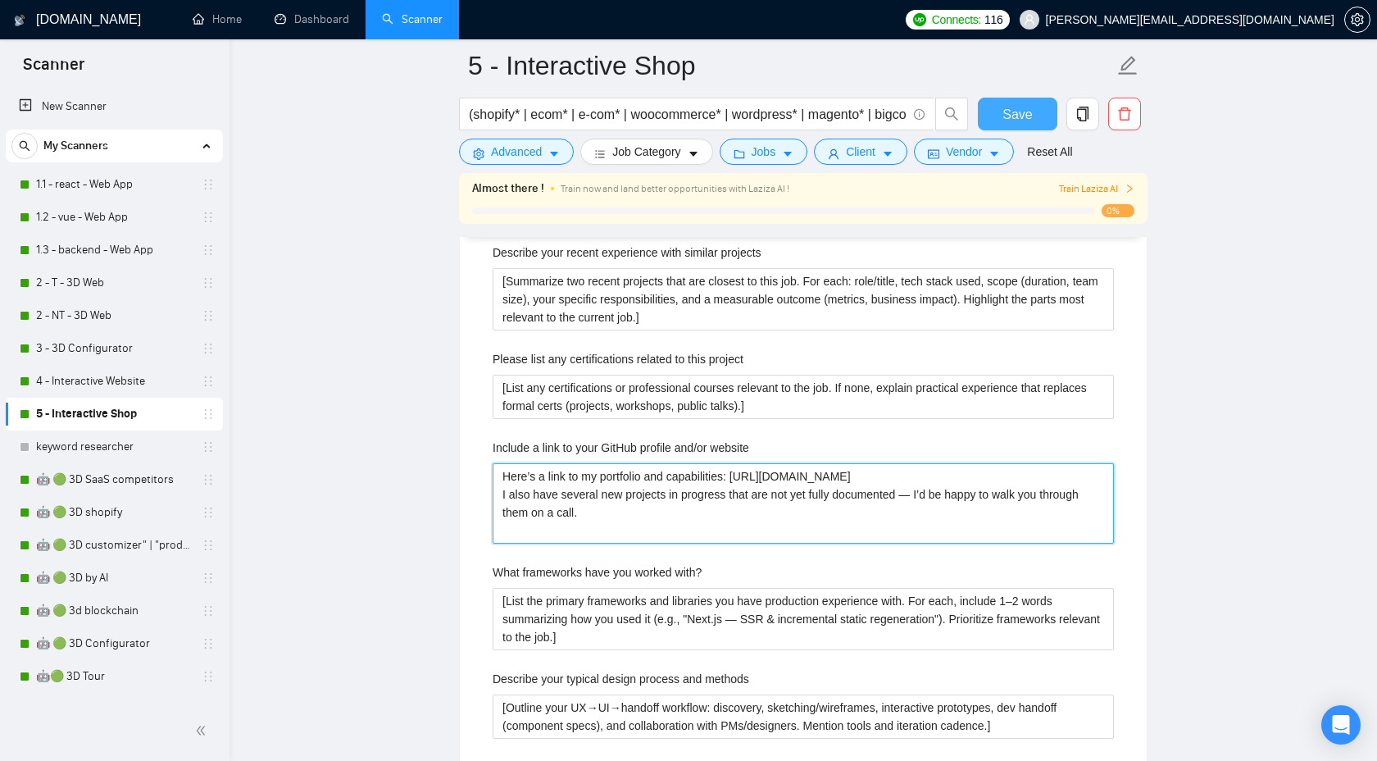
type website "Here’s a link to my portfolio and capabilities: [URL][DOMAIN_NAME] I also have …"
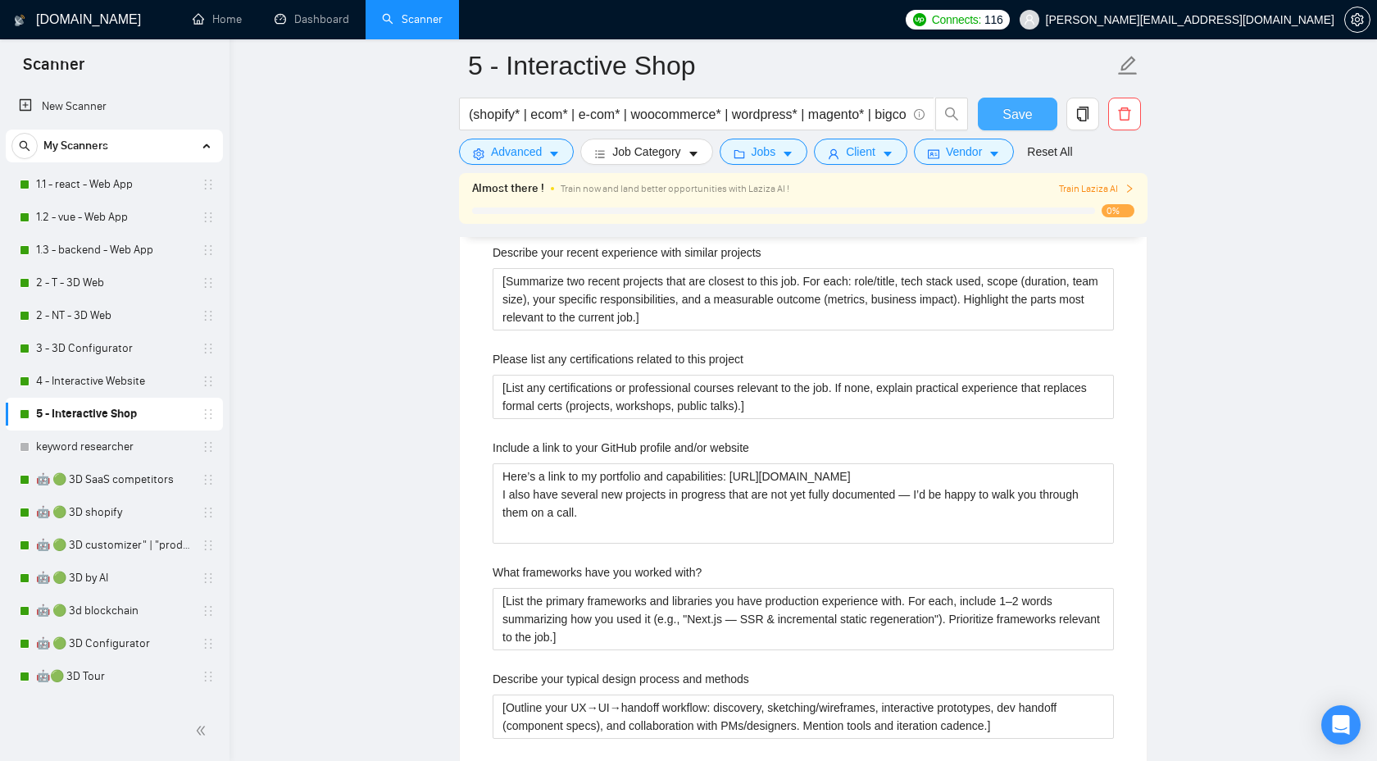
click at [997, 116] on button "Save" at bounding box center [1018, 114] width 80 height 33
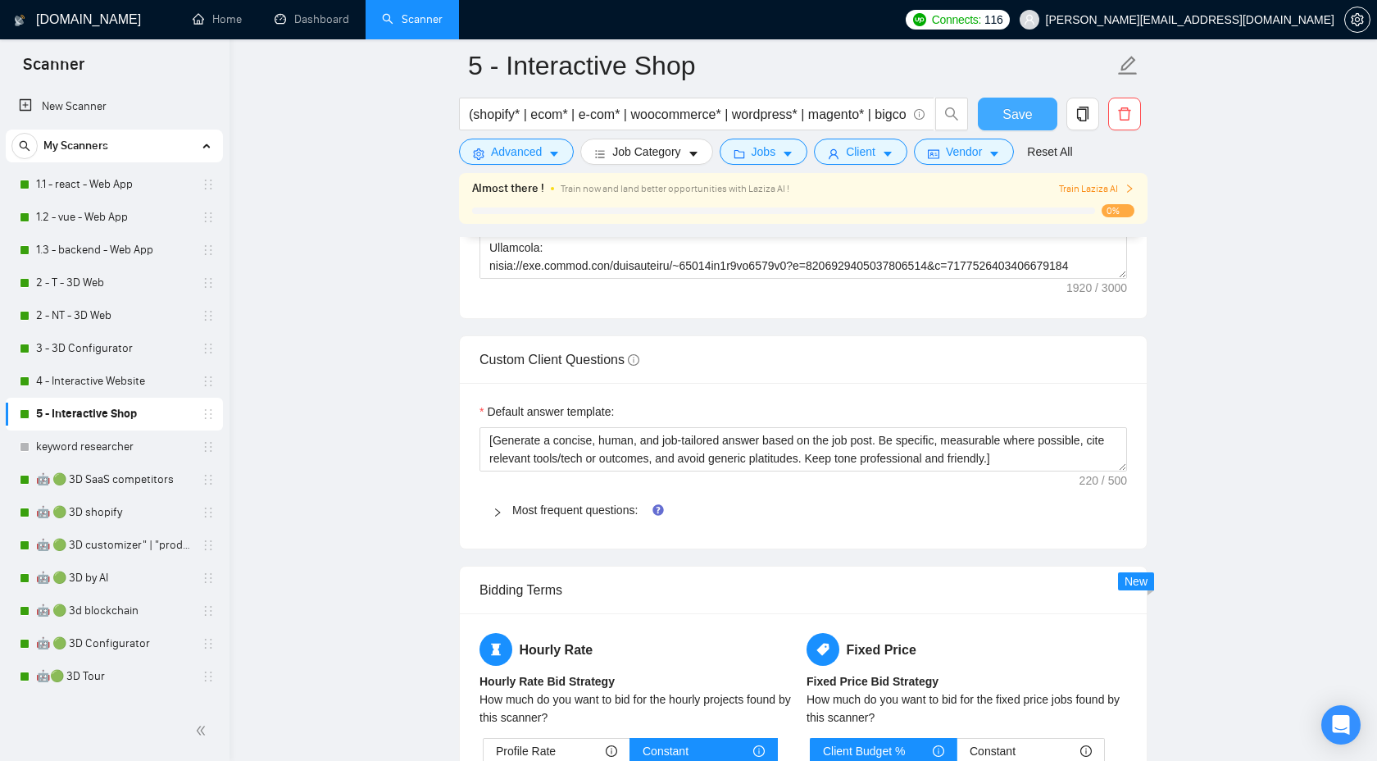
scroll to position [2260, 0]
click at [485, 517] on div "Most frequent questions:" at bounding box center [804, 512] width 648 height 38
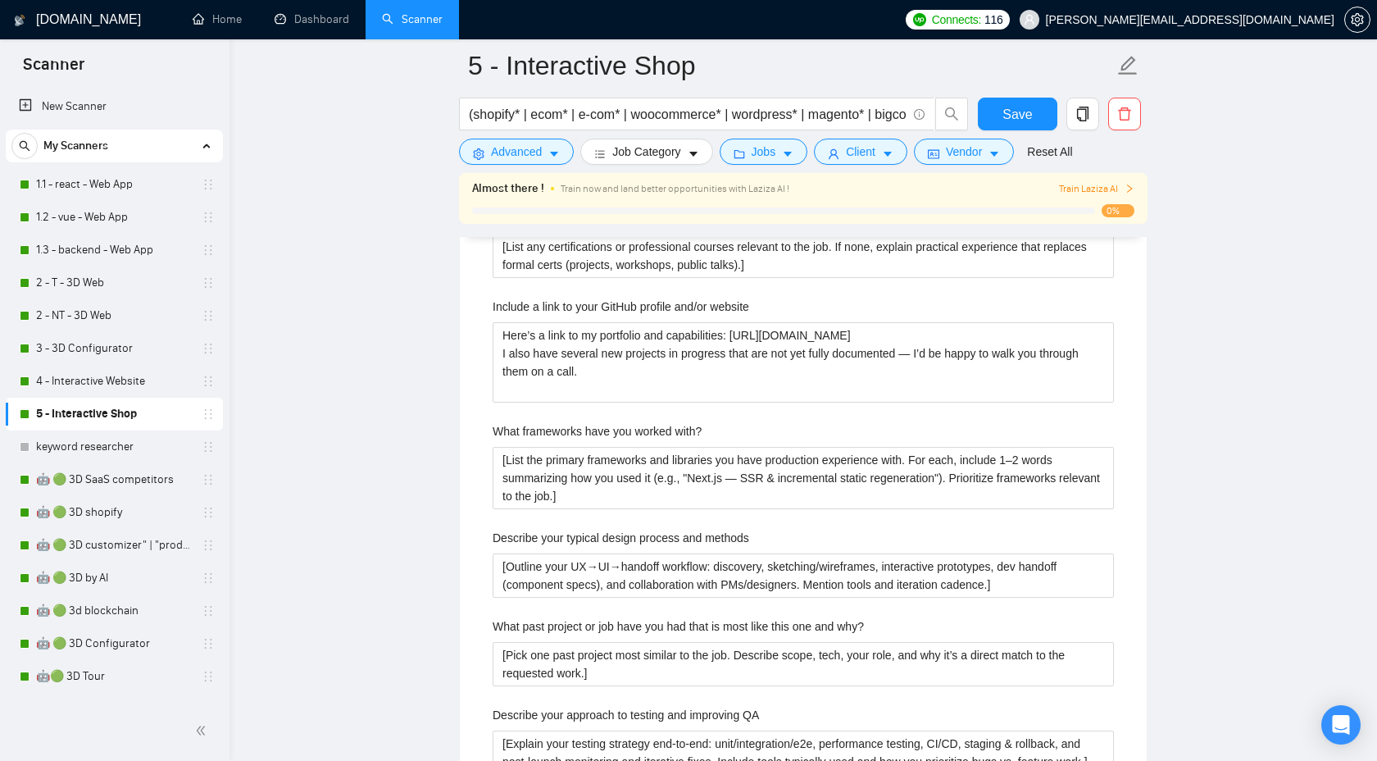
scroll to position [2706, 0]
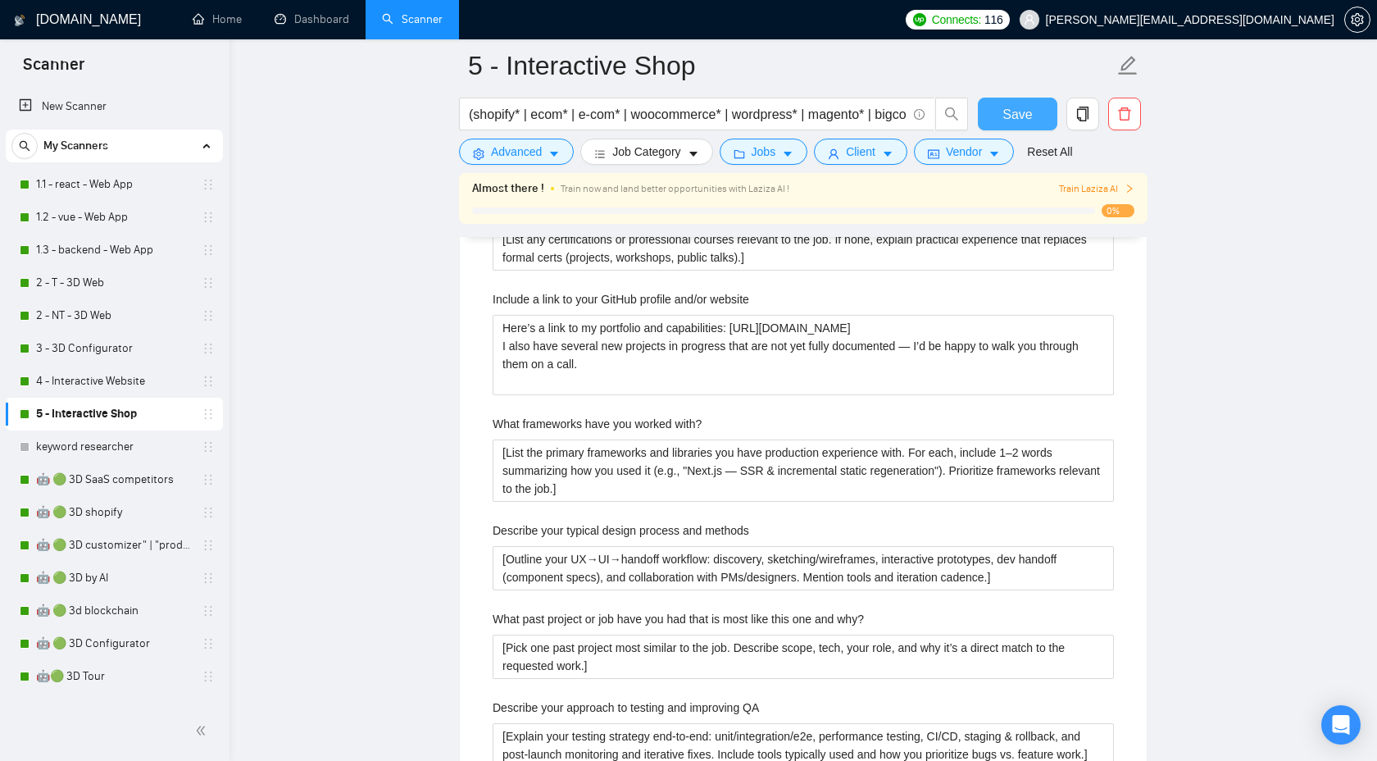
click at [1000, 119] on button "Save" at bounding box center [1018, 114] width 80 height 33
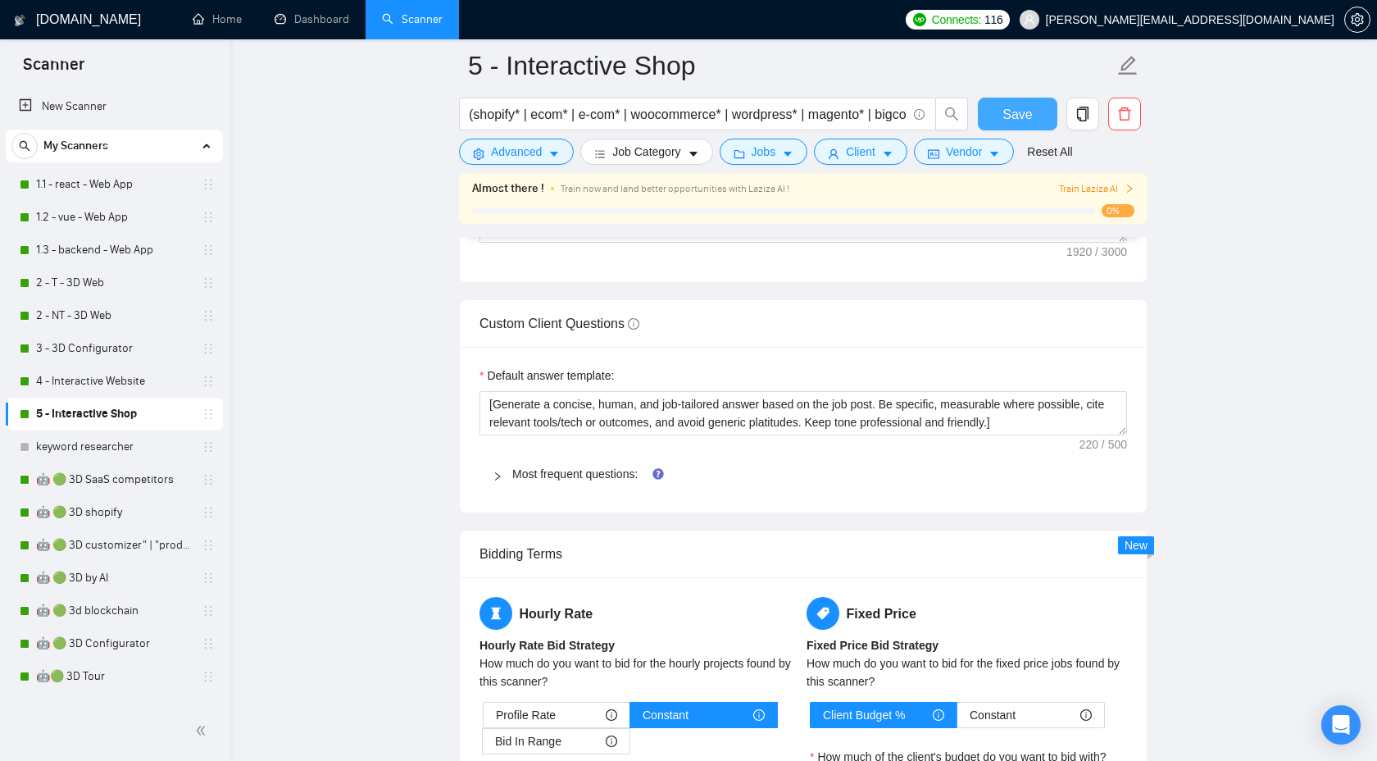
scroll to position [2293, 0]
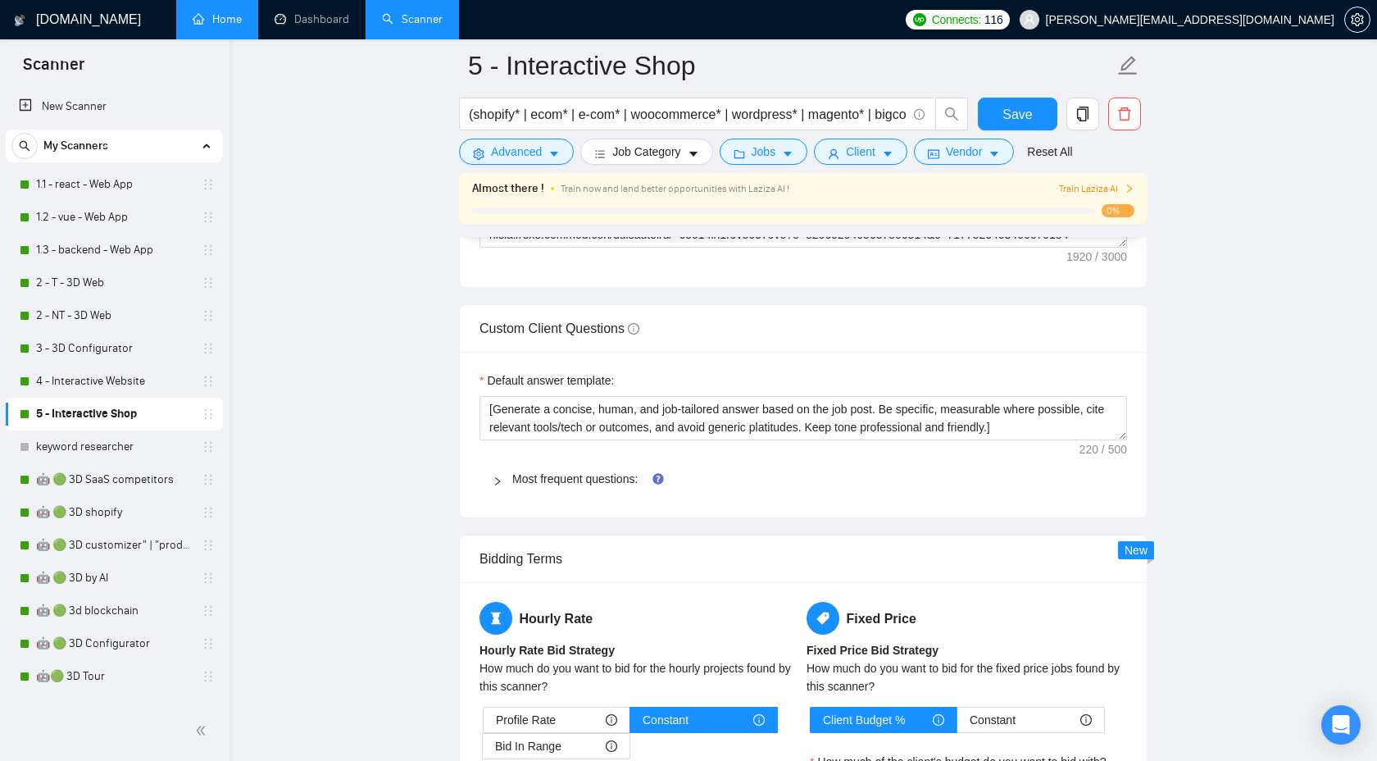
click at [242, 26] on link "Home" at bounding box center [217, 19] width 49 height 14
